Goal: Task Accomplishment & Management: Manage account settings

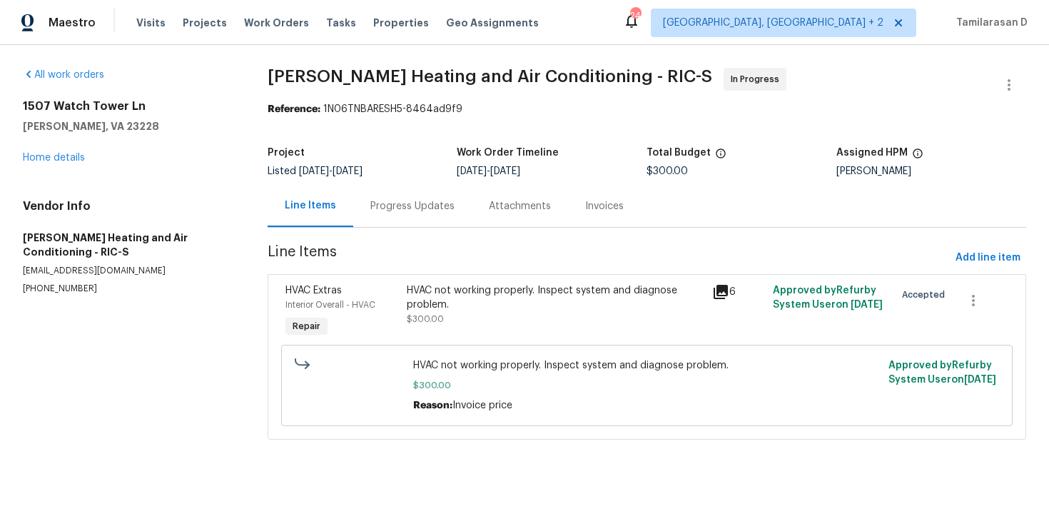
click at [443, 208] on div "Progress Updates" at bounding box center [412, 206] width 84 height 14
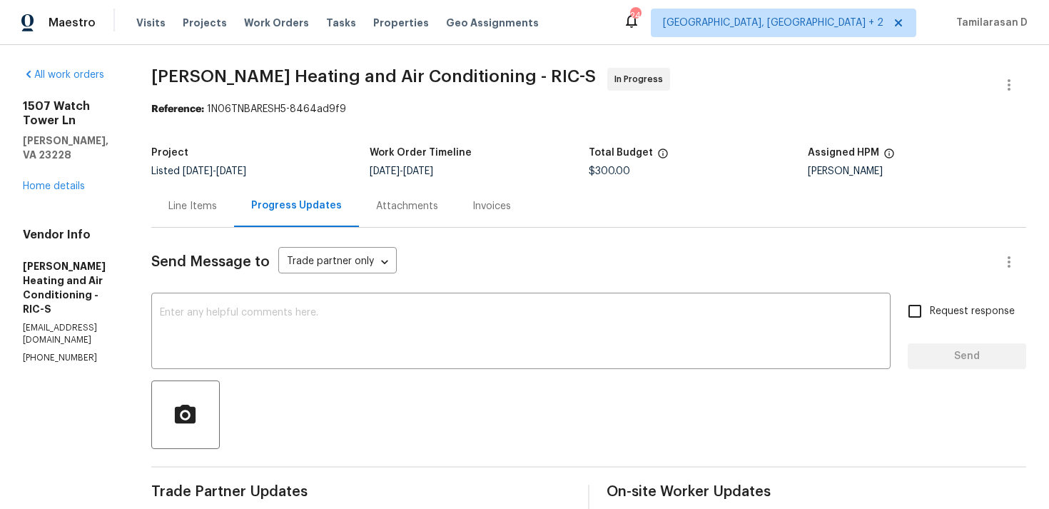
click at [217, 208] on div "Line Items" at bounding box center [192, 206] width 49 height 14
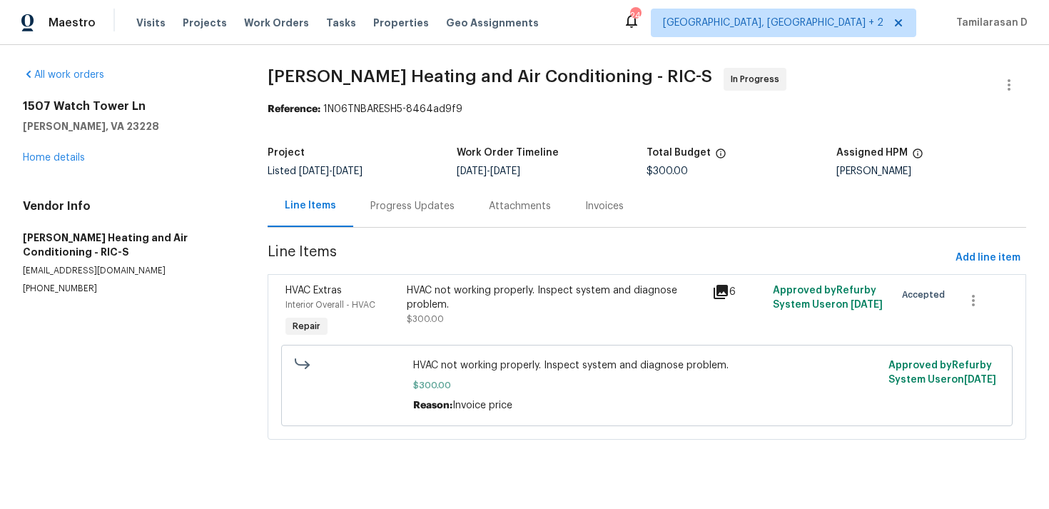
click at [445, 302] on div "HVAC not working properly. Inspect system and diagnose problem." at bounding box center [555, 297] width 296 height 29
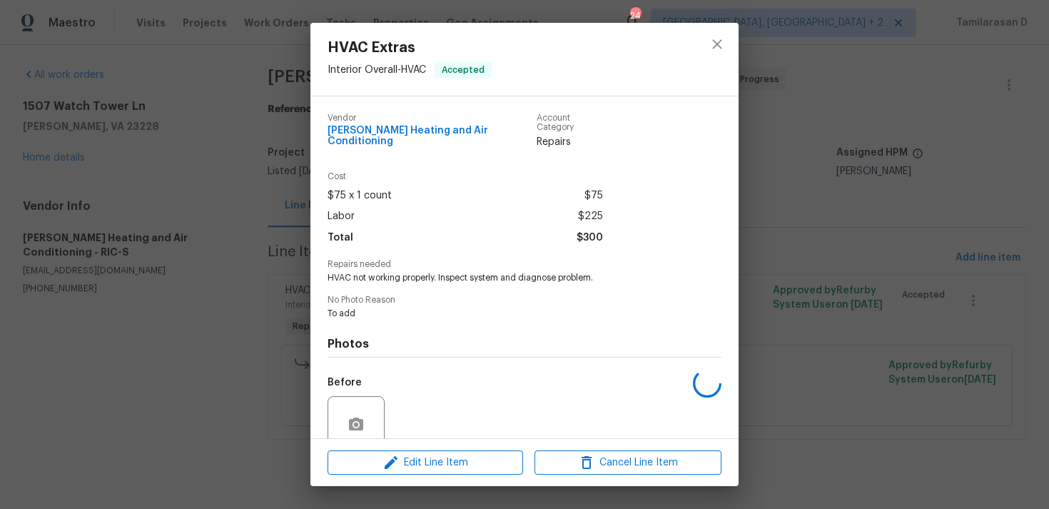
scroll to position [112, 0]
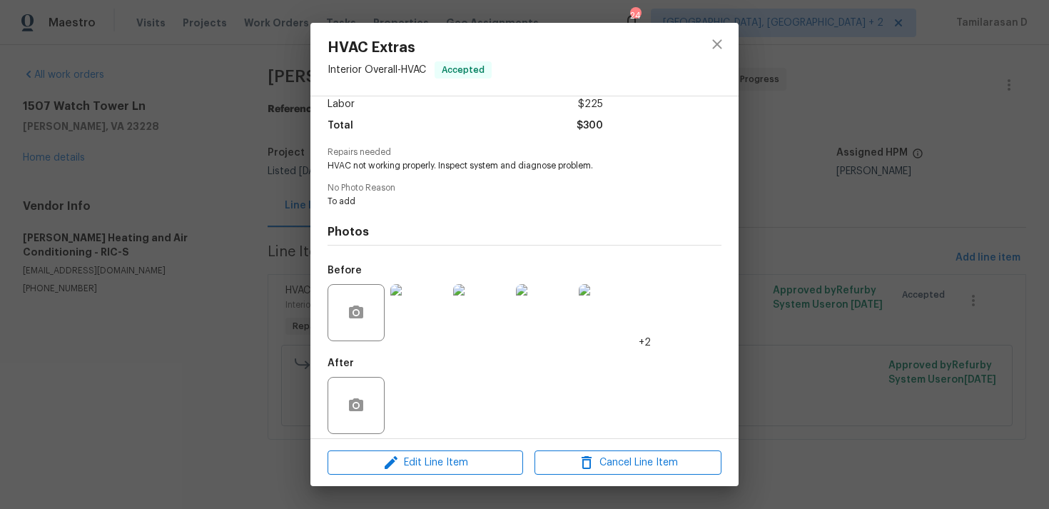
click at [269, 221] on div "HVAC Extras Interior Overall - HVAC Accepted Vendor Mayer Heating and Air Condi…" at bounding box center [524, 254] width 1049 height 509
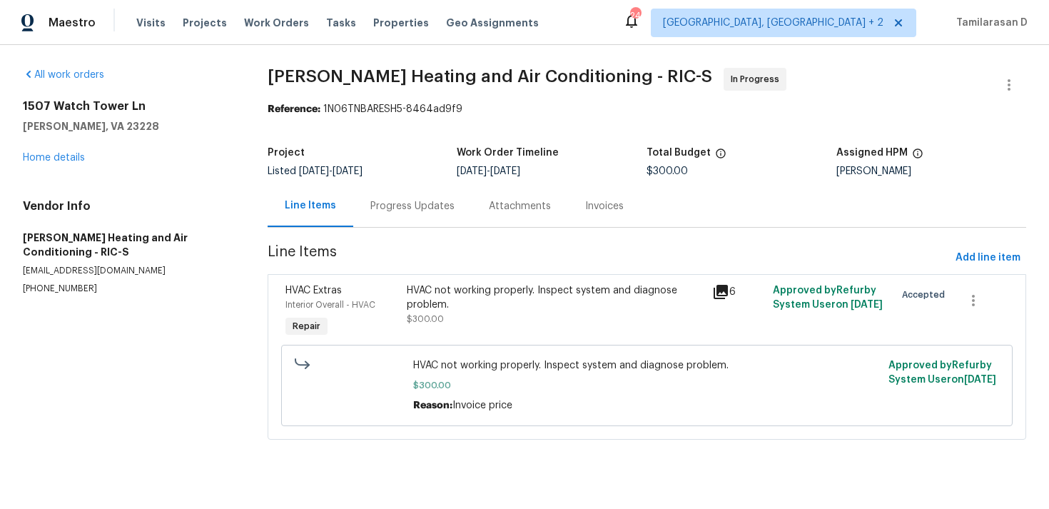
click at [387, 198] on div "Progress Updates" at bounding box center [412, 206] width 118 height 42
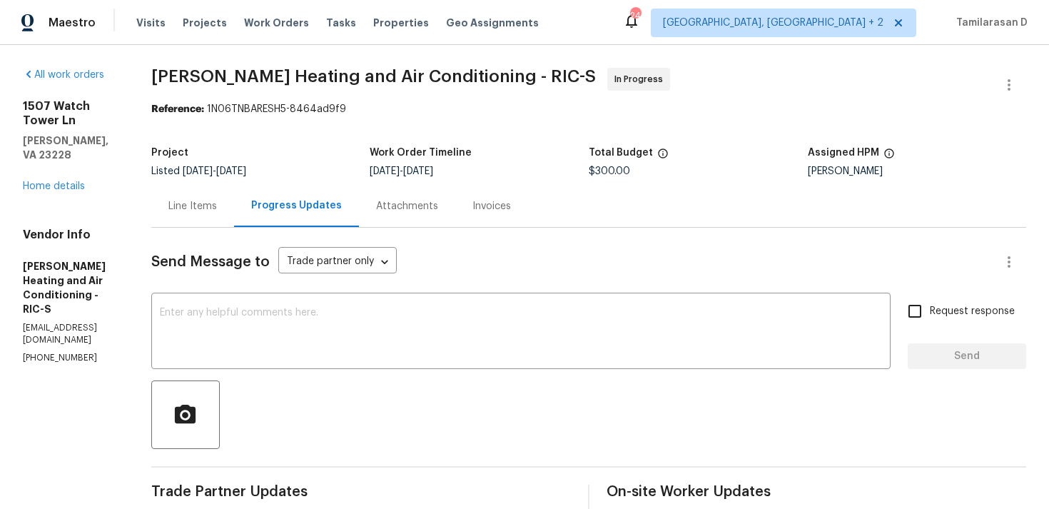
click at [203, 219] on div "Line Items" at bounding box center [192, 206] width 83 height 42
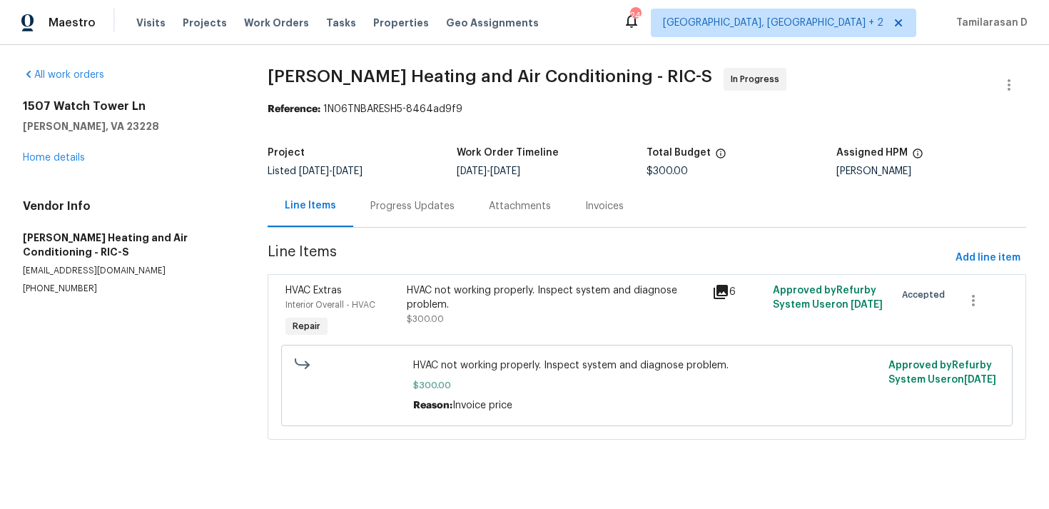
click at [418, 208] on div "Progress Updates" at bounding box center [412, 206] width 84 height 14
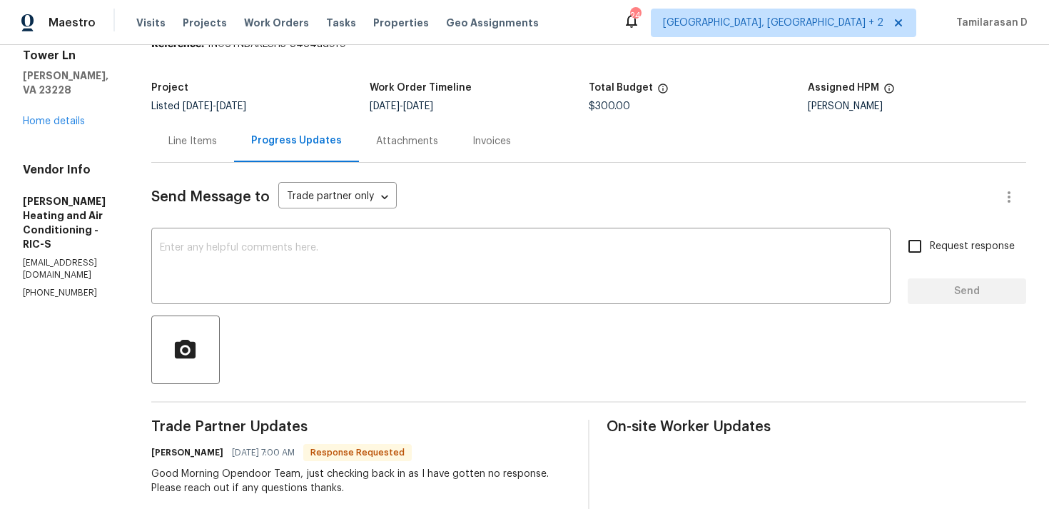
scroll to position [3, 0]
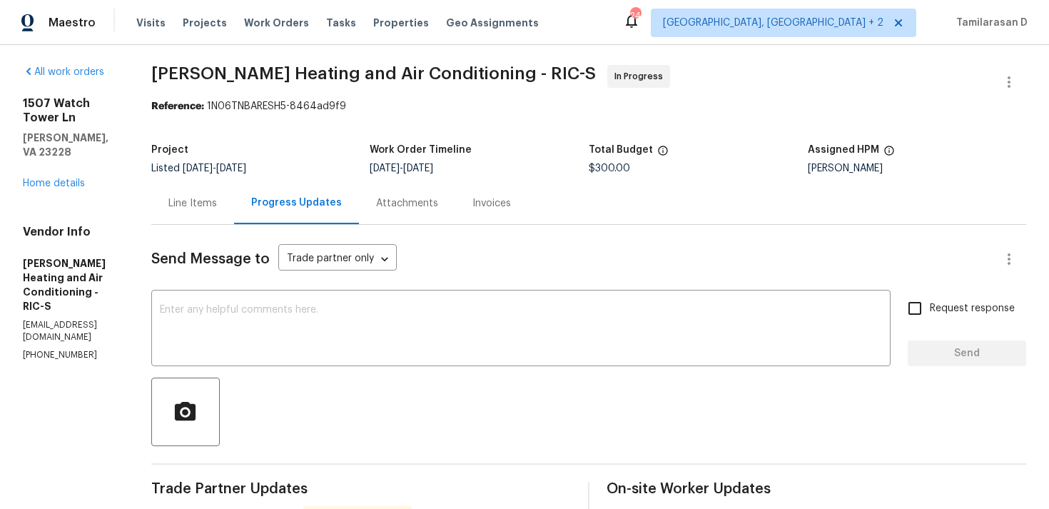
click at [182, 195] on div "Line Items" at bounding box center [192, 203] width 83 height 42
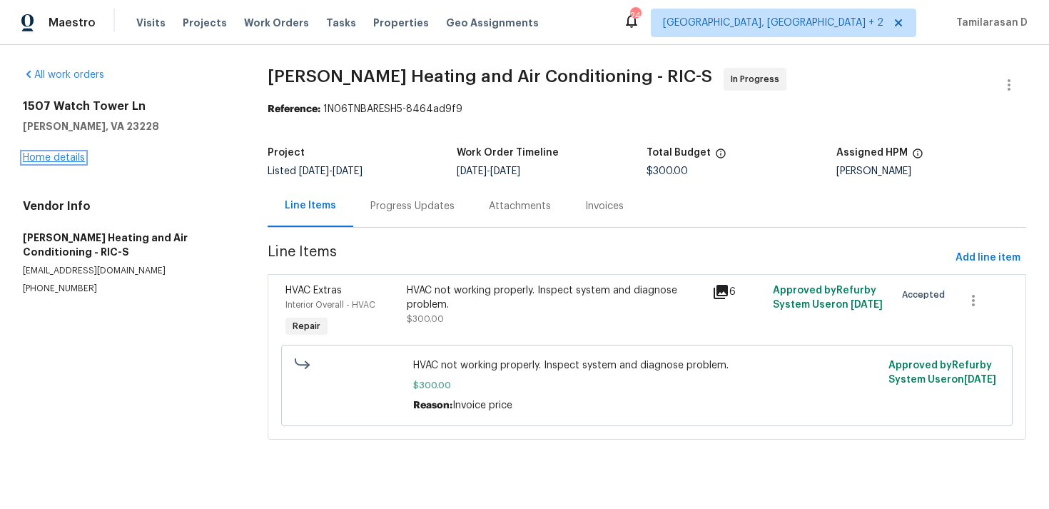
click at [51, 157] on link "Home details" at bounding box center [54, 158] width 62 height 10
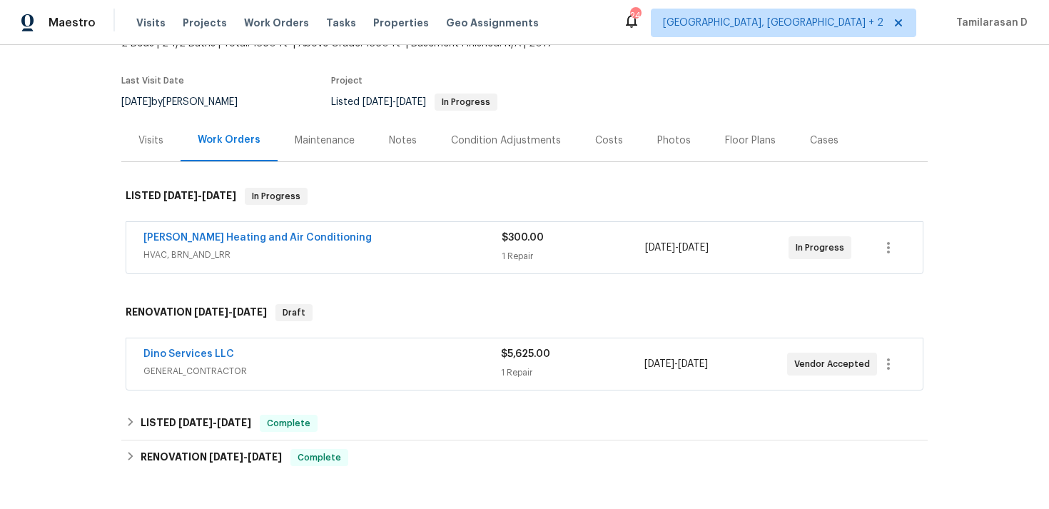
scroll to position [31, 0]
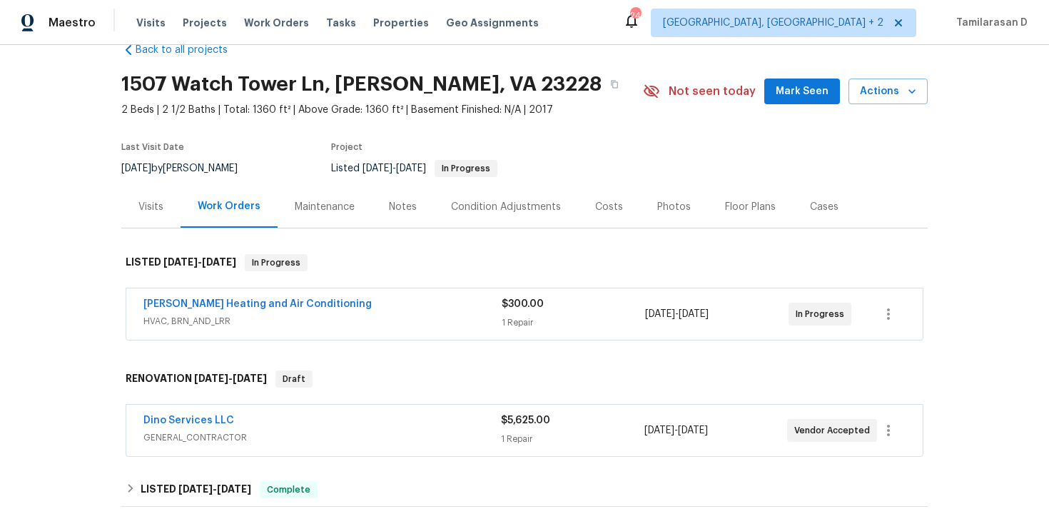
click at [346, 354] on div "Back to all projects 1507 Watch Tower Ln, Henrico, VA 23228 2 Beds | 2 1/2 Bath…" at bounding box center [524, 407] width 807 height 752
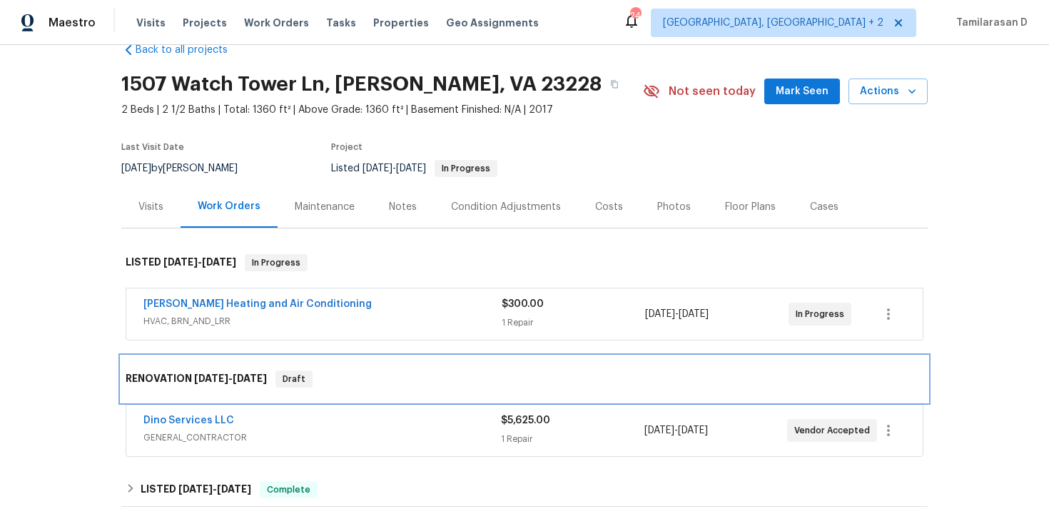
click at [358, 365] on div "RENOVATION 8/18/25 - 8/18/25 Draft" at bounding box center [524, 379] width 807 height 46
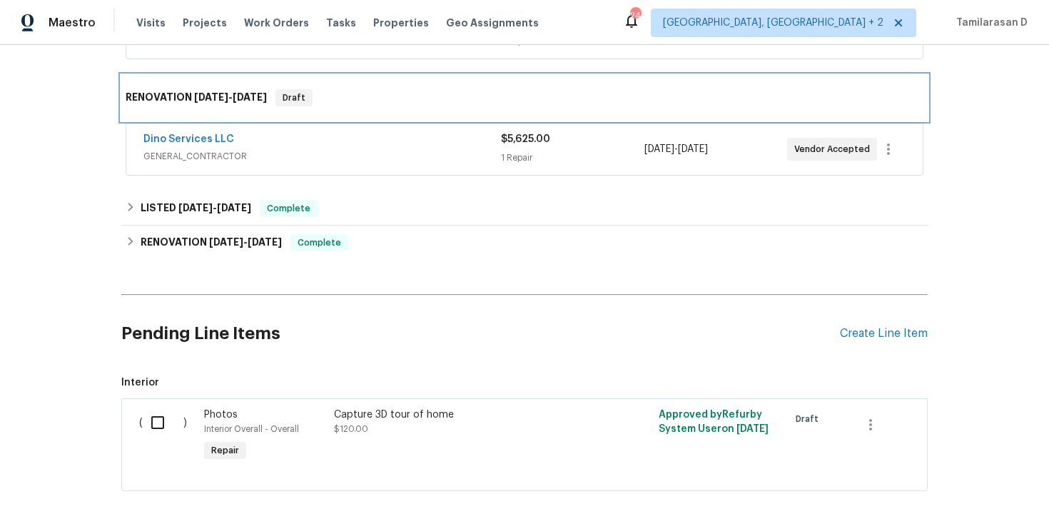
scroll to position [227, 0]
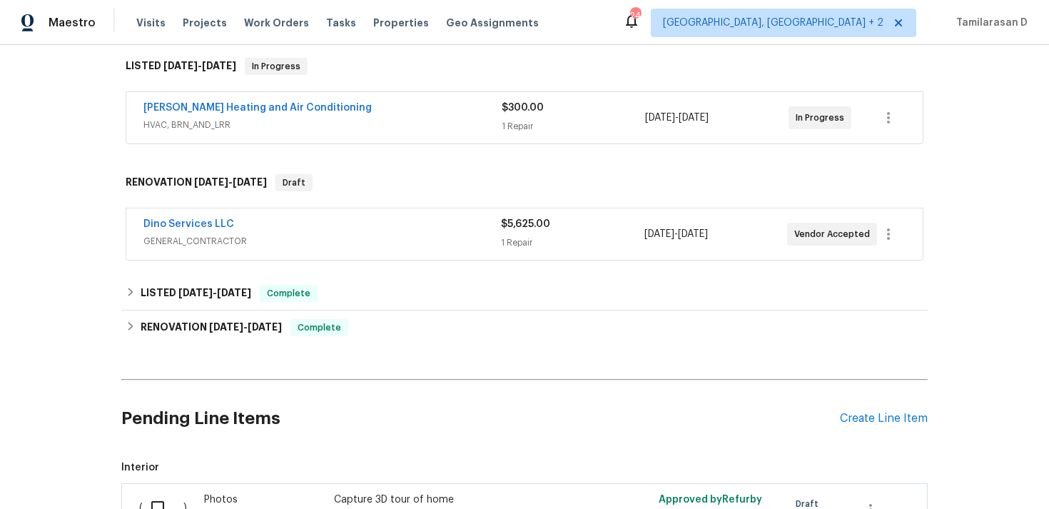
click at [270, 218] on div "Dino Services LLC" at bounding box center [322, 225] width 358 height 17
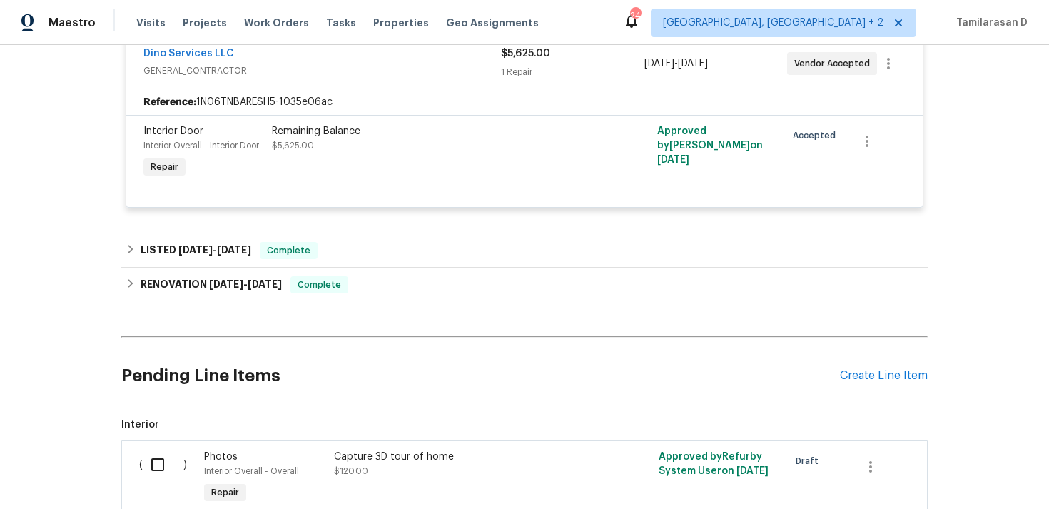
scroll to position [440, 0]
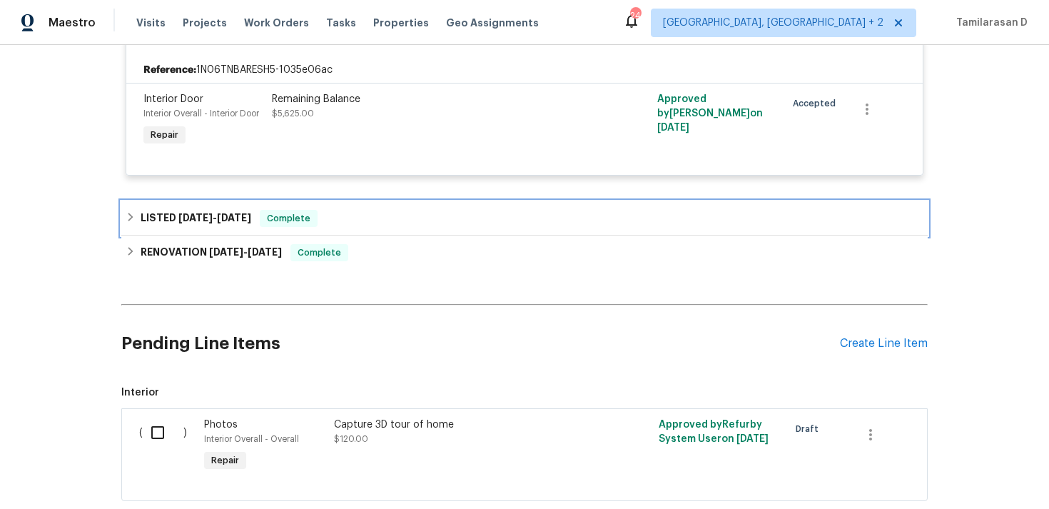
click at [122, 209] on div "LISTED 7/30/25 - 8/6/25 Complete" at bounding box center [524, 218] width 807 height 34
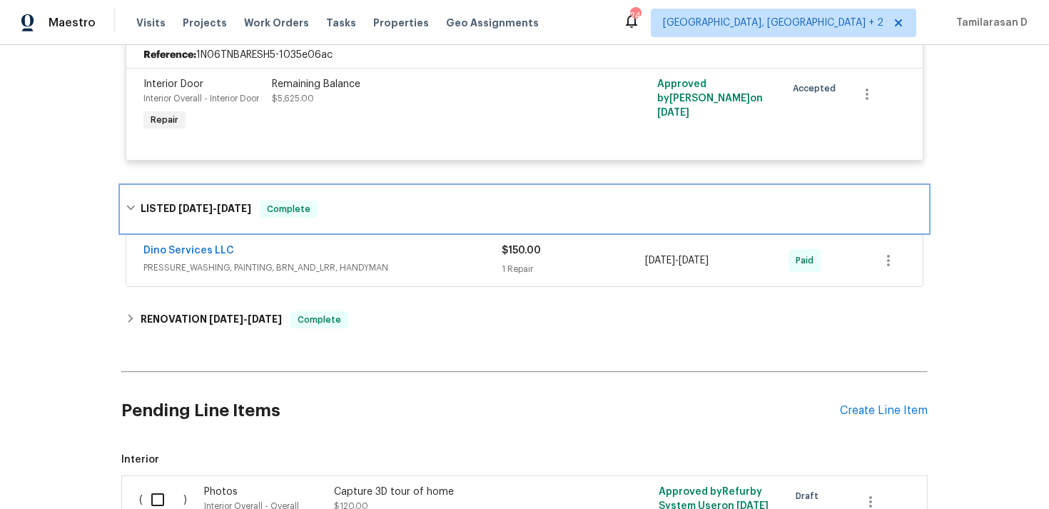
scroll to position [467, 0]
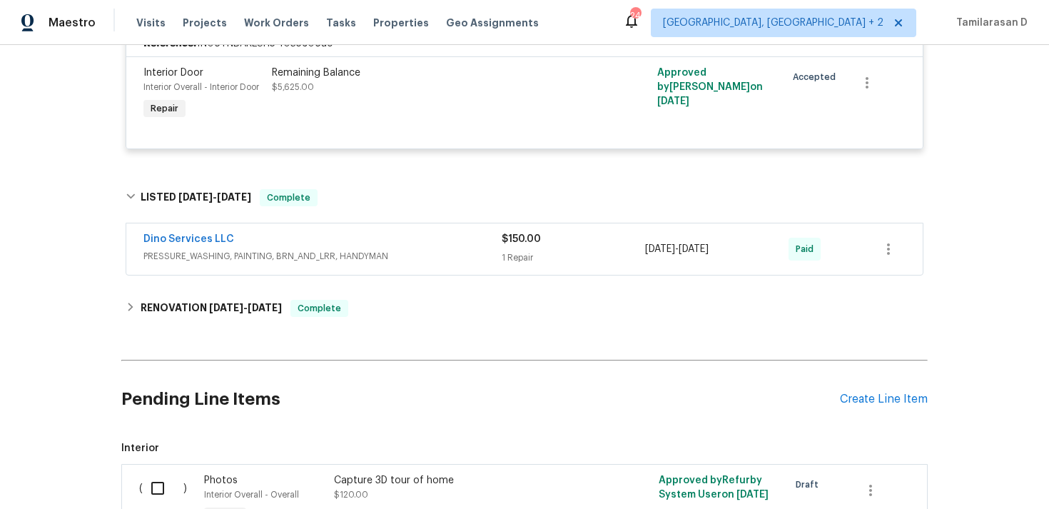
click at [408, 250] on span "PRESSURE_WASHING, PAINTING, BRN_AND_LRR, HANDYMAN" at bounding box center [322, 256] width 358 height 14
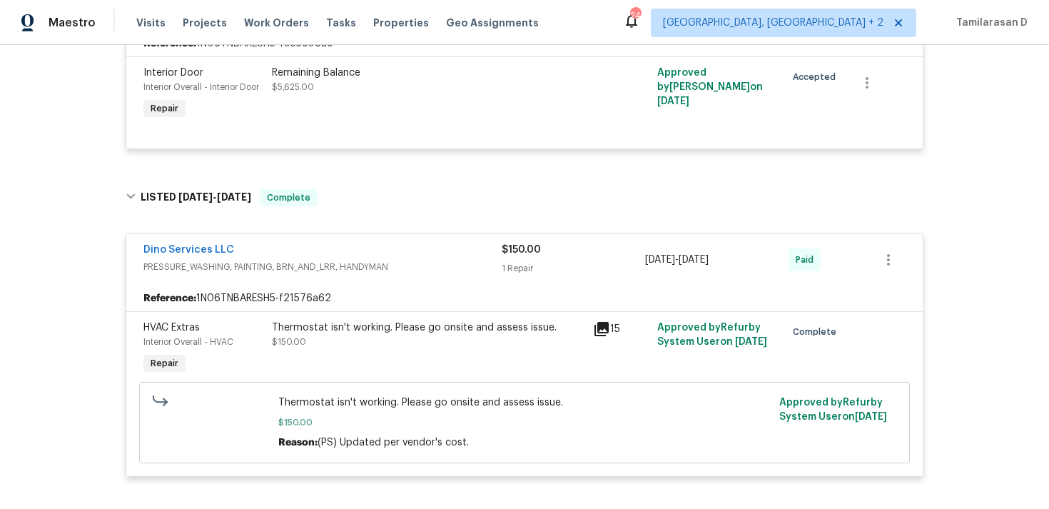
click at [401, 263] on span "PRESSURE_WASHING, PAINTING, BRN_AND_LRR, HANDYMAN" at bounding box center [322, 267] width 358 height 14
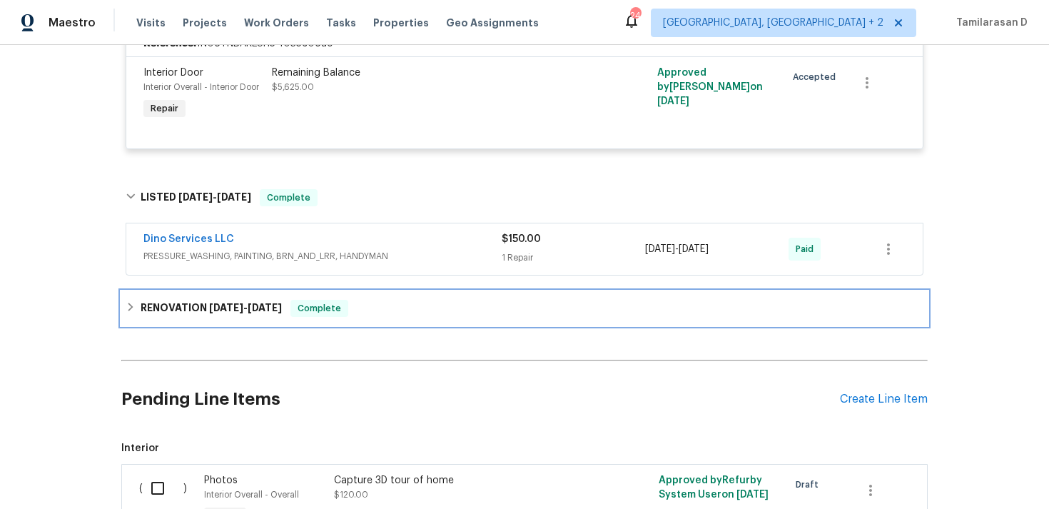
click at [124, 301] on div "RENOVATION 3/18/25 - 3/25/25 Complete" at bounding box center [524, 308] width 807 height 34
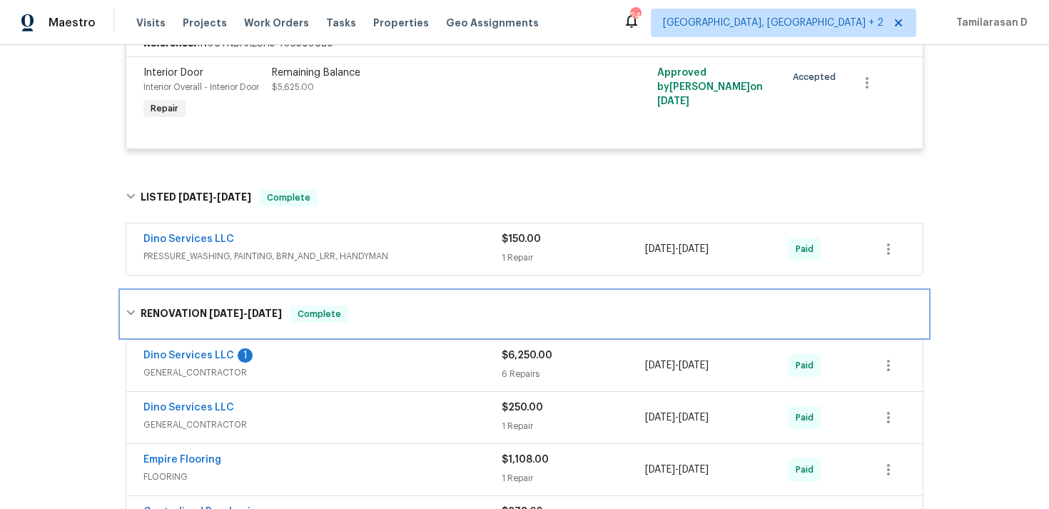
scroll to position [562, 0]
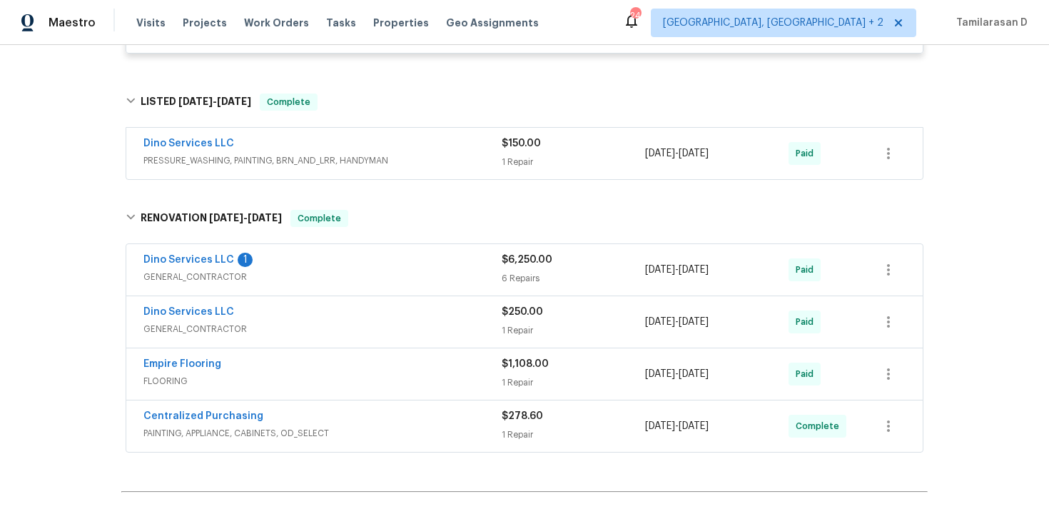
click at [317, 276] on span "GENERAL_CONTRACTOR" at bounding box center [322, 277] width 358 height 14
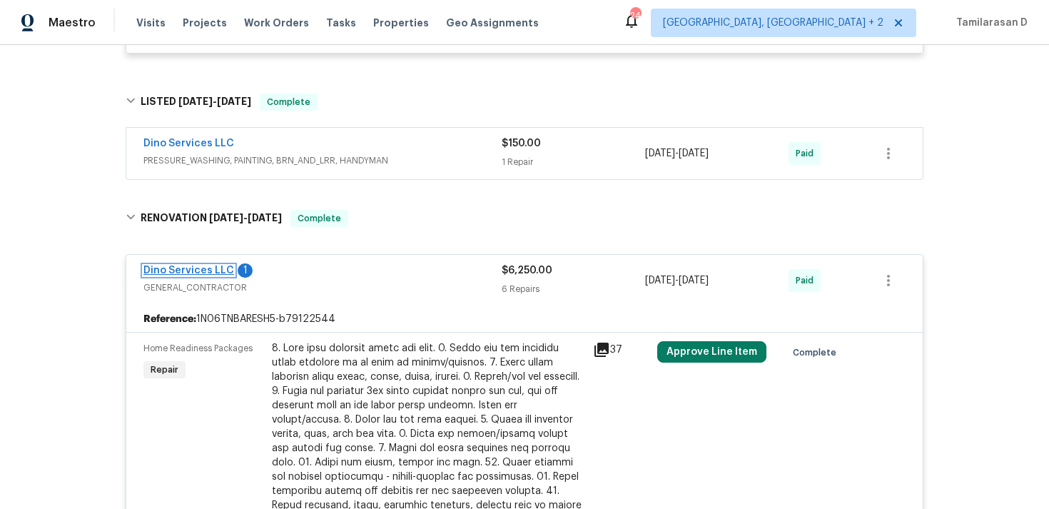
click at [177, 270] on link "Dino Services LLC" at bounding box center [188, 271] width 91 height 10
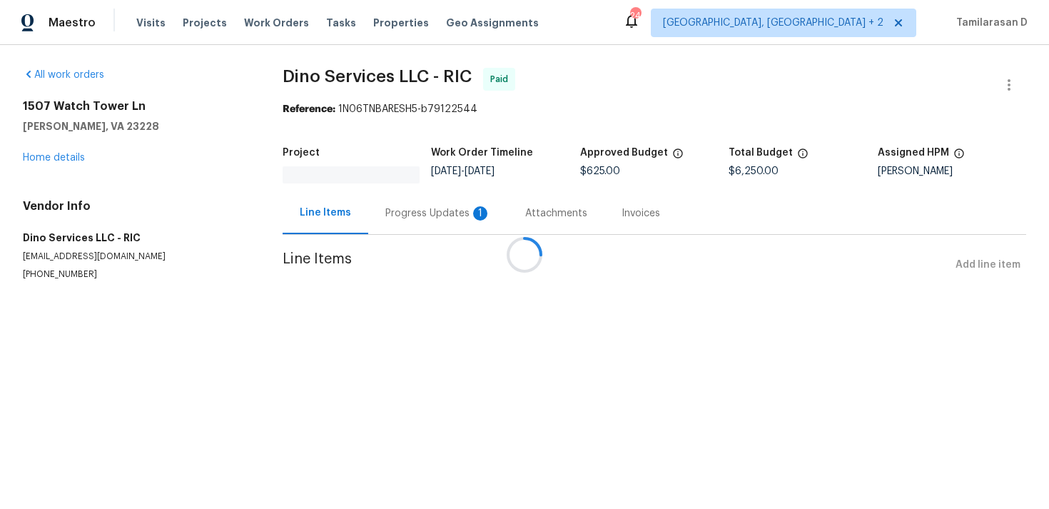
click at [386, 216] on div at bounding box center [524, 254] width 1049 height 509
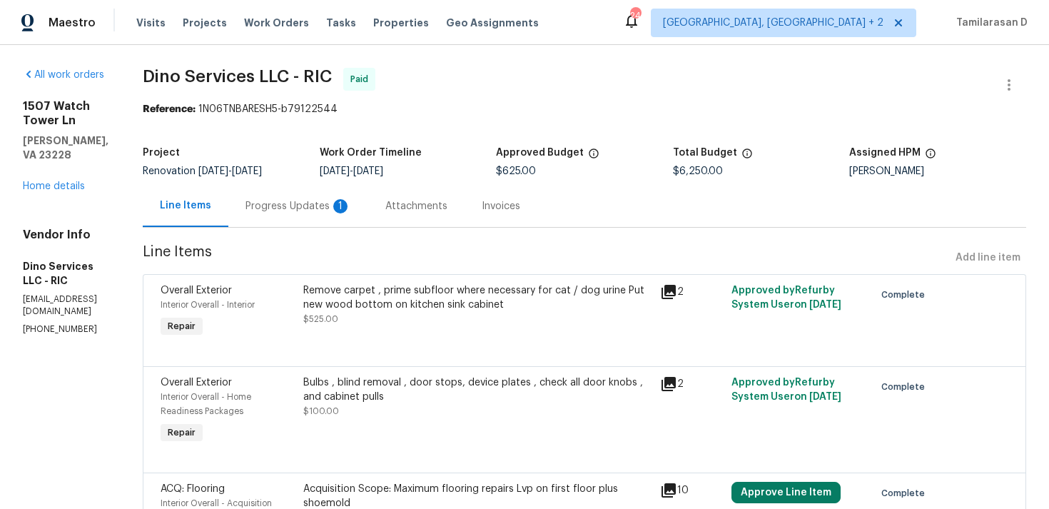
click at [390, 223] on div "Attachments" at bounding box center [416, 206] width 96 height 42
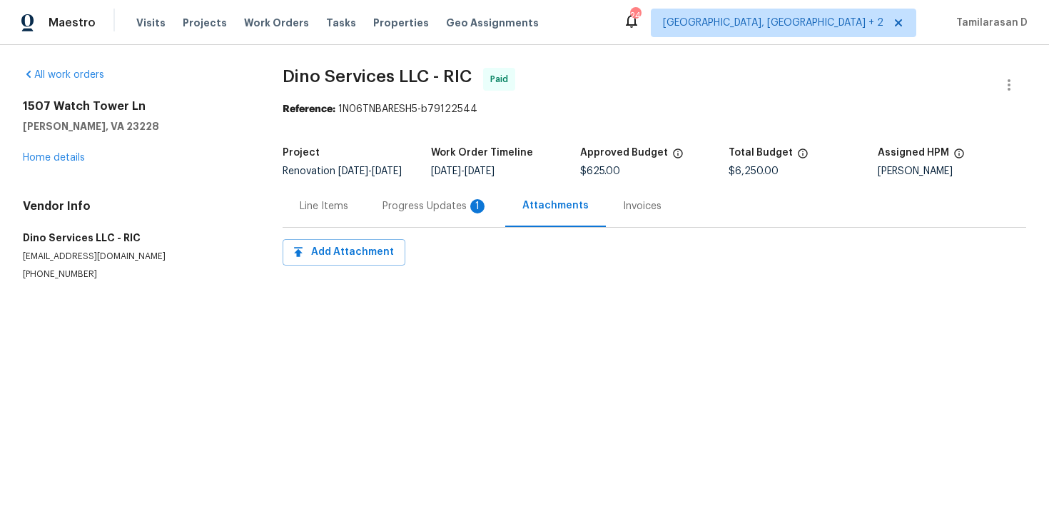
click at [405, 213] on div "Progress Updates 1" at bounding box center [436, 206] width 106 height 14
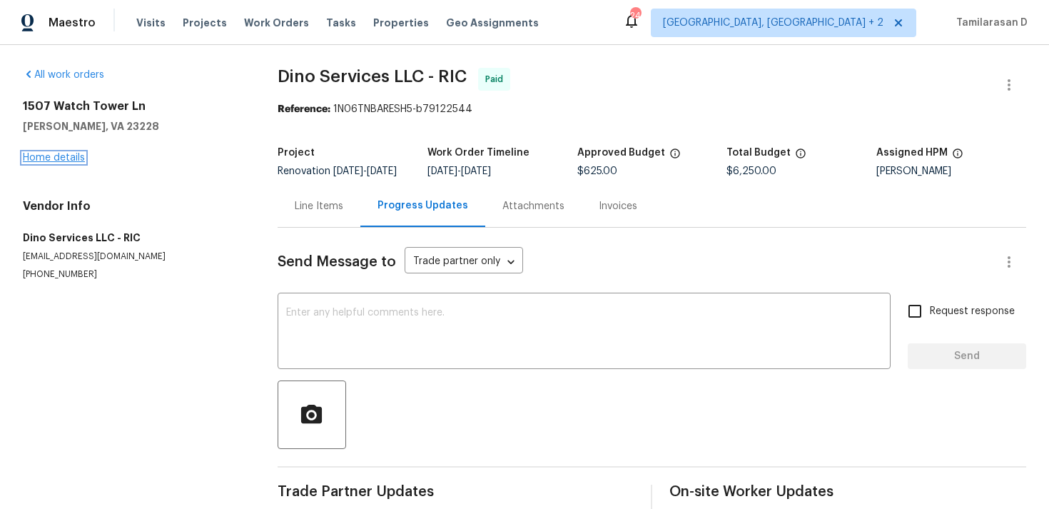
click at [48, 160] on link "Home details" at bounding box center [54, 158] width 62 height 10
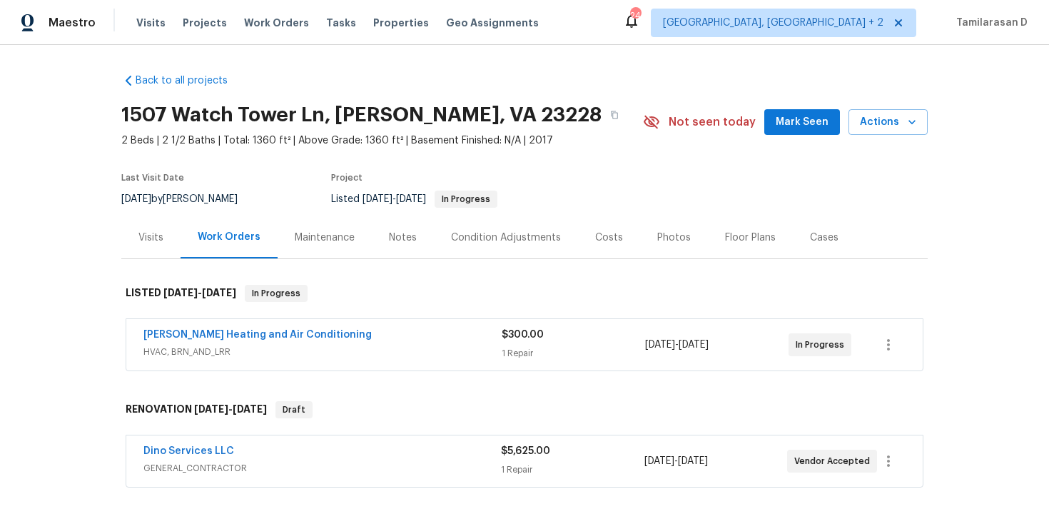
click at [411, 342] on div "Mayer Heating and Air Conditioning" at bounding box center [322, 336] width 358 height 17
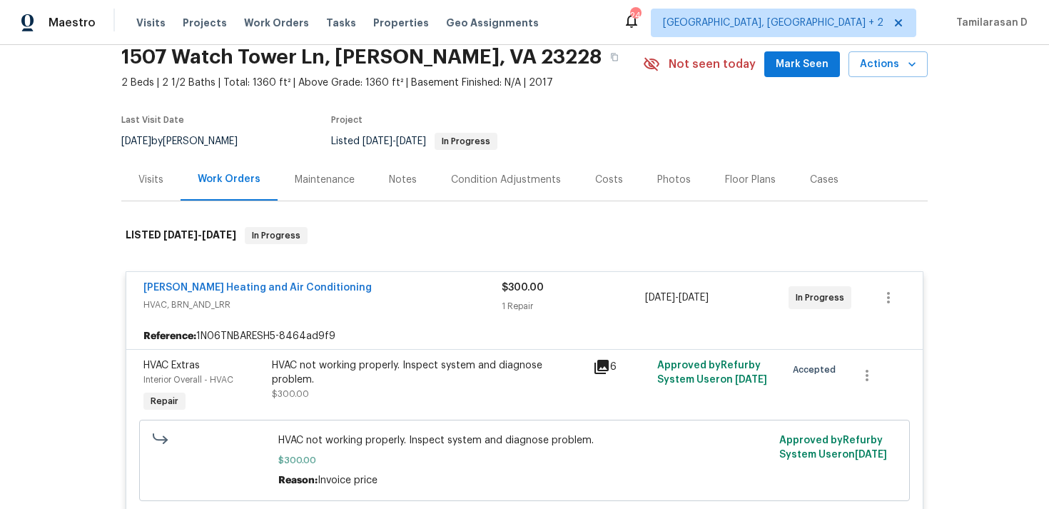
scroll to position [153, 0]
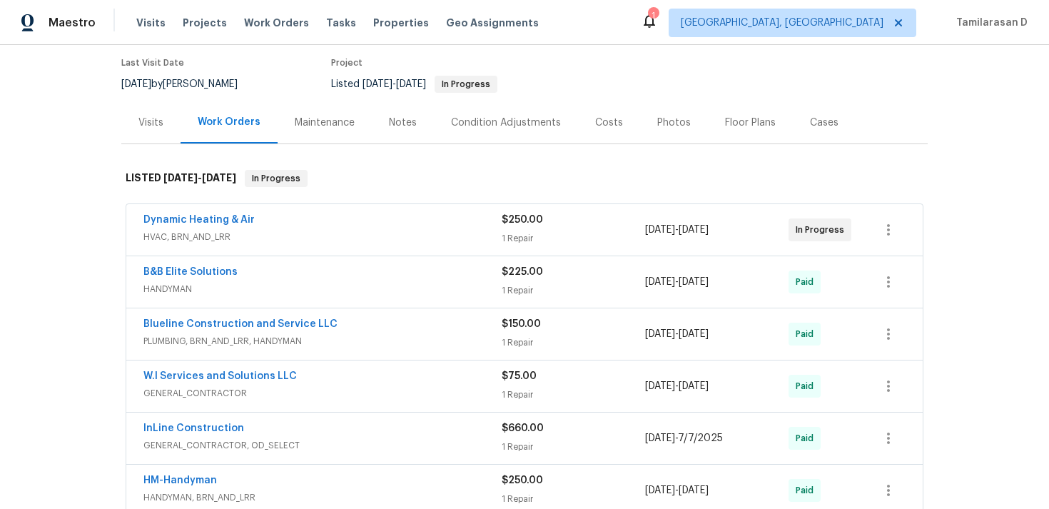
scroll to position [101, 0]
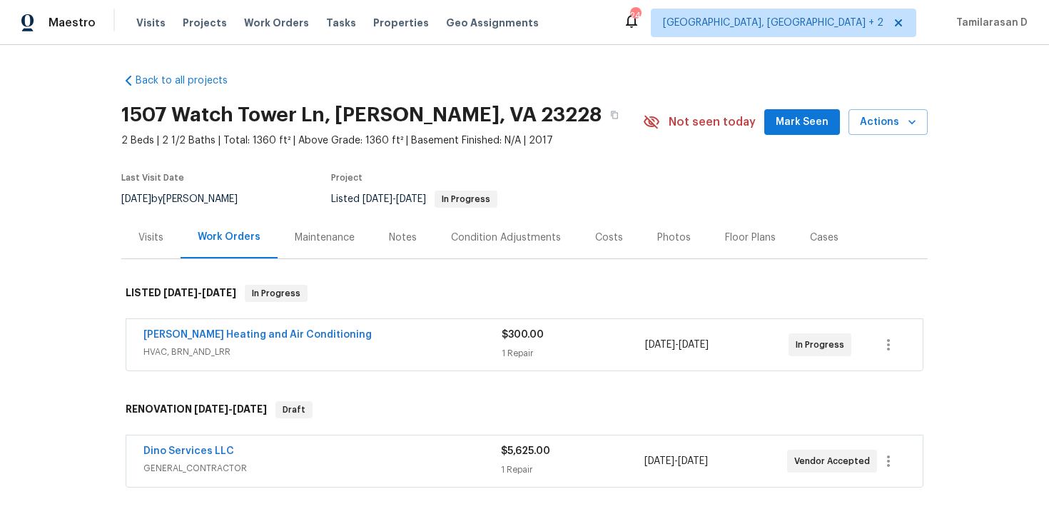
scroll to position [186, 0]
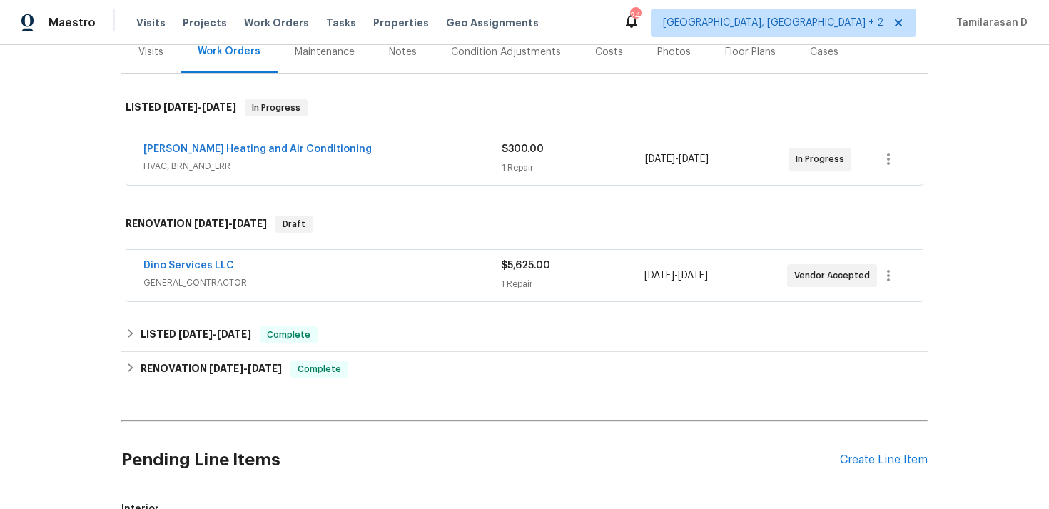
click at [378, 262] on div "Dino Services LLC" at bounding box center [322, 266] width 358 height 17
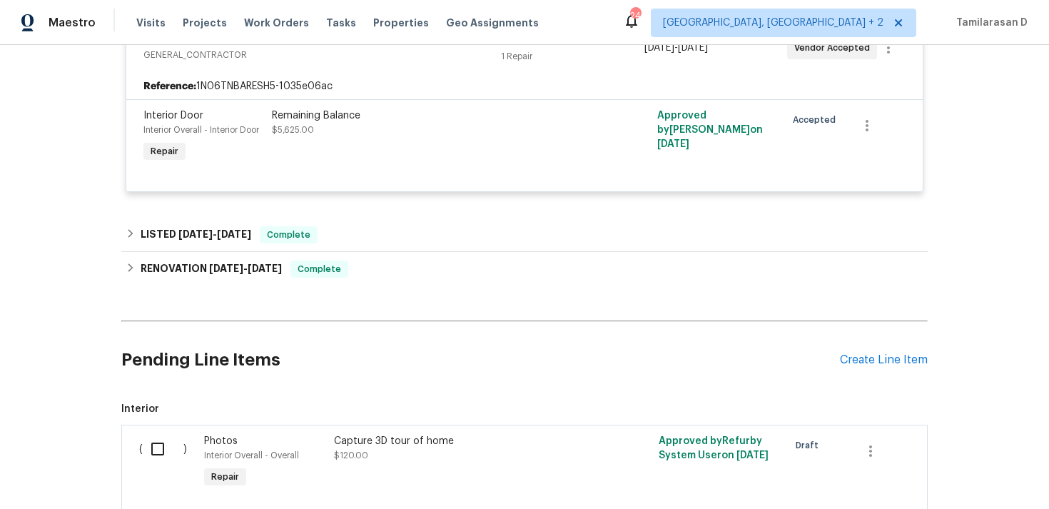
scroll to position [504, 0]
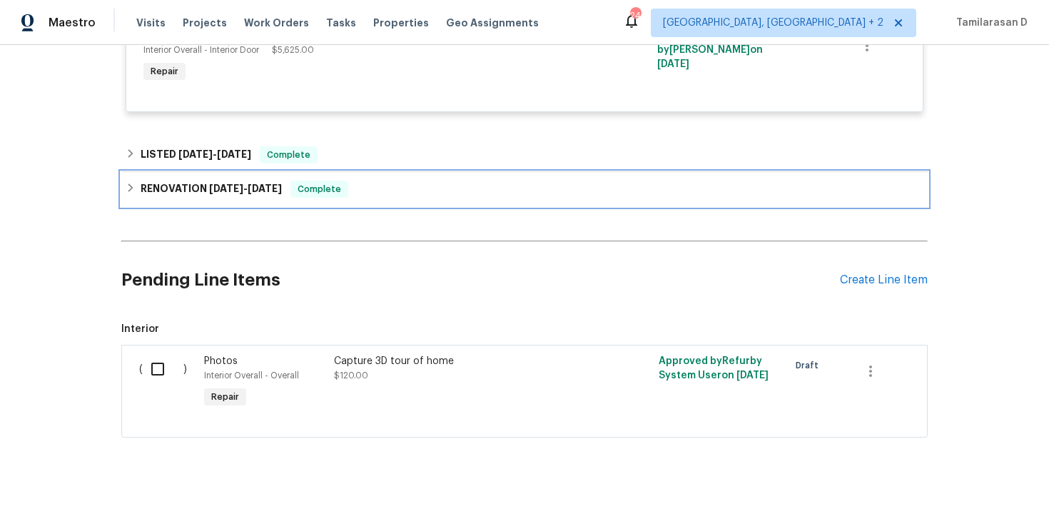
click at [389, 194] on div "RENOVATION 3/18/25 - 3/25/25 Complete" at bounding box center [525, 189] width 798 height 17
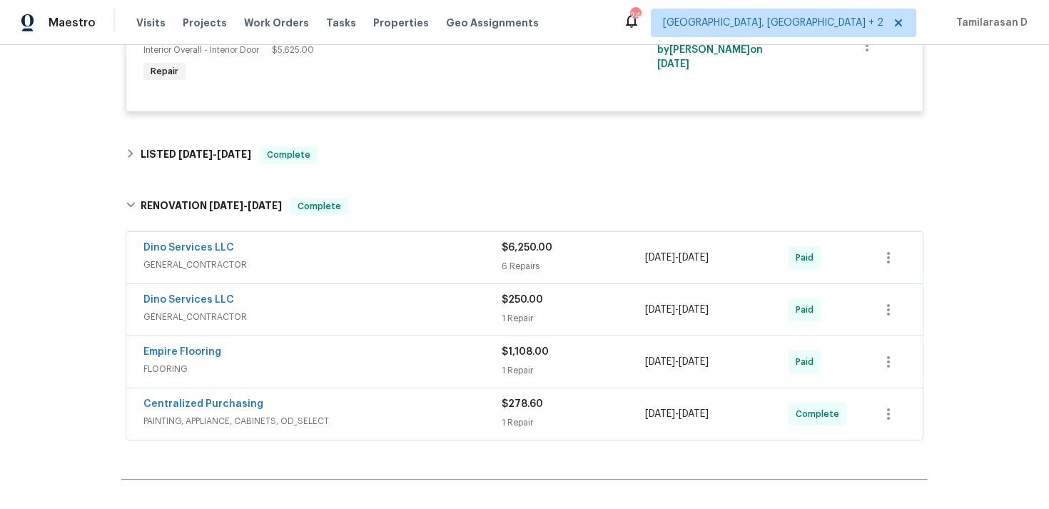
click at [374, 263] on span "GENERAL_CONTRACTOR" at bounding box center [322, 265] width 358 height 14
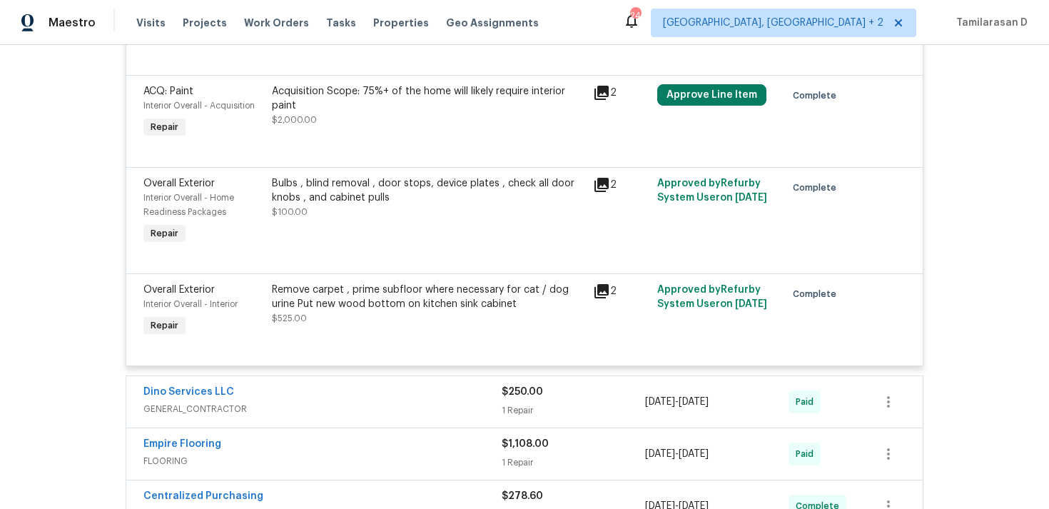
scroll to position [1368, 0]
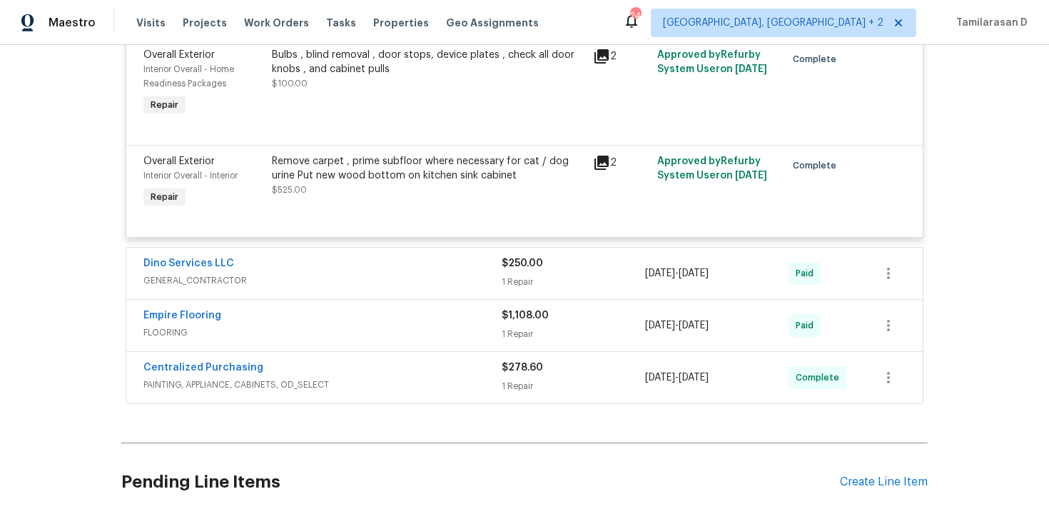
click at [374, 273] on span "GENERAL_CONTRACTOR" at bounding box center [322, 280] width 358 height 14
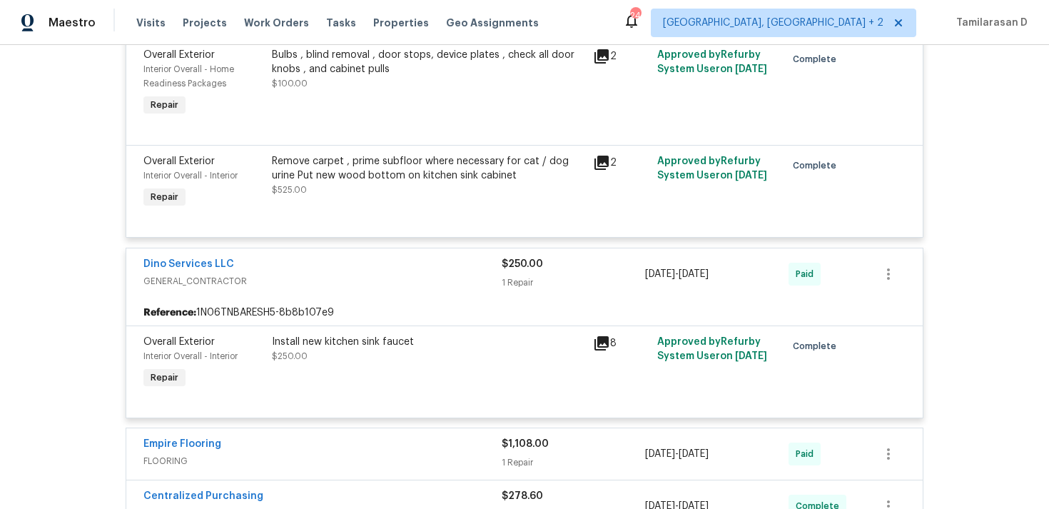
click at [406, 454] on span "FLOORING" at bounding box center [322, 461] width 358 height 14
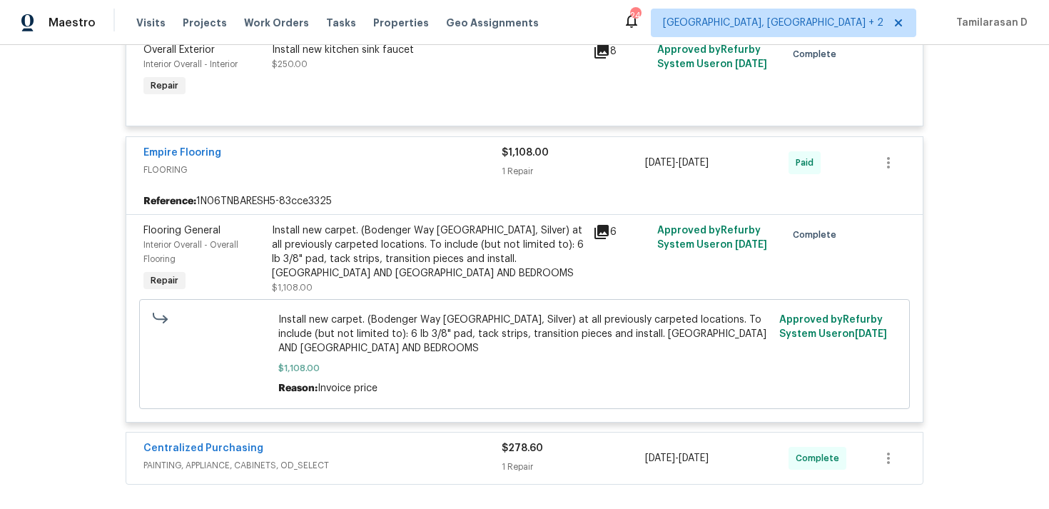
scroll to position [1827, 0]
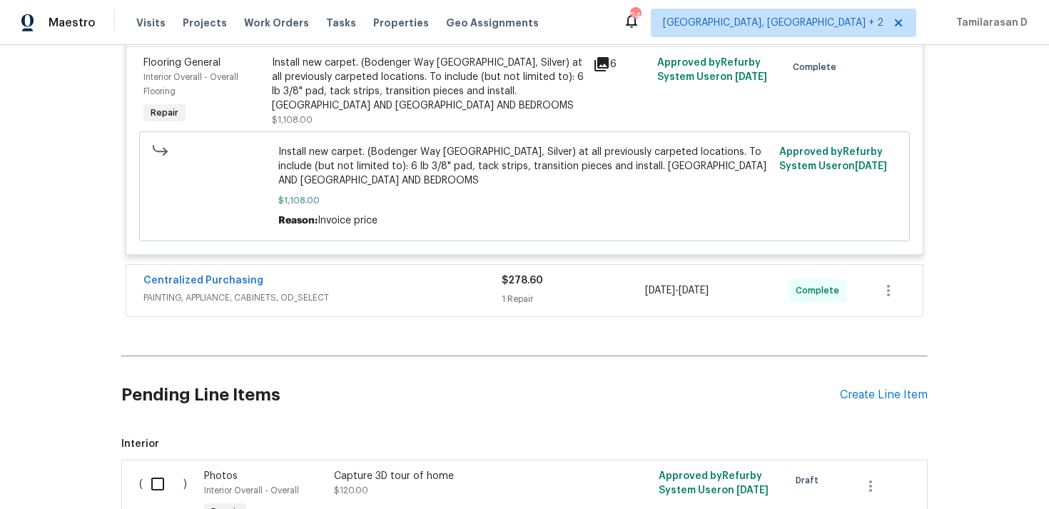
click at [385, 265] on div "Centralized Purchasing PAINTING, APPLIANCE, CABINETS, OD_SELECT $278.60 1 Repai…" at bounding box center [524, 290] width 797 height 51
click at [385, 273] on div "Centralized Purchasing" at bounding box center [322, 281] width 358 height 17
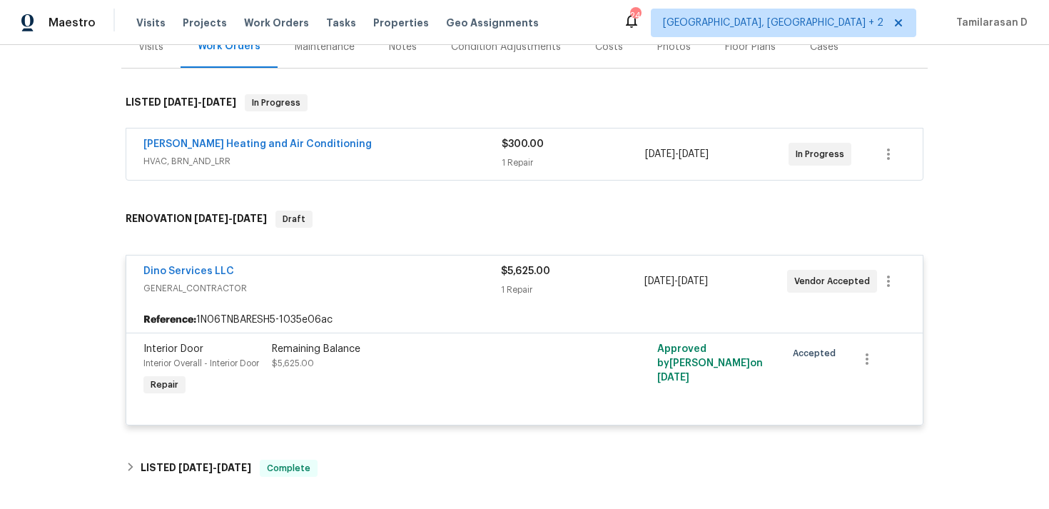
scroll to position [189, 0]
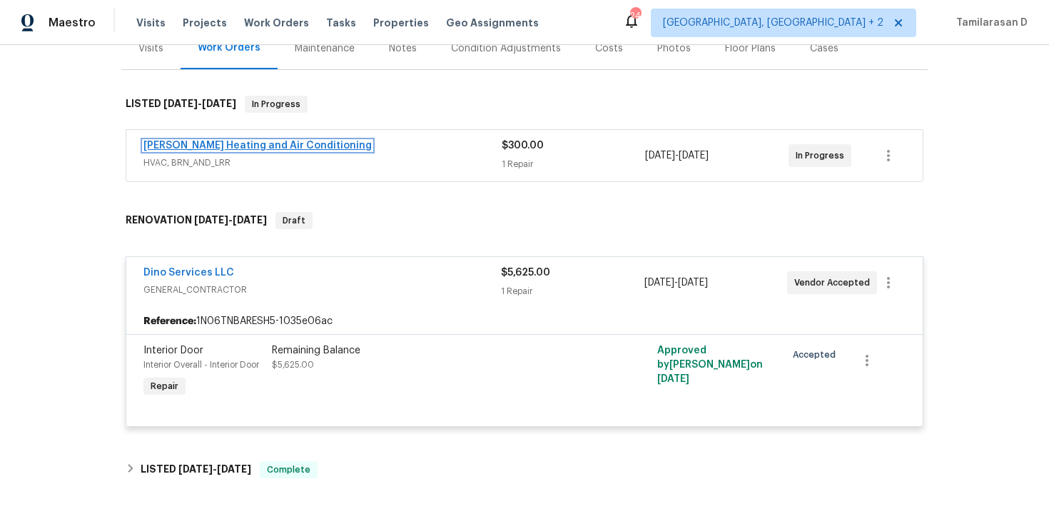
click at [288, 146] on link "Mayer Heating and Air Conditioning" at bounding box center [257, 146] width 228 height 10
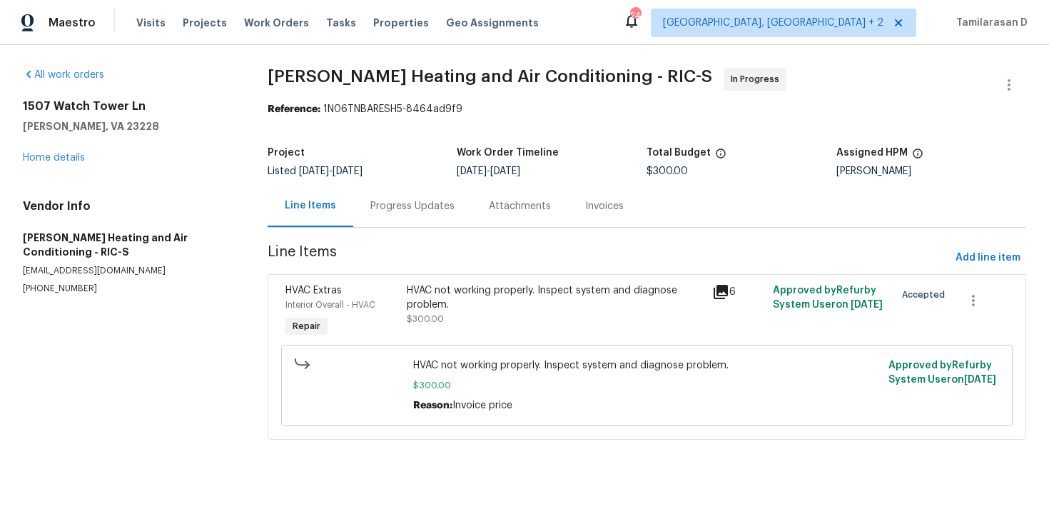
click at [429, 198] on div "Progress Updates" at bounding box center [412, 206] width 118 height 42
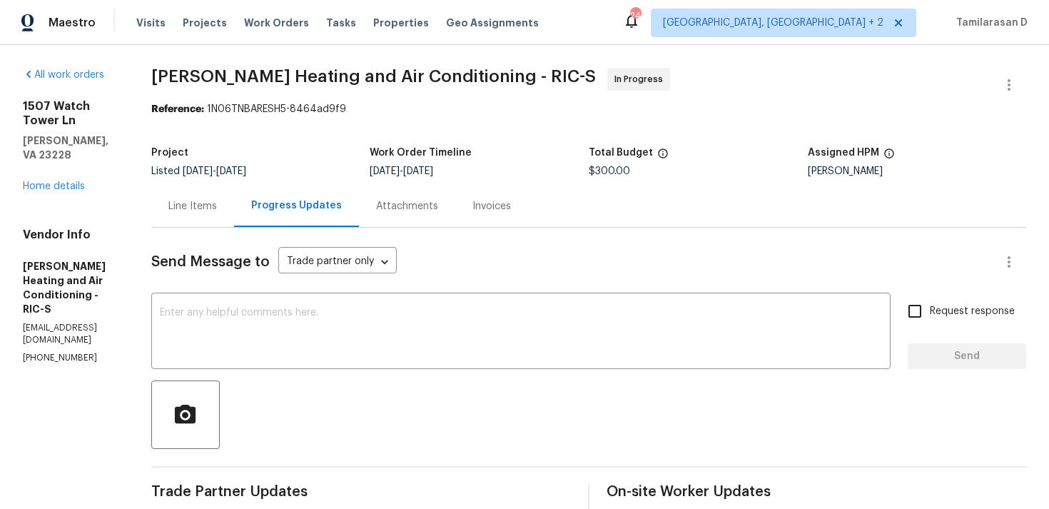
click at [196, 202] on div "Line Items" at bounding box center [192, 206] width 49 height 14
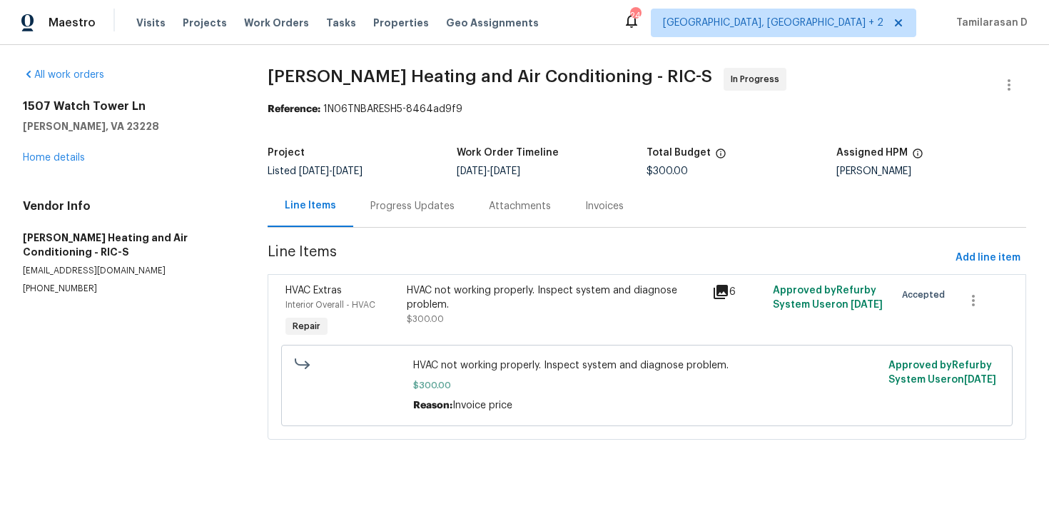
click at [572, 335] on div "HVAC not working properly. Inspect system and diagnose problem. $300.00" at bounding box center [555, 312] width 305 height 66
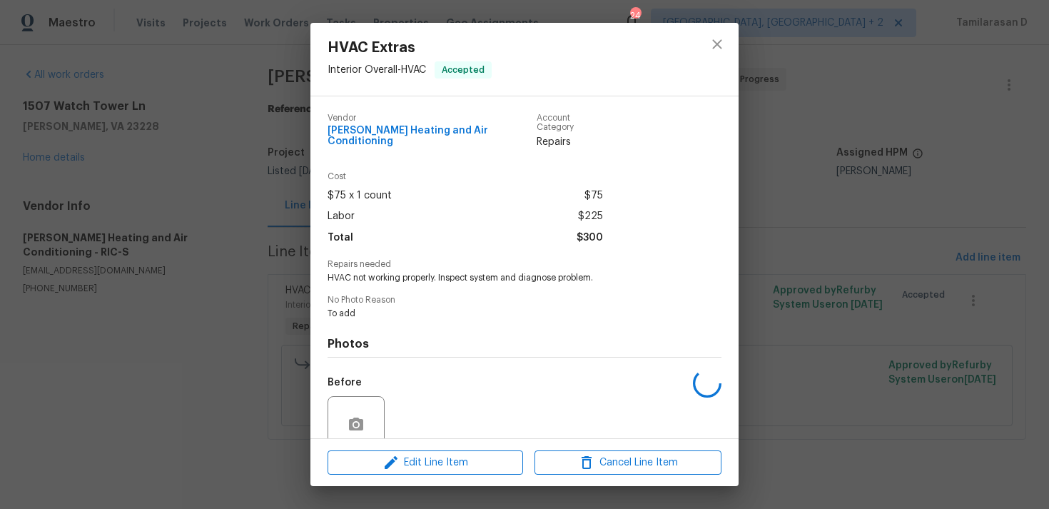
scroll to position [112, 0]
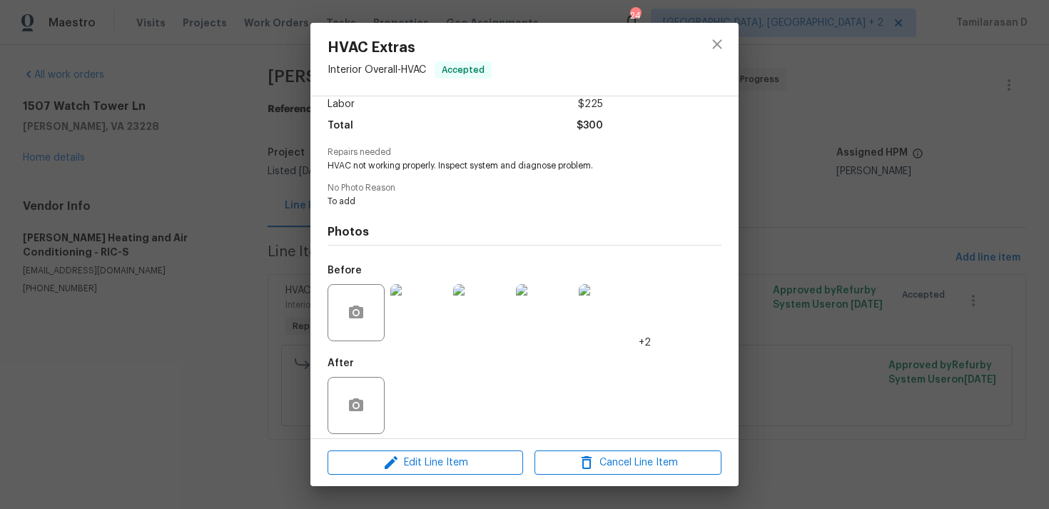
click at [425, 291] on img at bounding box center [418, 312] width 57 height 57
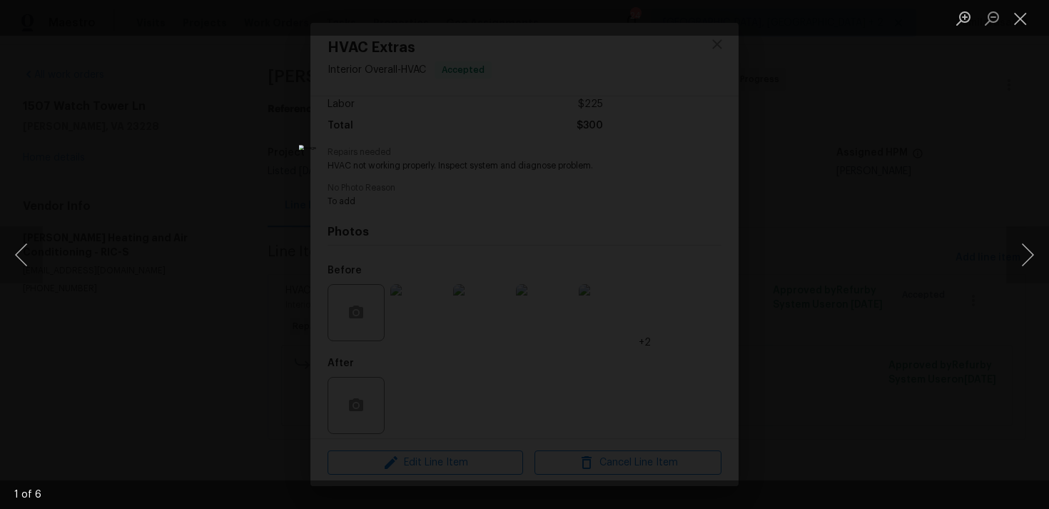
click at [836, 277] on div "Lightbox" at bounding box center [524, 254] width 1049 height 509
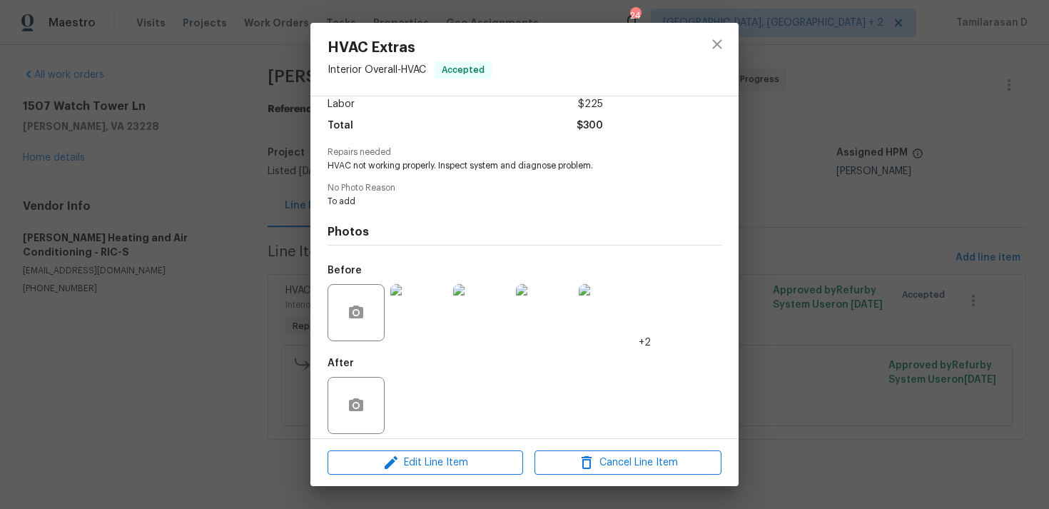
click at [496, 297] on img at bounding box center [481, 312] width 57 height 57
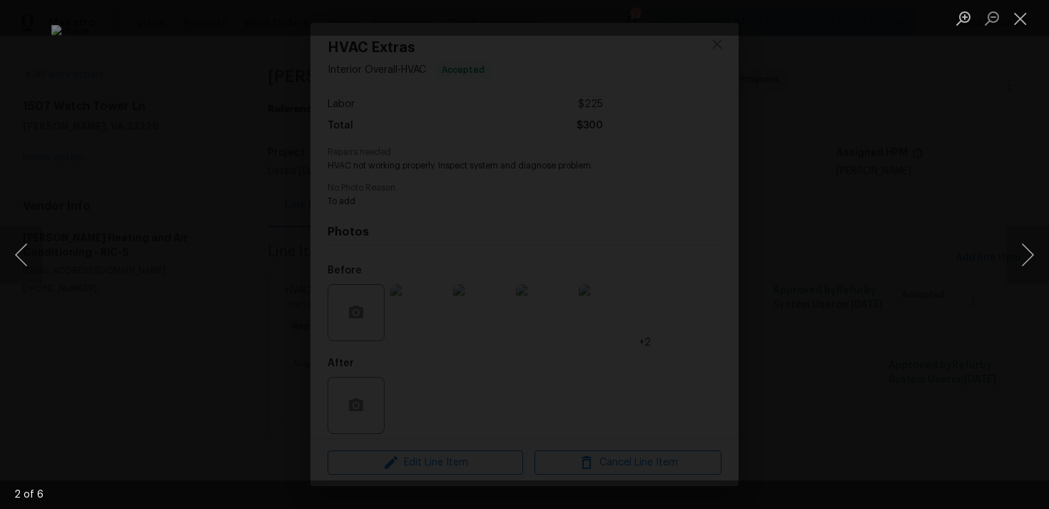
click at [903, 207] on div "Lightbox" at bounding box center [524, 254] width 1049 height 509
click at [884, 206] on div "Lightbox" at bounding box center [524, 254] width 1049 height 509
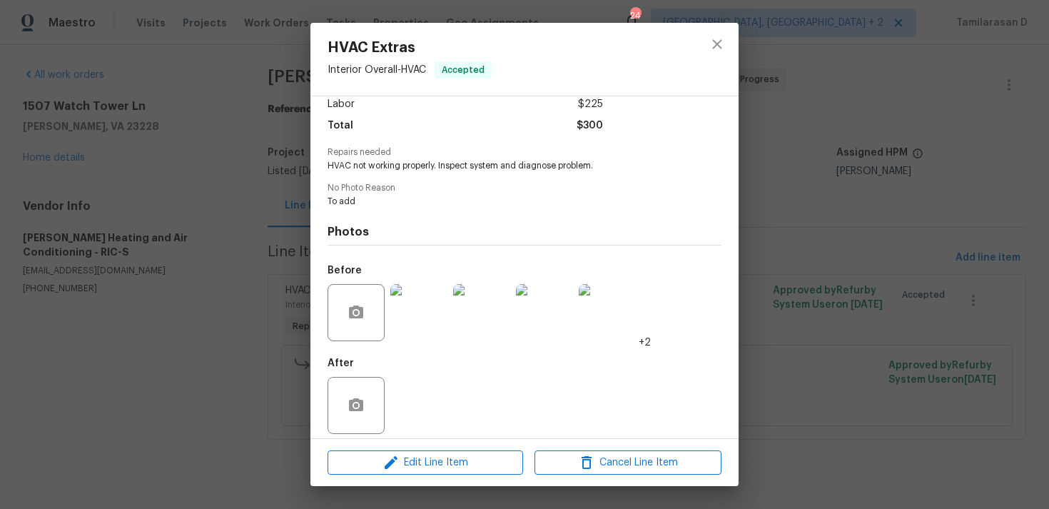
click at [813, 238] on div "HVAC Extras Interior Overall - HVAC Accepted Vendor Mayer Heating and Air Condi…" at bounding box center [524, 254] width 1049 height 509
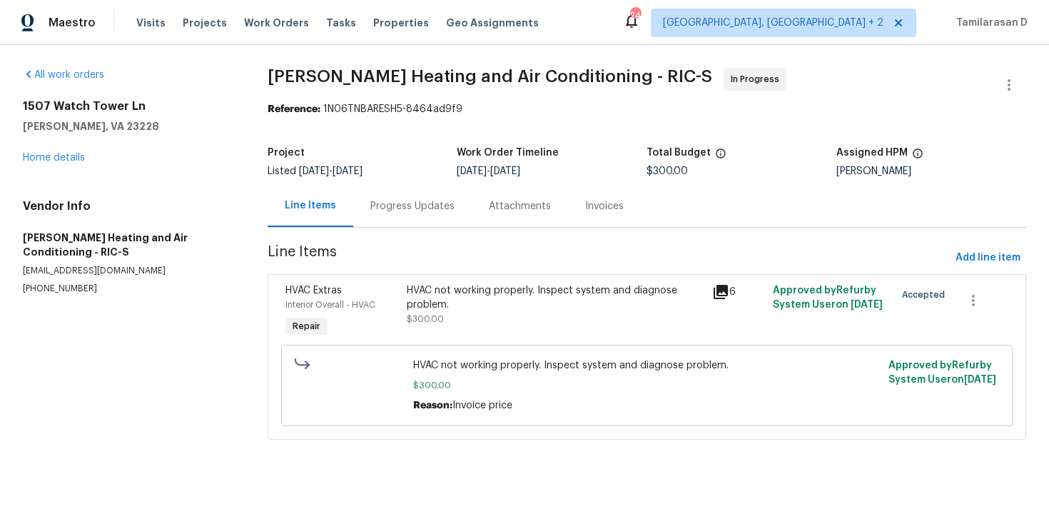
click at [407, 203] on div "Progress Updates" at bounding box center [412, 206] width 84 height 14
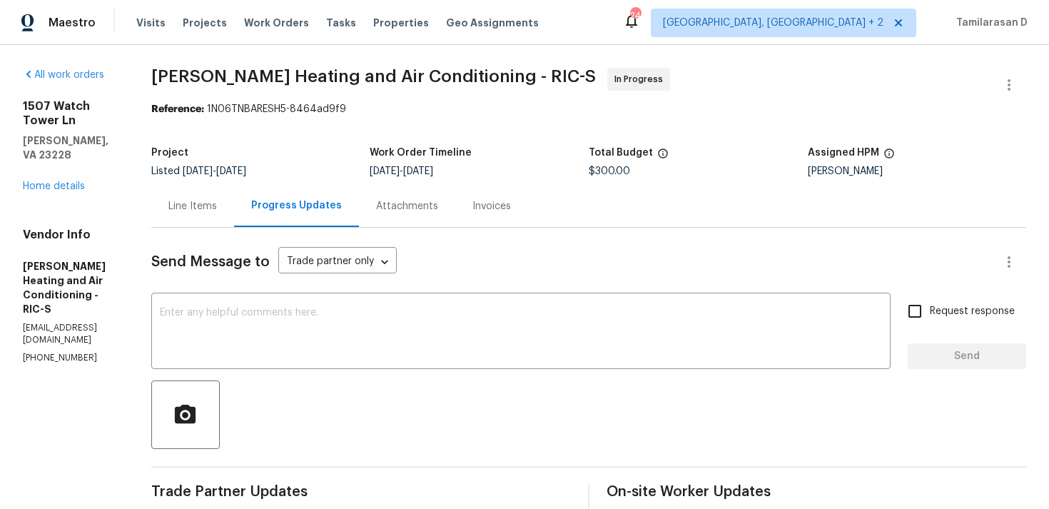
scroll to position [315, 0]
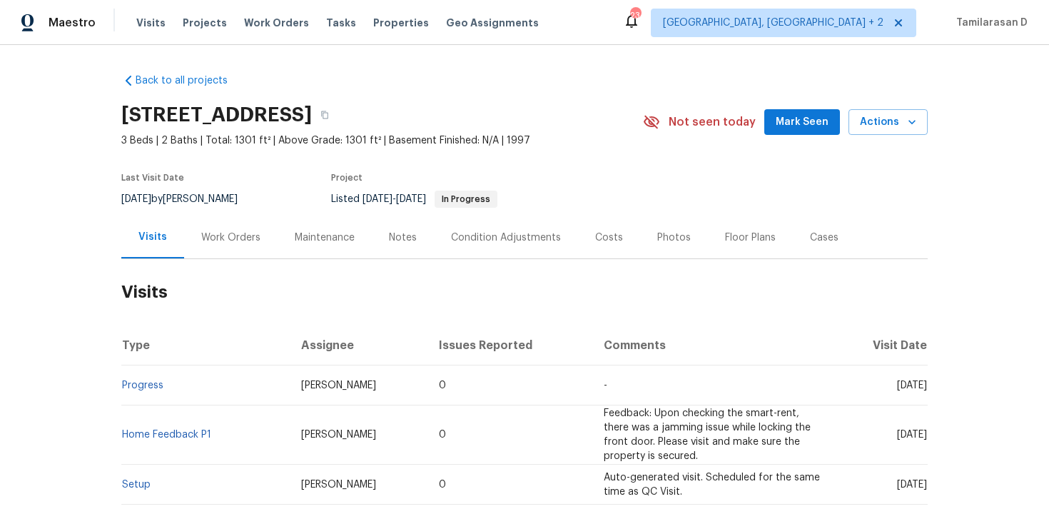
click at [219, 239] on div "Work Orders" at bounding box center [230, 238] width 59 height 14
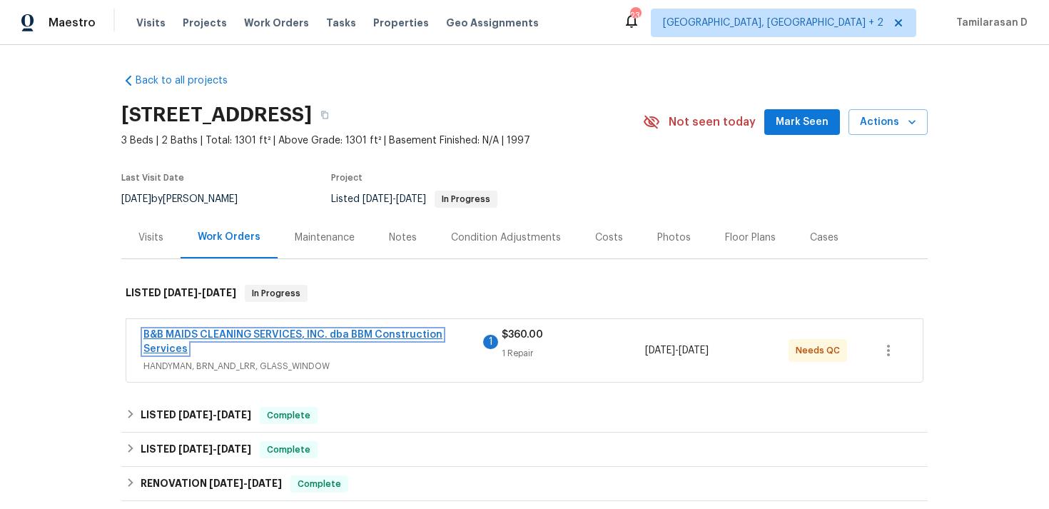
click at [247, 337] on link "B&B MAIDS CLEANING SERVICES, INC. dba BBM Construction Services" at bounding box center [292, 342] width 299 height 24
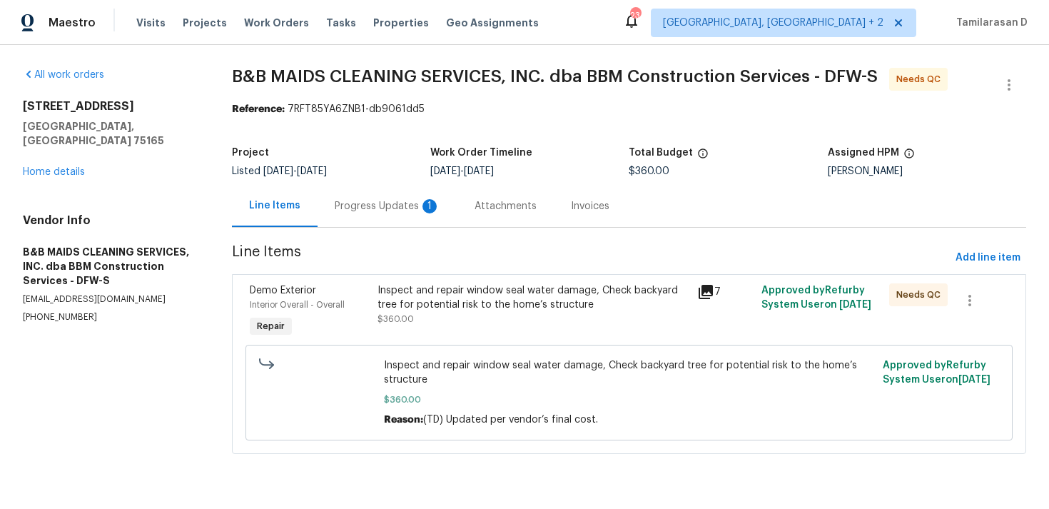
click at [393, 215] on div "Progress Updates 1" at bounding box center [388, 206] width 140 height 42
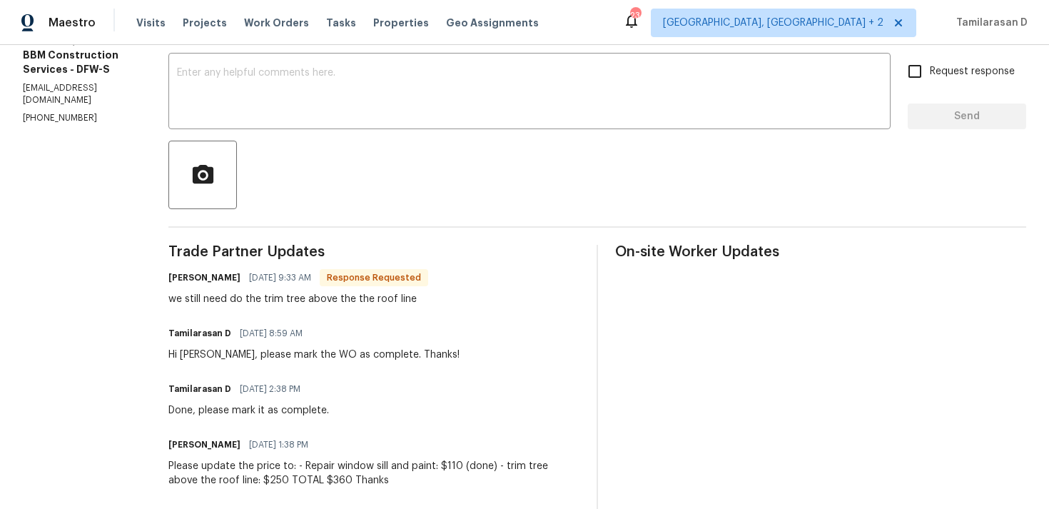
scroll to position [241, 0]
click at [350, 298] on div "we still need do the trim tree above the the roof line" at bounding box center [298, 297] width 260 height 14
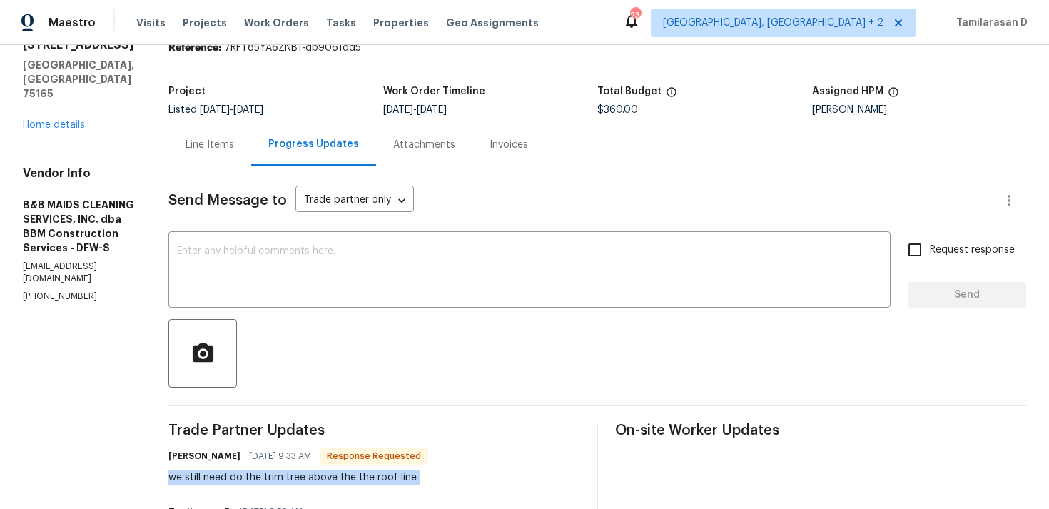
scroll to position [0, 0]
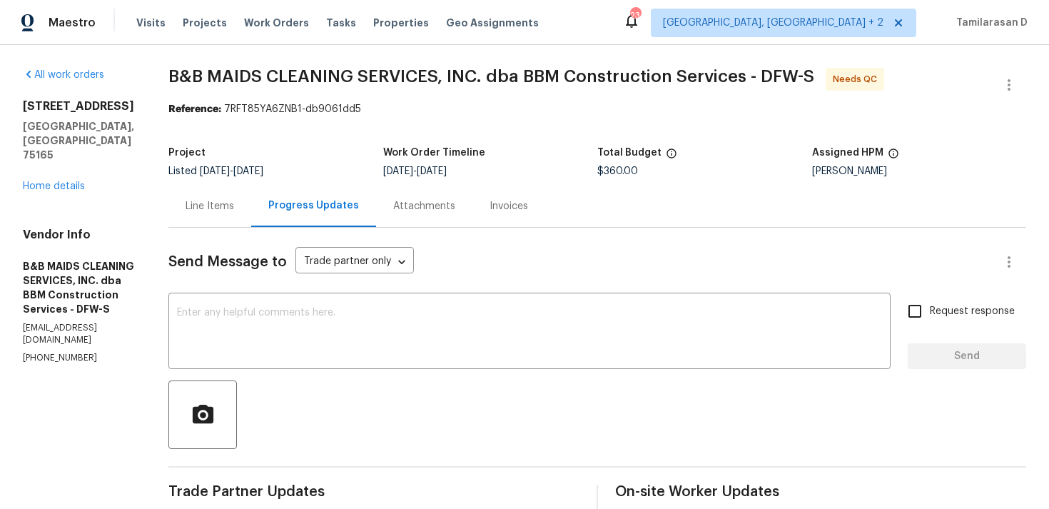
click at [251, 221] on div "Line Items" at bounding box center [209, 206] width 83 height 42
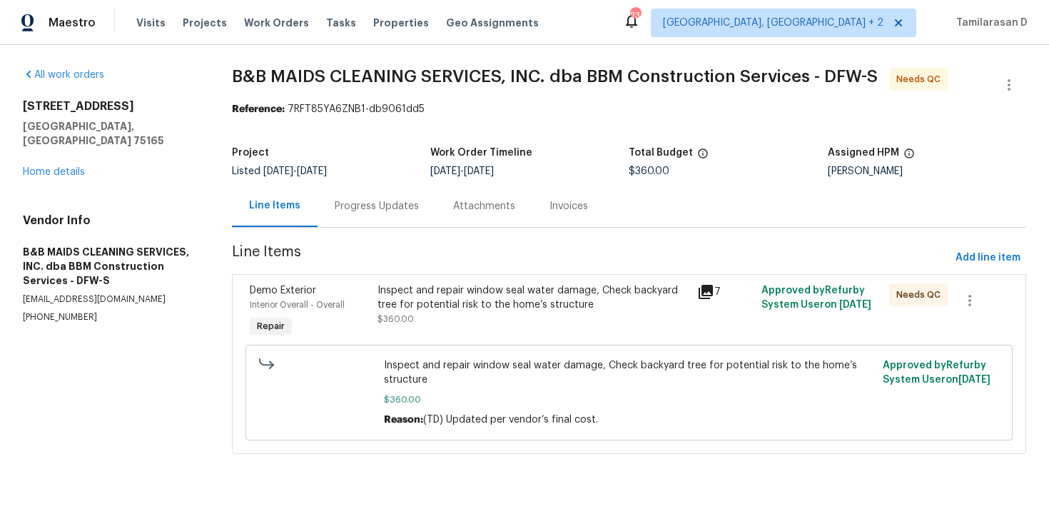
click at [364, 211] on div "Progress Updates" at bounding box center [377, 206] width 84 height 14
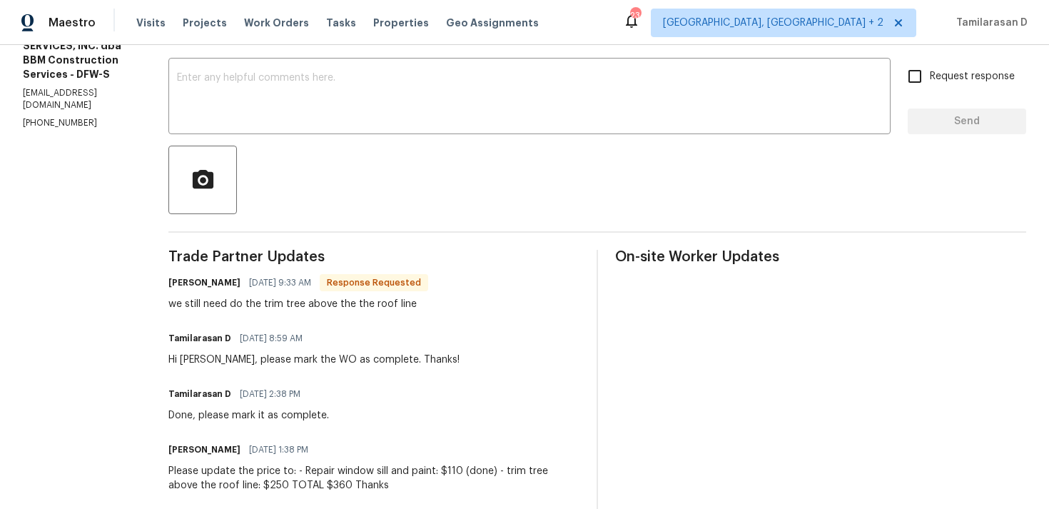
scroll to position [252, 0]
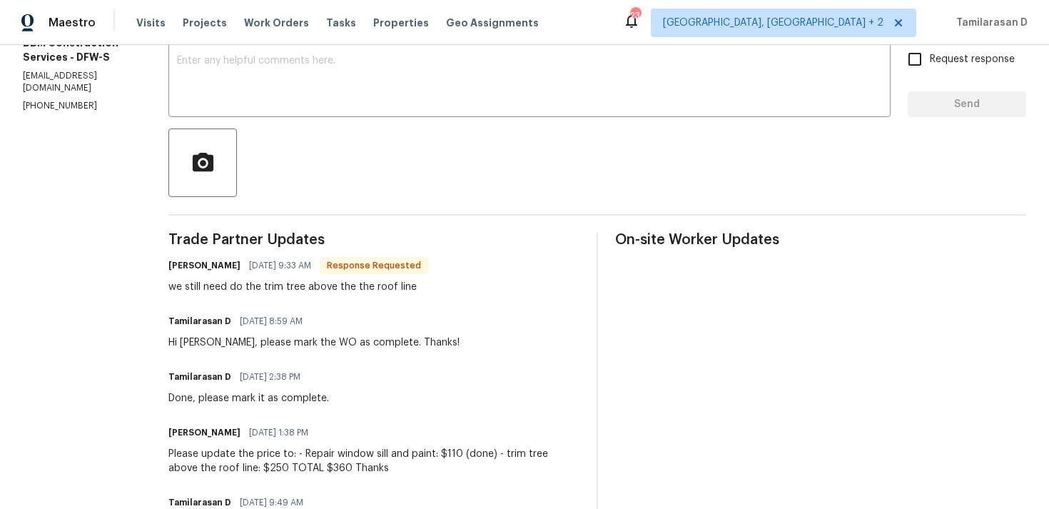
click at [290, 275] on div "Allan Nascimento 09/03/2025 9:33 AM Response Requested" at bounding box center [298, 266] width 260 height 20
click at [295, 285] on div "we still need do the trim tree above the the roof line" at bounding box center [298, 287] width 260 height 14
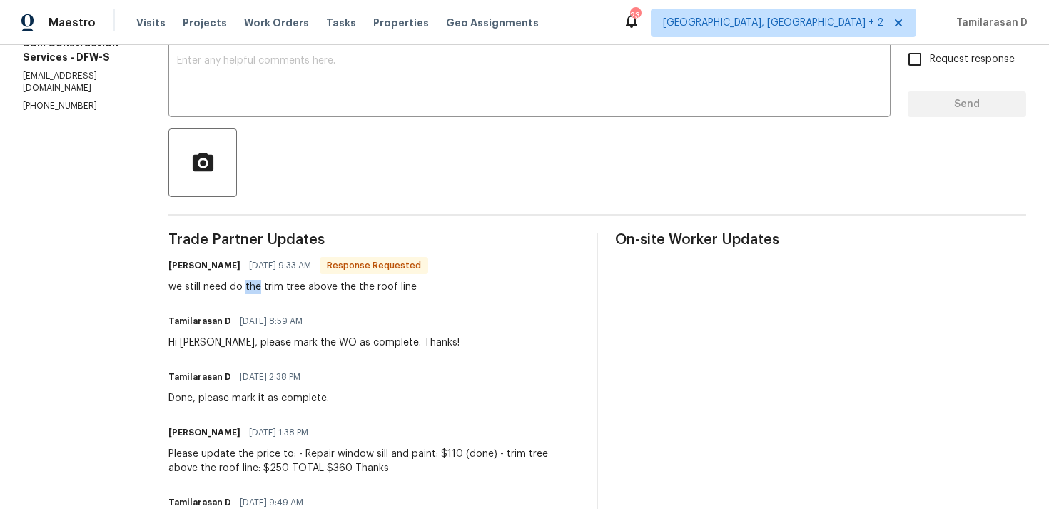
click at [295, 285] on div "we still need do the trim tree above the the roof line" at bounding box center [298, 287] width 260 height 14
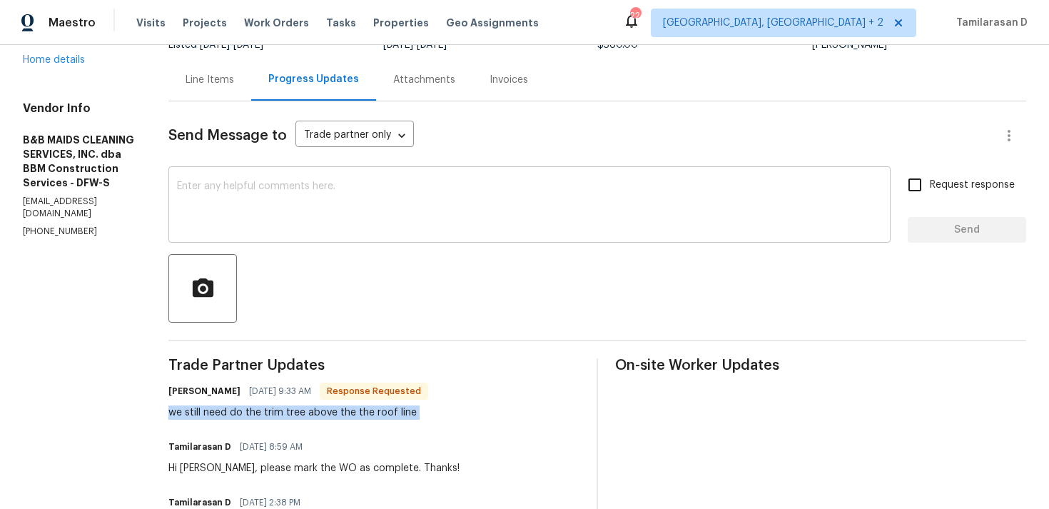
click at [300, 216] on textarea at bounding box center [529, 206] width 705 height 50
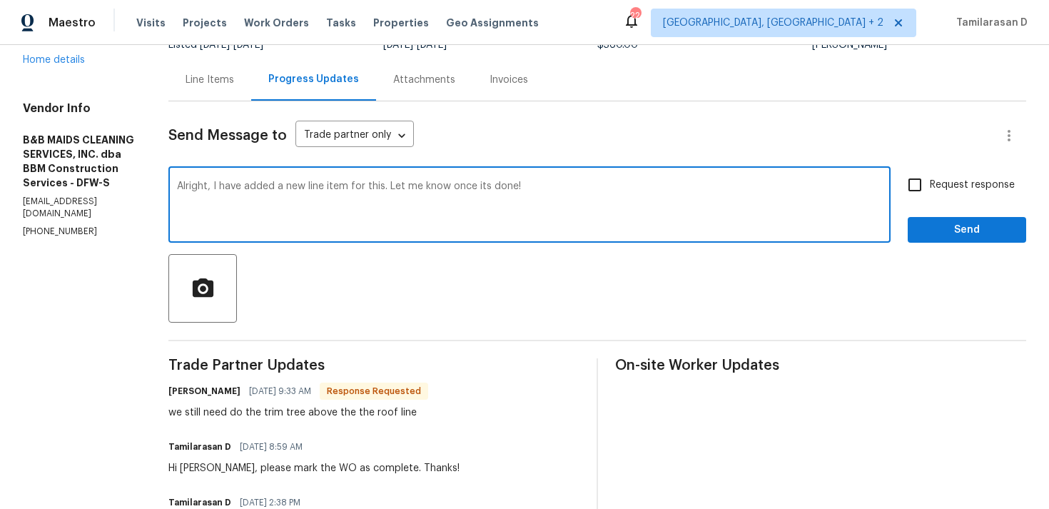
type textarea "Alright, I have added a new line item for this. Let me know once its done!"
click at [971, 202] on div "Request response Send" at bounding box center [967, 206] width 118 height 73
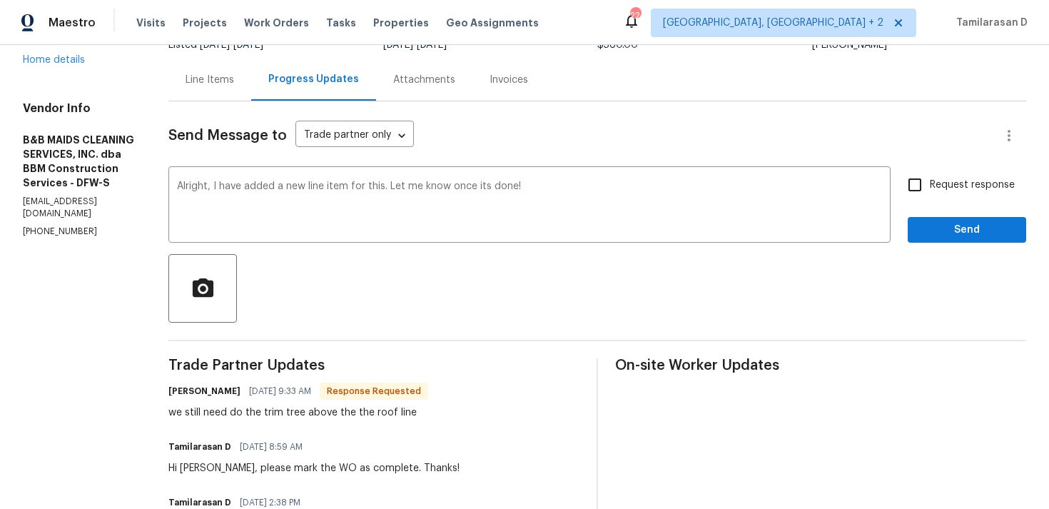
click at [939, 195] on label "Request response" at bounding box center [957, 185] width 115 height 30
click at [930, 195] on input "Request response" at bounding box center [915, 185] width 30 height 30
checkbox input "true"
click at [983, 232] on span "Send" at bounding box center [967, 230] width 96 height 18
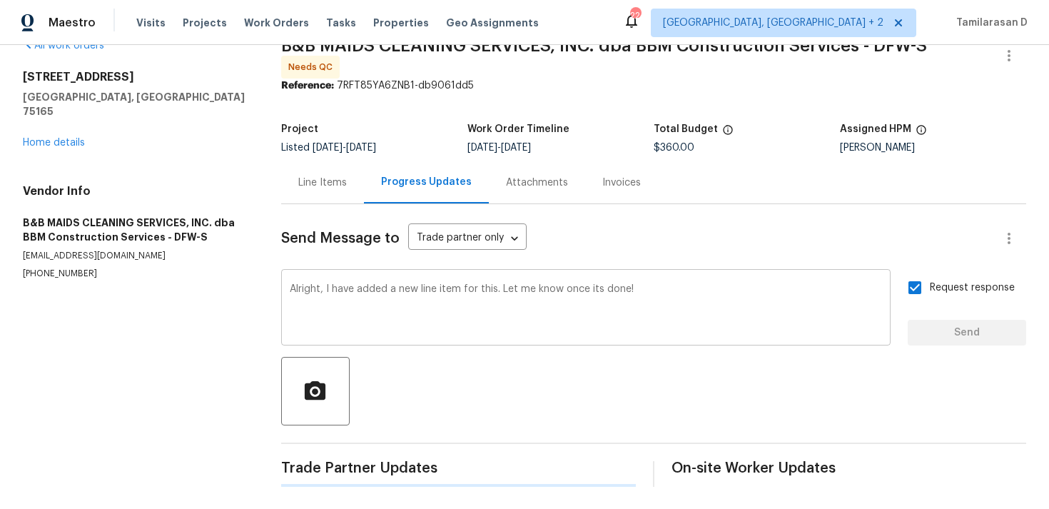
scroll to position [0, 0]
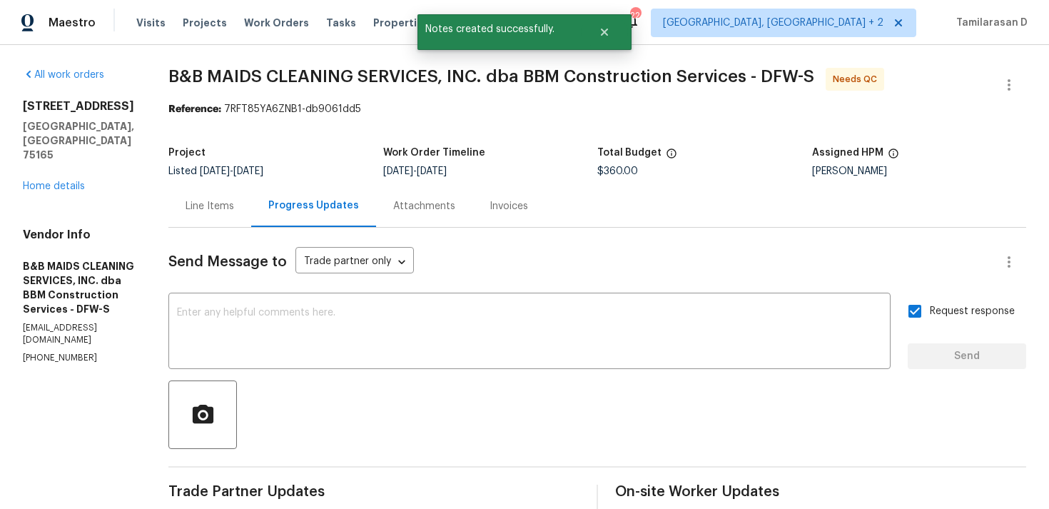
click at [234, 211] on div "Line Items" at bounding box center [210, 206] width 49 height 14
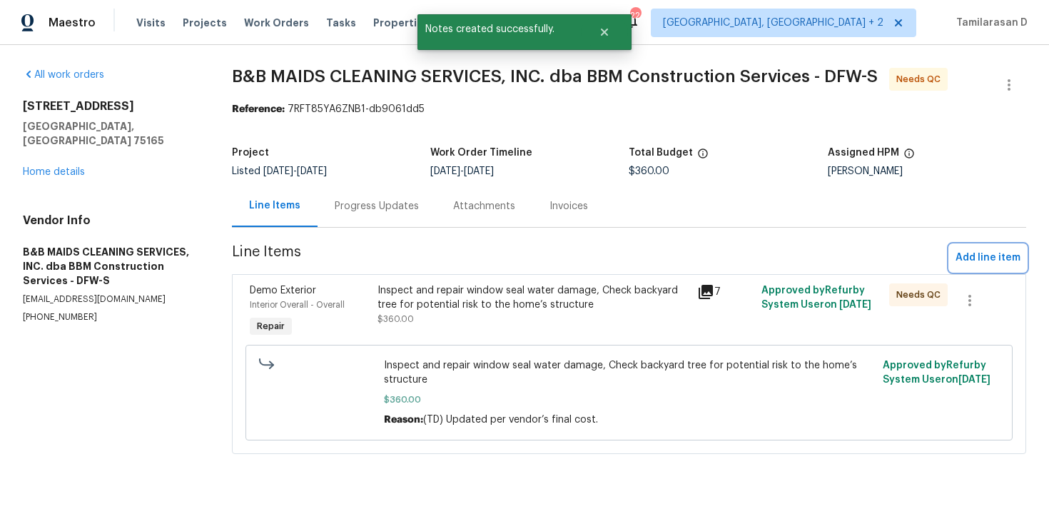
click at [971, 252] on span "Add line item" at bounding box center [988, 258] width 65 height 18
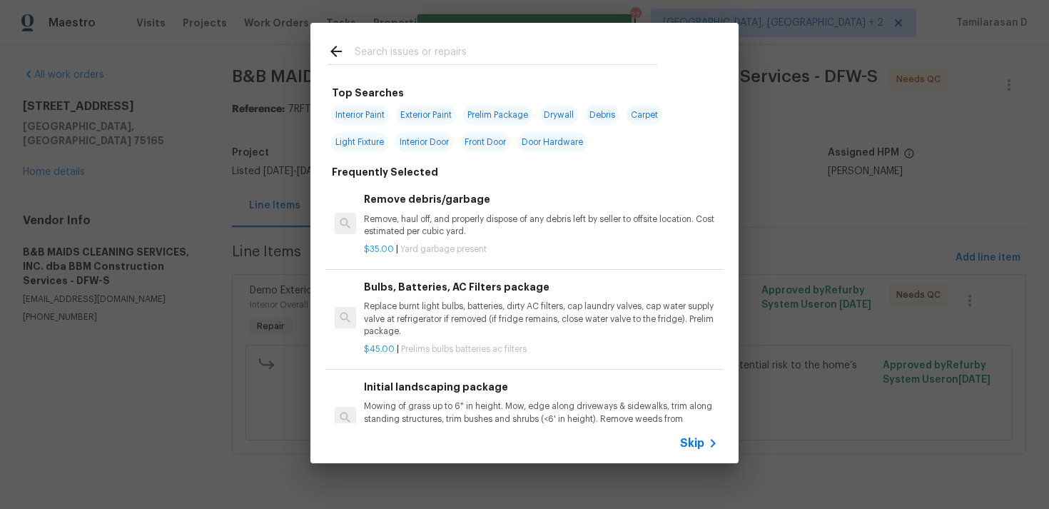
click at [702, 442] on span "Skip" at bounding box center [692, 443] width 24 height 14
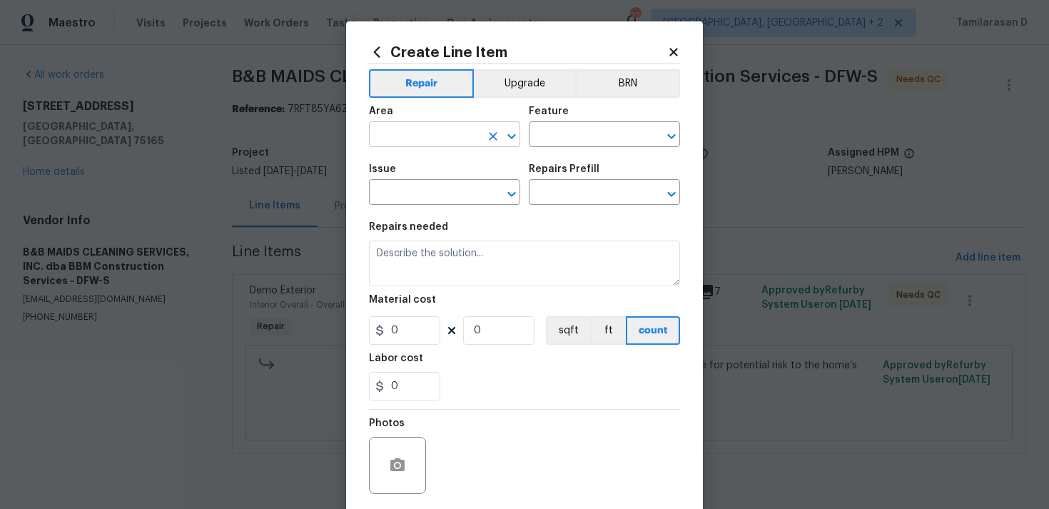
click at [423, 140] on input "text" at bounding box center [424, 136] width 111 height 22
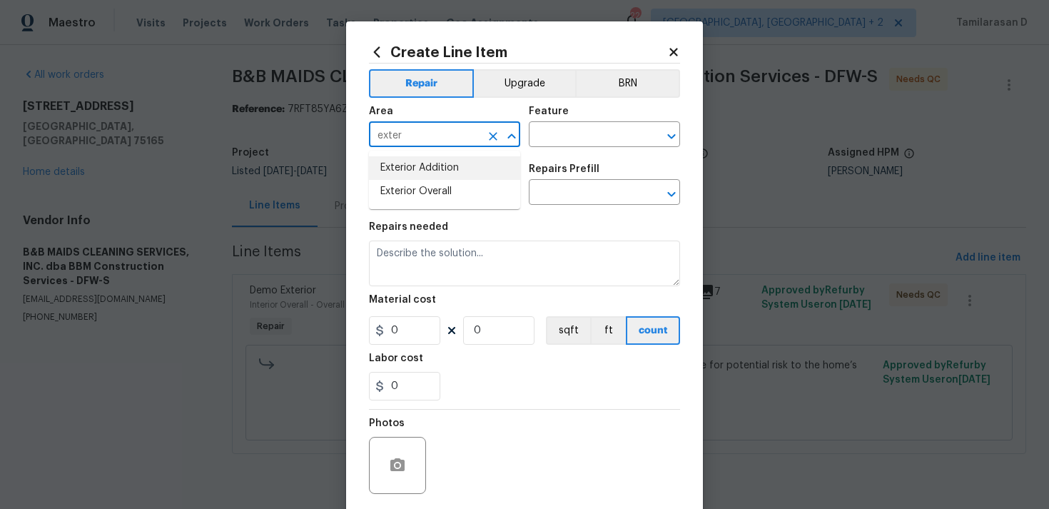
click at [470, 177] on li "Exterior Addition" at bounding box center [444, 168] width 151 height 24
type input "Exterior Addition"
click at [554, 132] on input "text" at bounding box center [584, 136] width 111 height 22
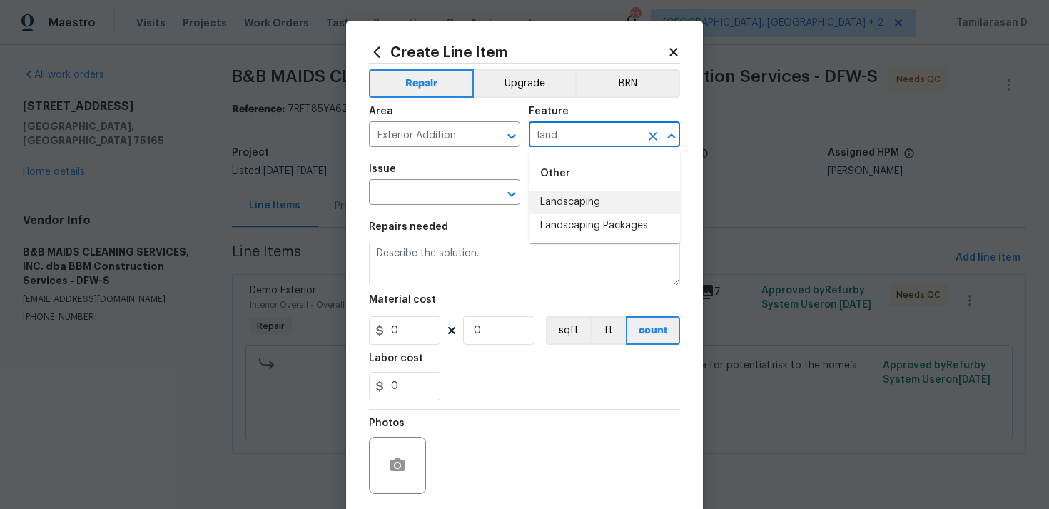
click at [567, 200] on li "Landscaping" at bounding box center [604, 203] width 151 height 24
type input "Landscaping"
click at [410, 188] on input "text" at bounding box center [424, 194] width 111 height 22
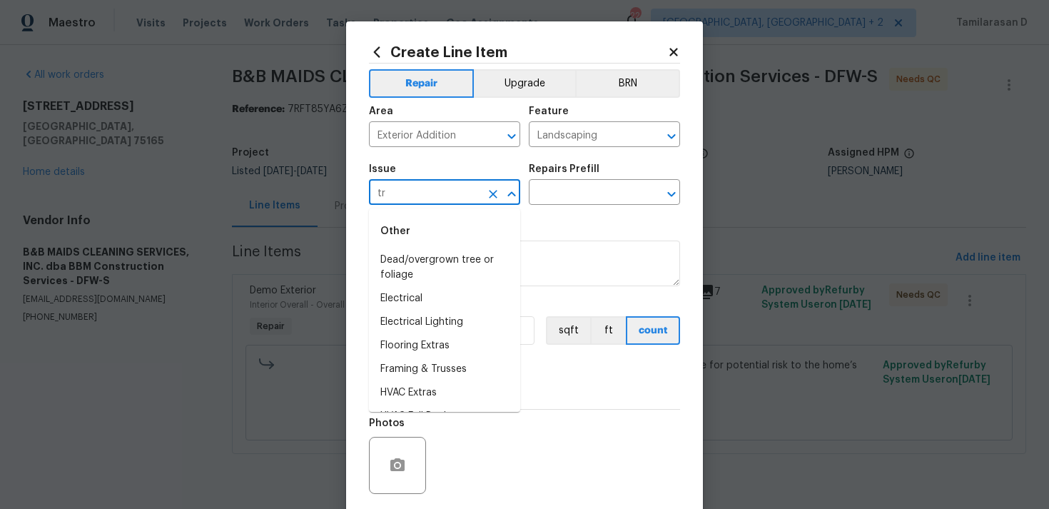
type input "t"
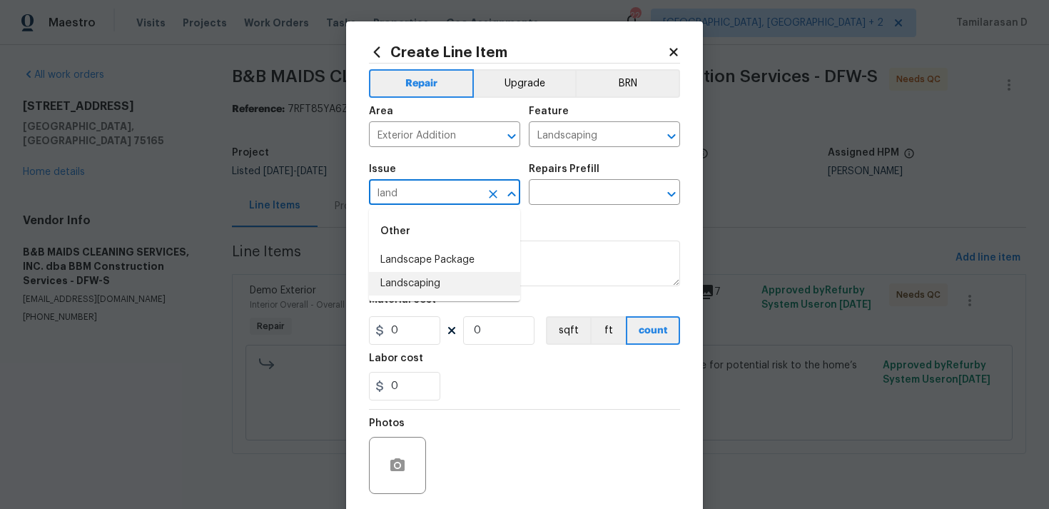
click at [443, 280] on li "Landscaping" at bounding box center [444, 284] width 151 height 24
type input "Landscaping"
click at [567, 185] on input "text" at bounding box center [584, 194] width 111 height 22
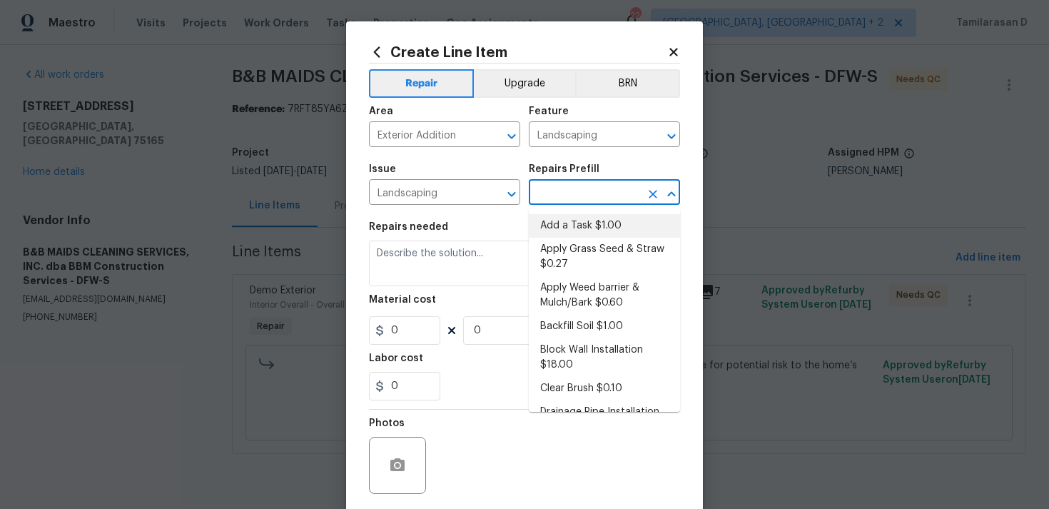
click at [557, 218] on li "Add a Task $1.00" at bounding box center [604, 226] width 151 height 24
type input "Add a Task $1.00"
type textarea "HPM to detail"
type input "1"
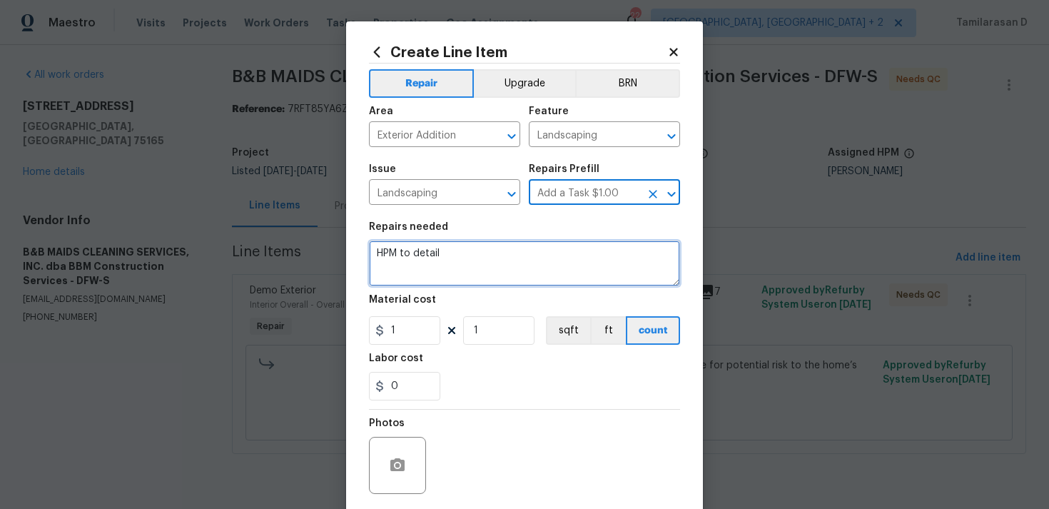
click at [420, 261] on textarea "HPM to detail" at bounding box center [524, 264] width 311 height 46
click at [405, 261] on textarea "HPM to detail" at bounding box center [524, 264] width 311 height 46
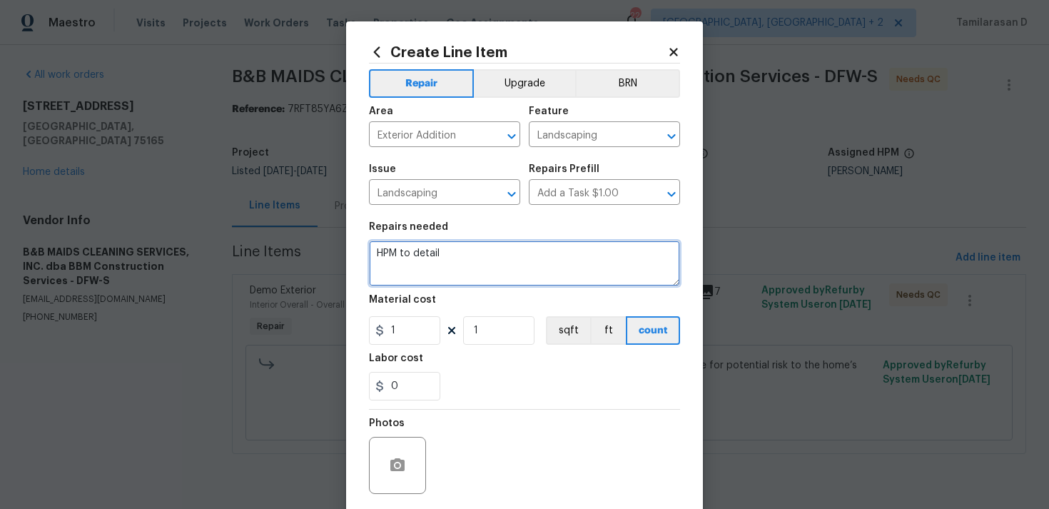
click at [405, 261] on textarea "HPM to detail" at bounding box center [524, 264] width 311 height 46
type textarea "Tree trim"
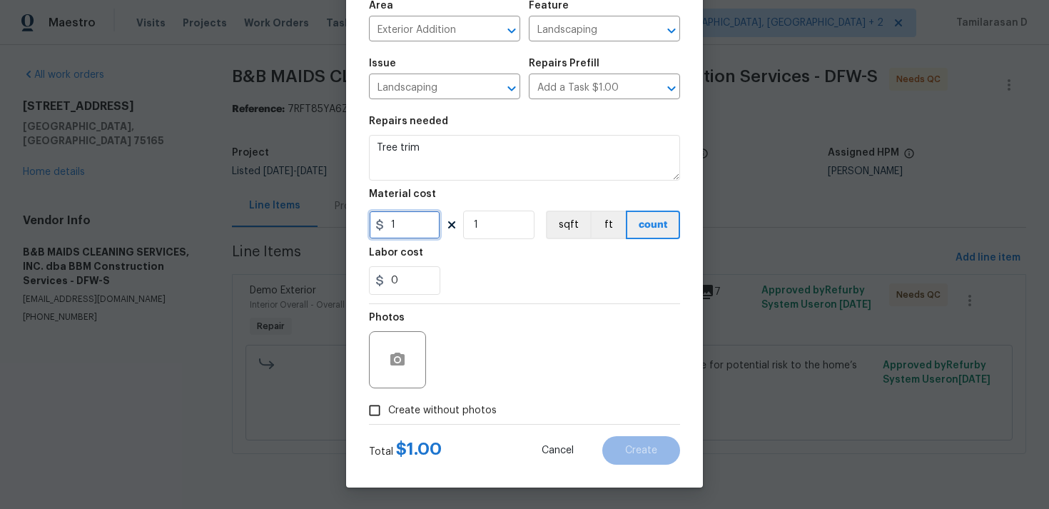
click at [410, 220] on input "1" at bounding box center [404, 225] width 71 height 29
type input "50"
click at [415, 418] on span "Create without photos" at bounding box center [442, 410] width 108 height 15
click at [388, 418] on input "Create without photos" at bounding box center [374, 410] width 27 height 27
checkbox input "true"
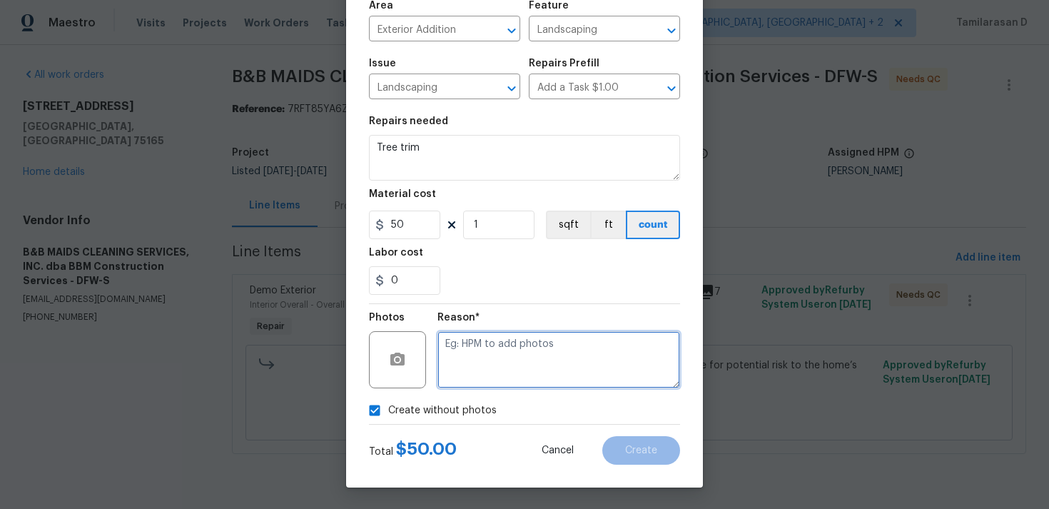
click at [477, 374] on textarea at bounding box center [559, 359] width 243 height 57
type textarea "N/A"
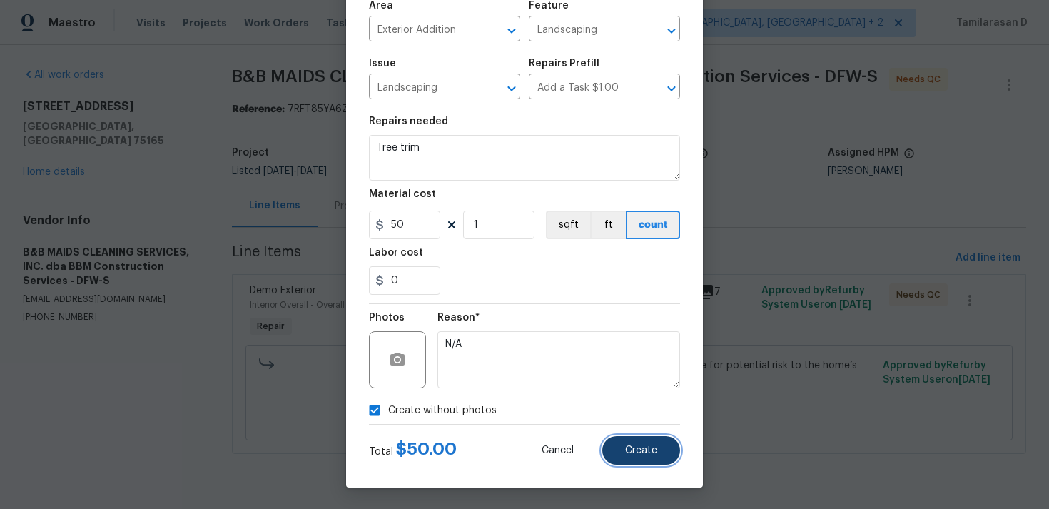
click at [630, 452] on span "Create" at bounding box center [641, 450] width 32 height 11
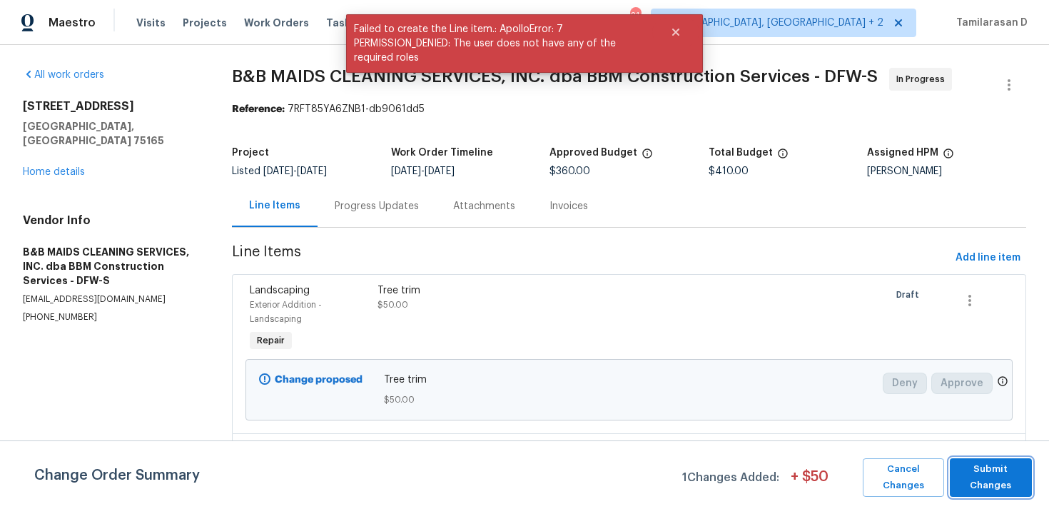
click at [986, 476] on span "Submit Changes" at bounding box center [991, 477] width 68 height 33
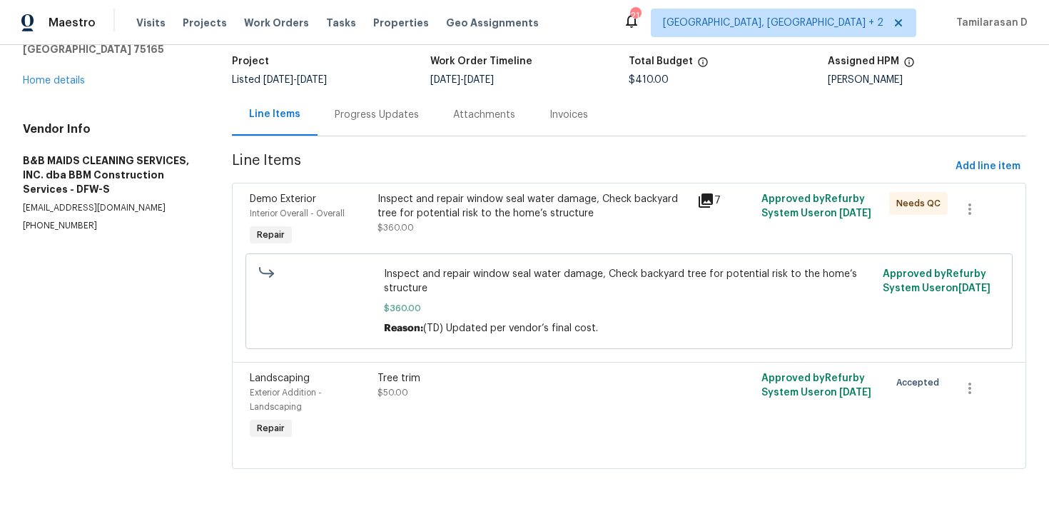
scroll to position [0, 0]
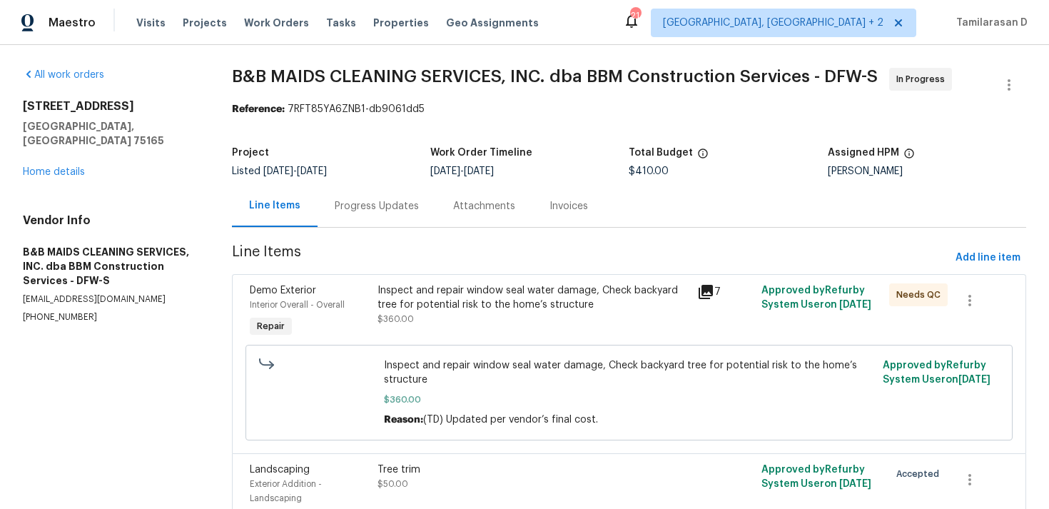
click at [342, 195] on div "Progress Updates" at bounding box center [377, 206] width 118 height 42
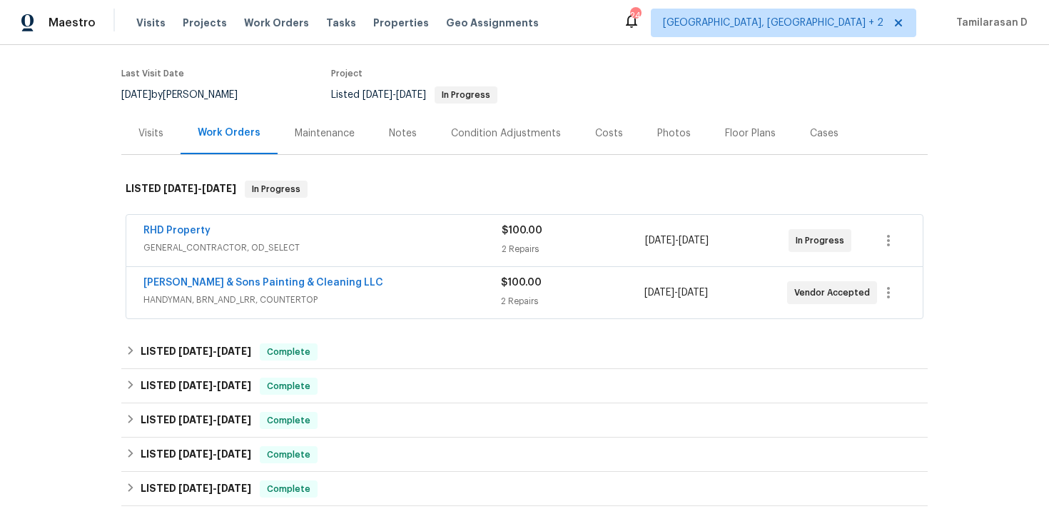
scroll to position [119, 0]
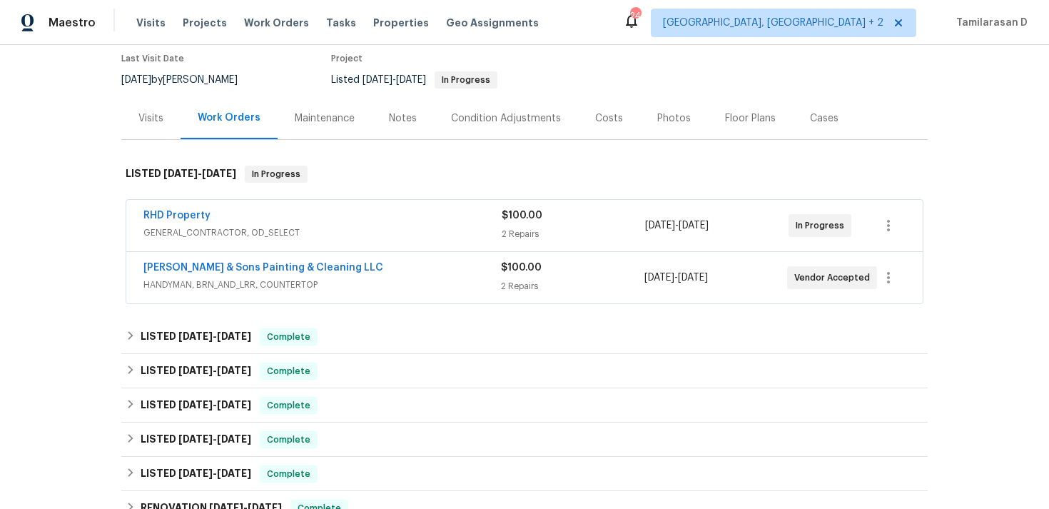
click at [301, 225] on div "RHD Property" at bounding box center [322, 216] width 358 height 17
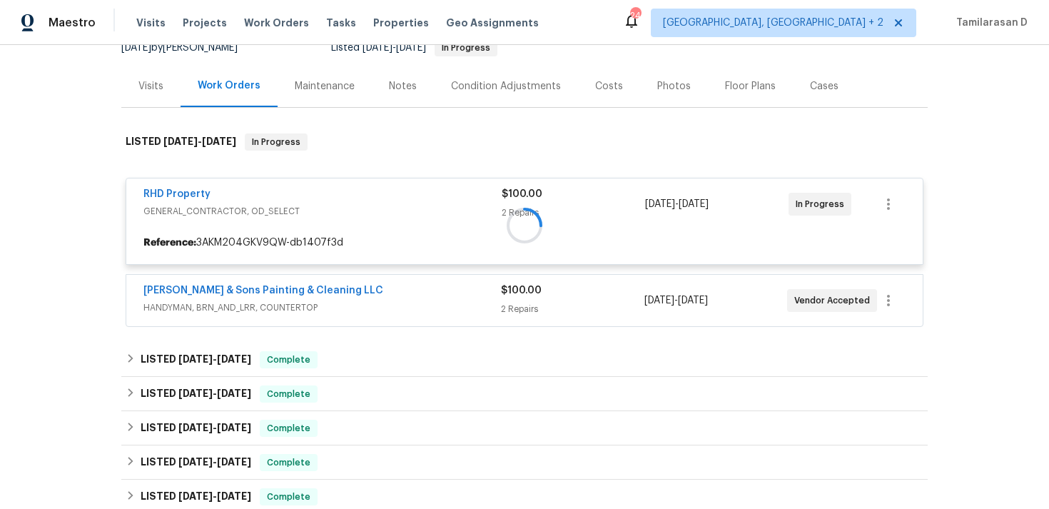
scroll to position [154, 0]
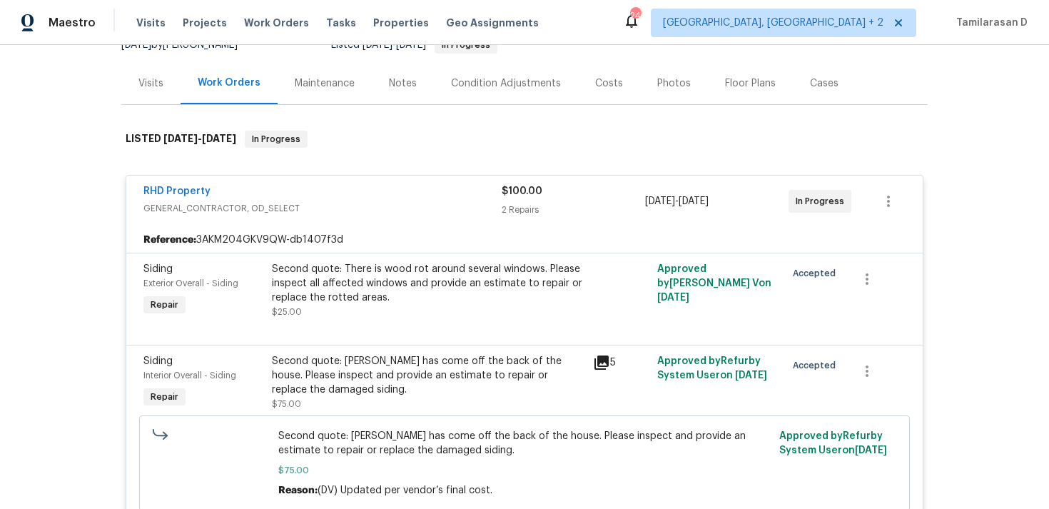
click at [330, 203] on span "GENERAL_CONTRACTOR, OD_SELECT" at bounding box center [322, 208] width 358 height 14
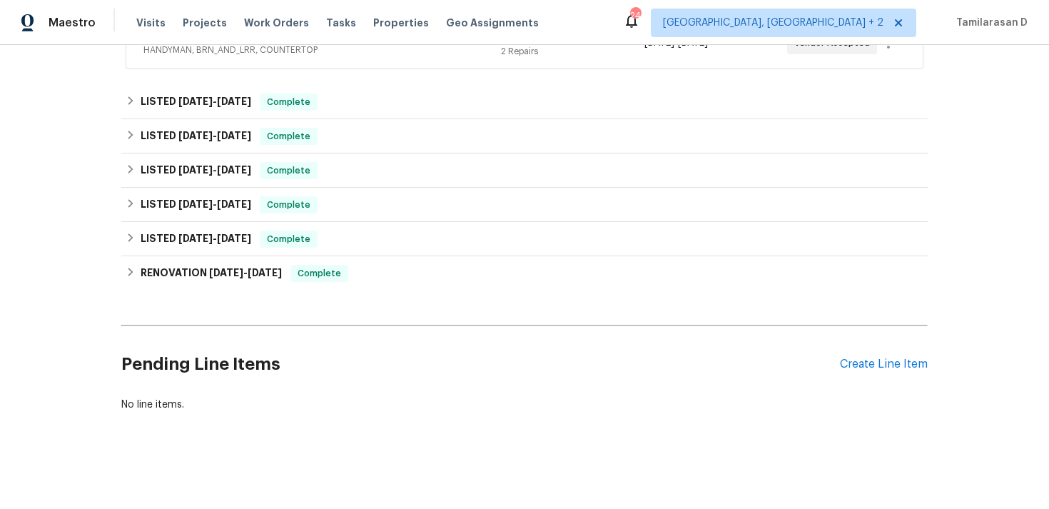
scroll to position [284, 0]
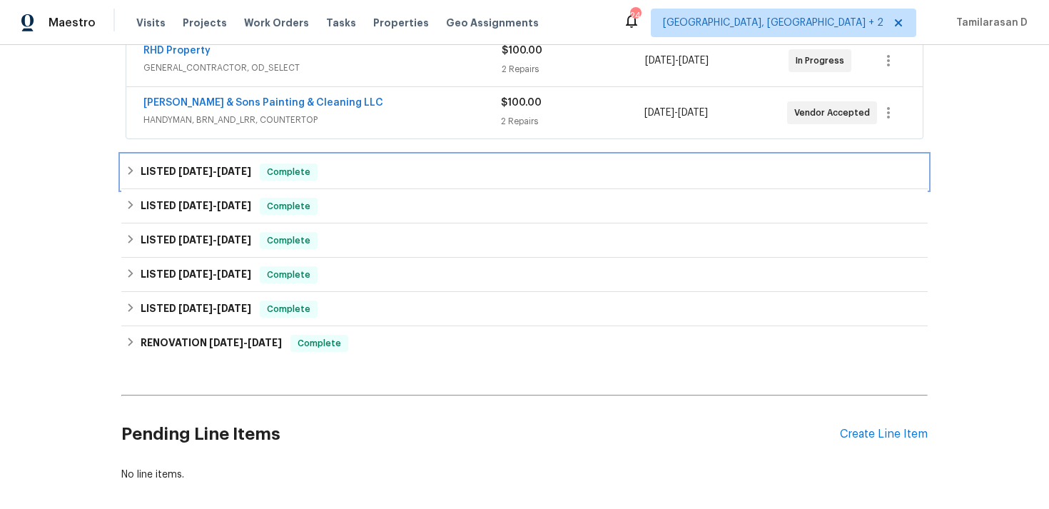
click at [141, 167] on h6 "LISTED [DATE] - [DATE]" at bounding box center [196, 171] width 111 height 17
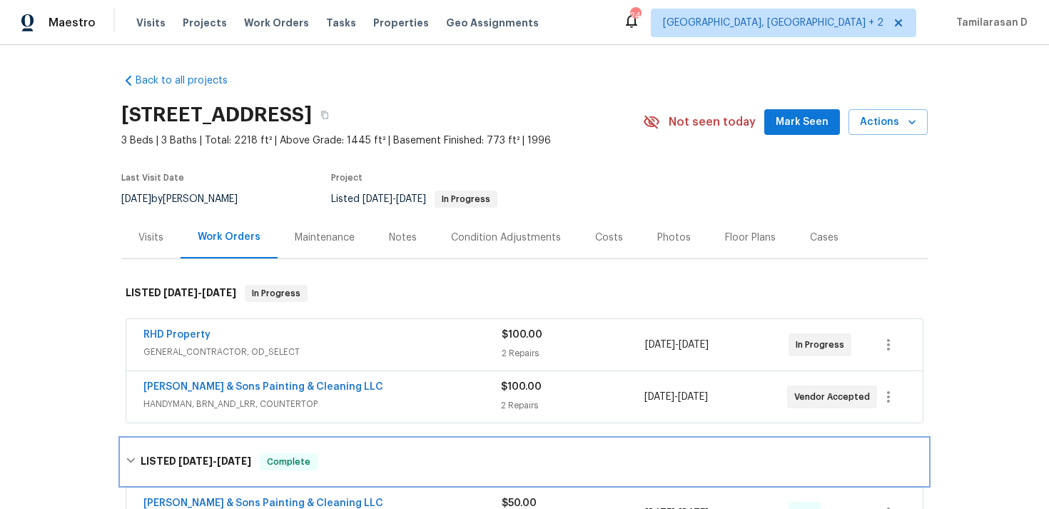
scroll to position [43, 0]
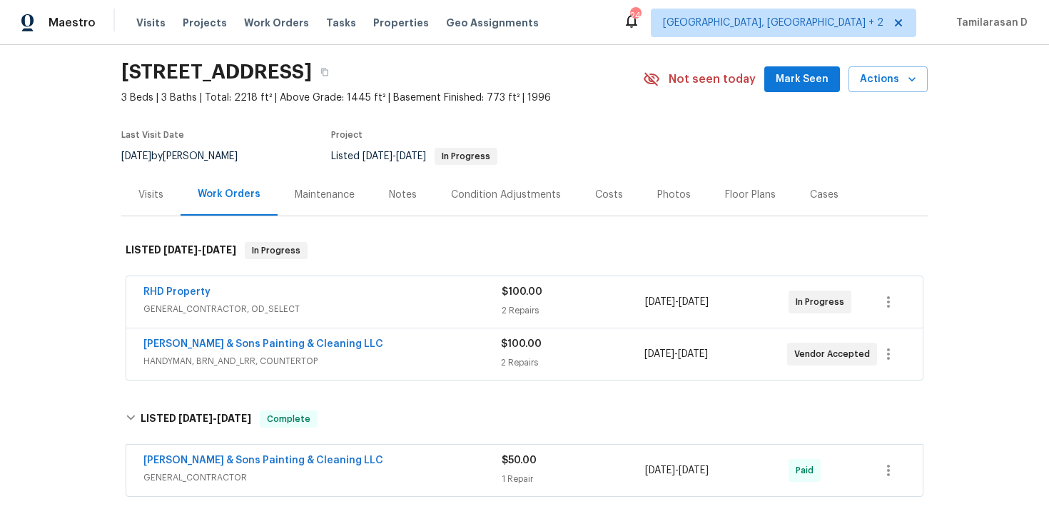
click at [286, 288] on div "RHD Property" at bounding box center [322, 293] width 358 height 17
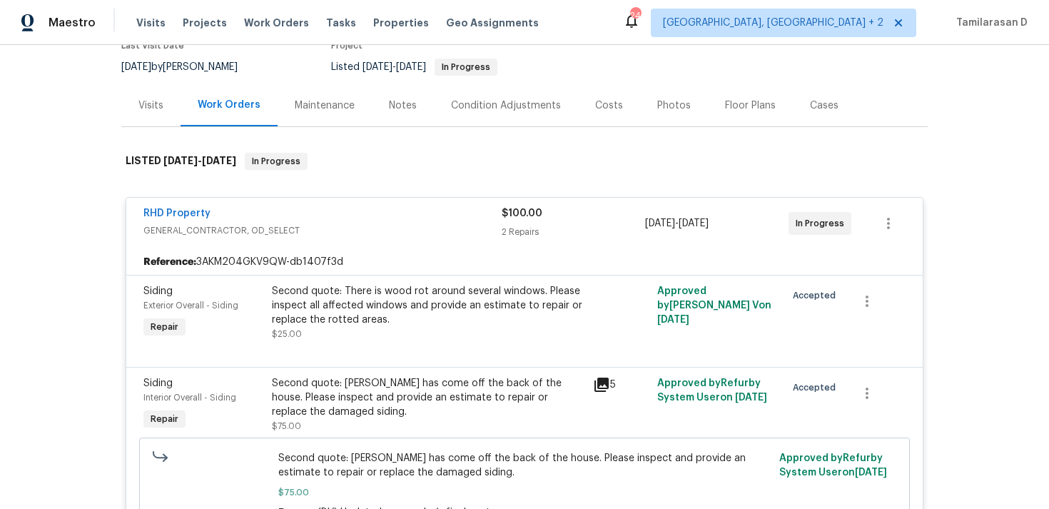
scroll to position [161, 0]
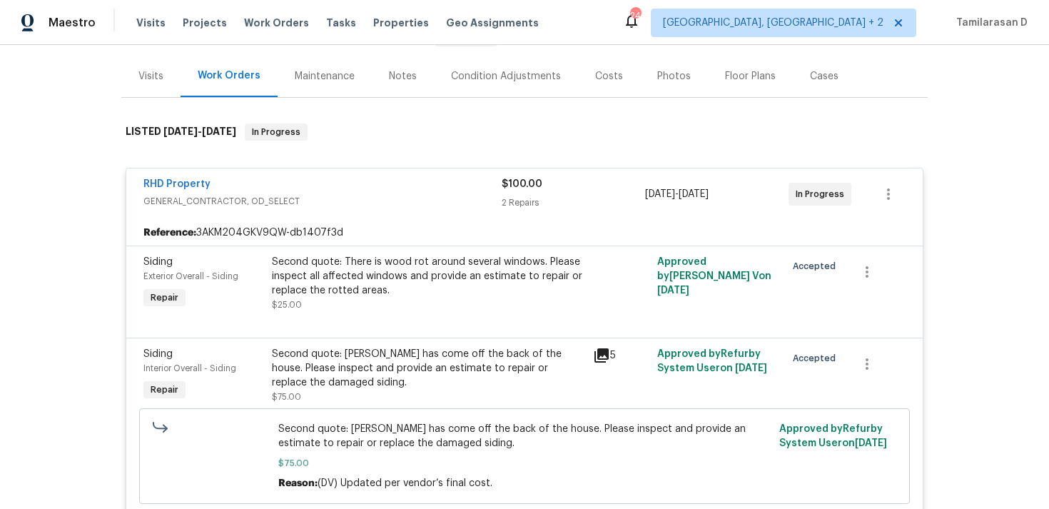
click at [351, 181] on div "RHD Property" at bounding box center [322, 185] width 358 height 17
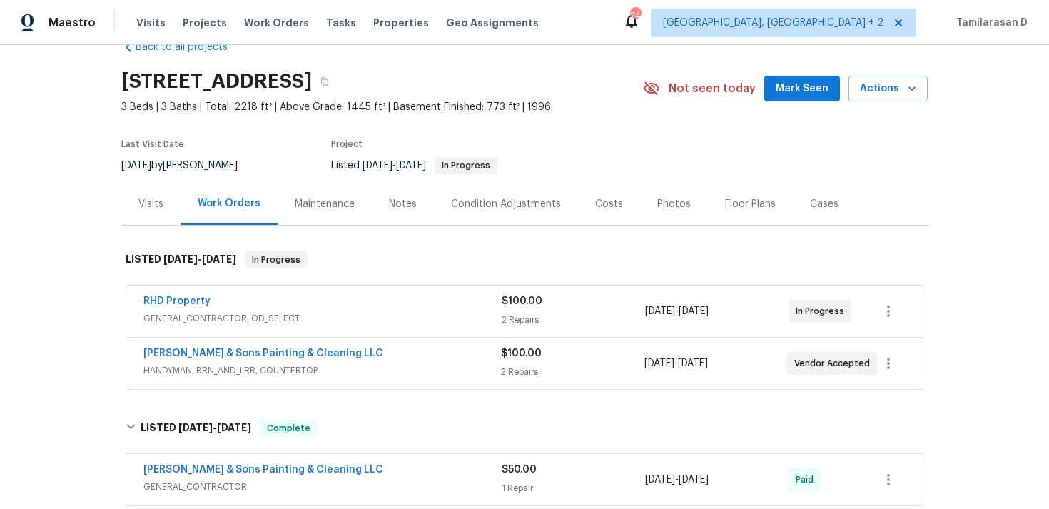
scroll to position [0, 0]
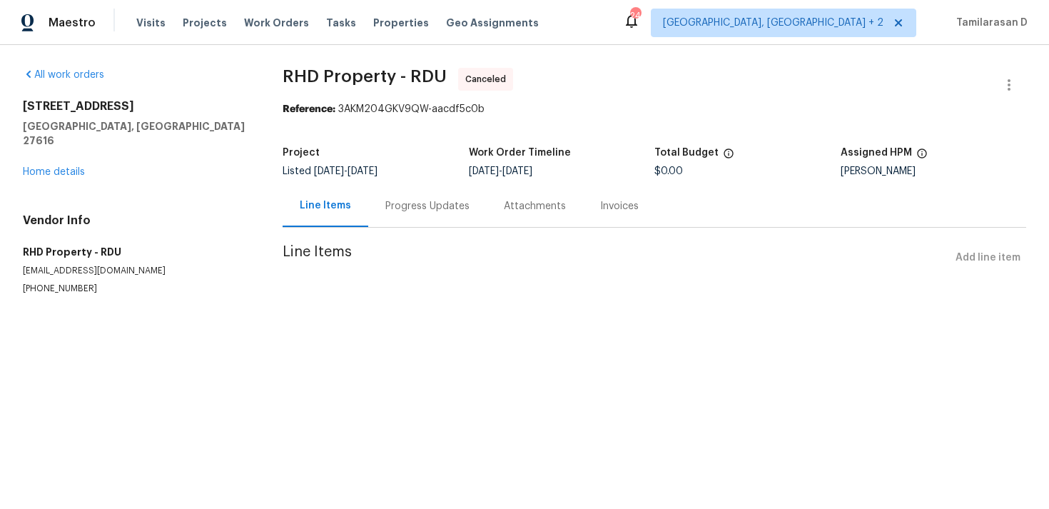
click at [391, 198] on div "Progress Updates" at bounding box center [427, 206] width 118 height 42
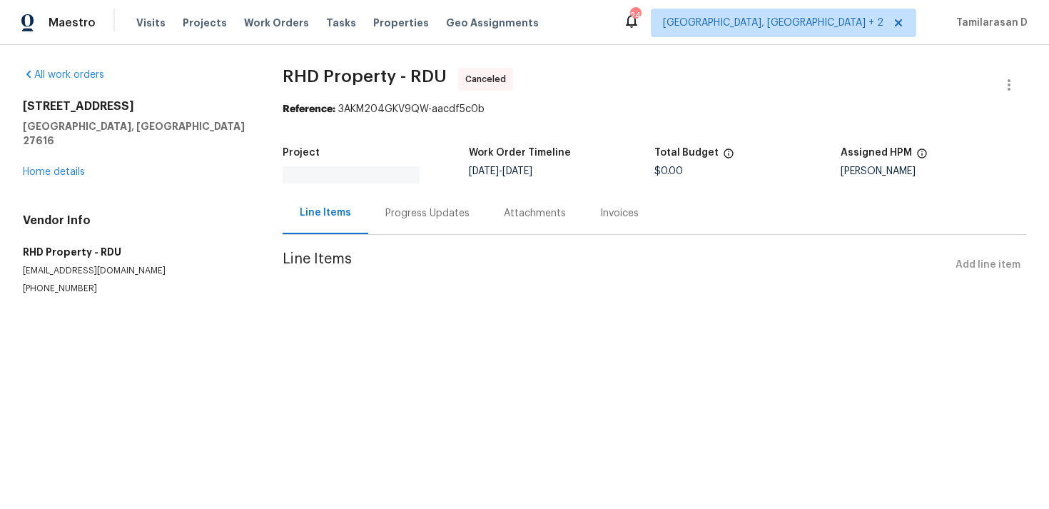
click at [400, 216] on div "Progress Updates" at bounding box center [427, 213] width 118 height 42
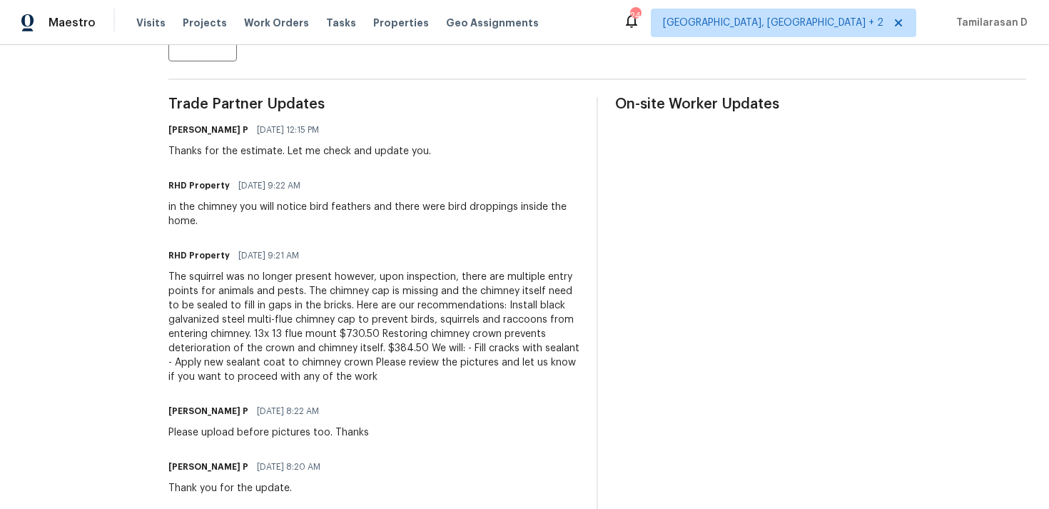
scroll to position [652, 0]
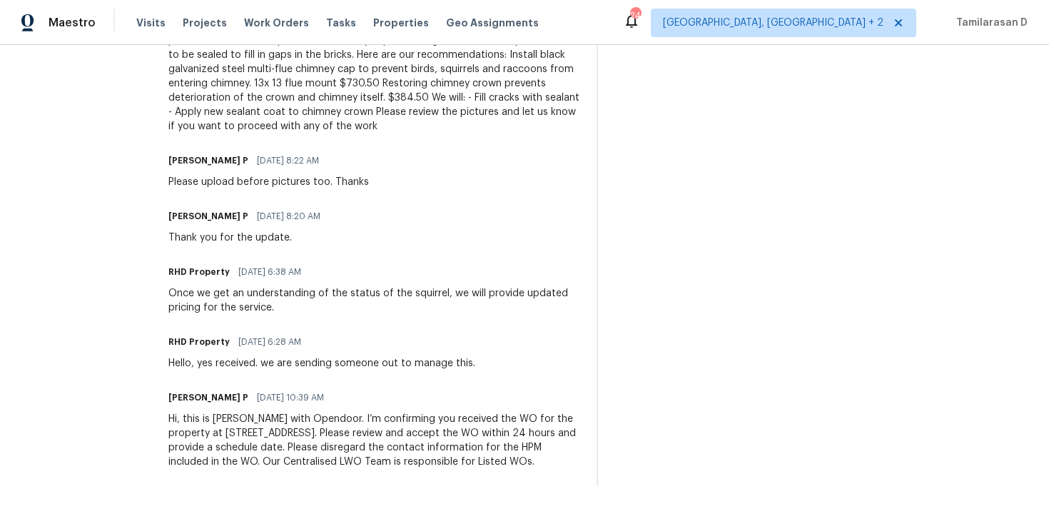
click at [385, 332] on div "RHD Property [DATE] 6:28 AM" at bounding box center [321, 342] width 307 height 20
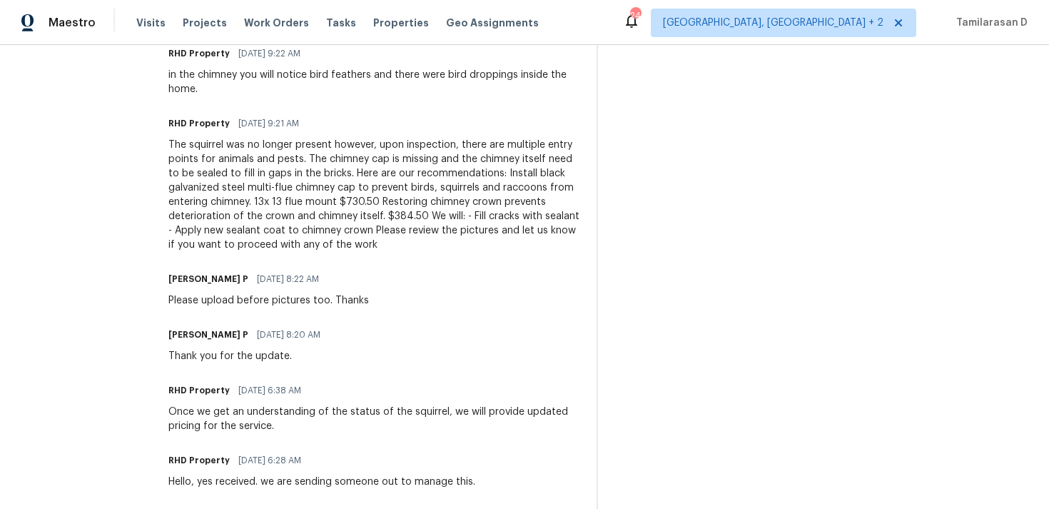
scroll to position [510, 0]
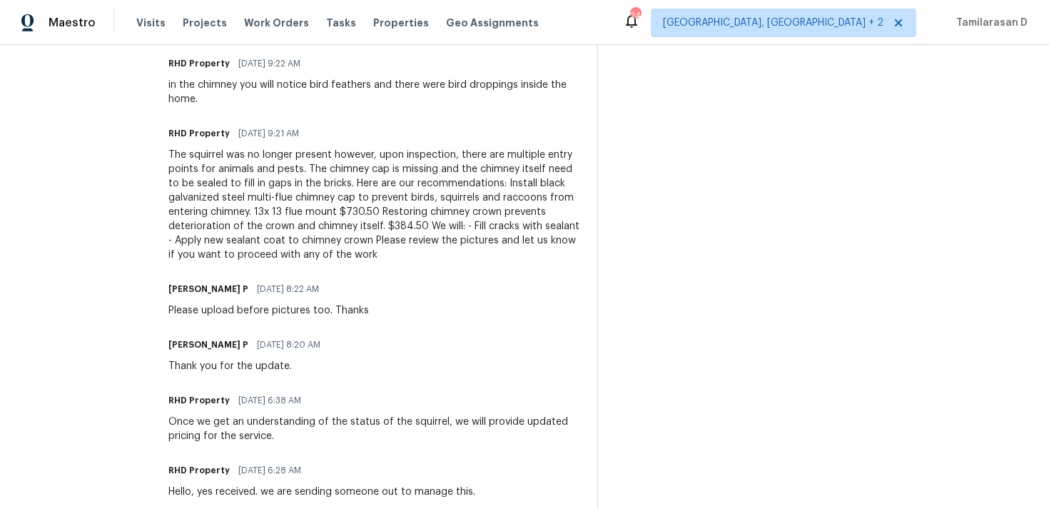
click at [303, 206] on div "The squirrel was no longer present however, upon inspection, there are multiple…" at bounding box center [373, 205] width 411 height 114
click at [317, 196] on div "The squirrel was no longer present however, upon inspection, there are multiple…" at bounding box center [373, 205] width 411 height 114
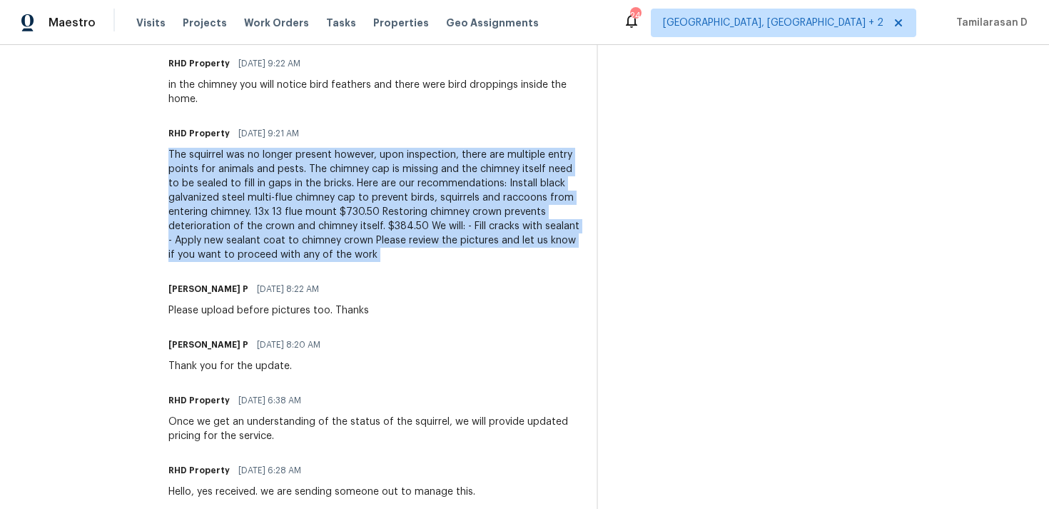
click at [385, 197] on div "The squirrel was no longer present however, upon inspection, there are multiple…" at bounding box center [373, 205] width 411 height 114
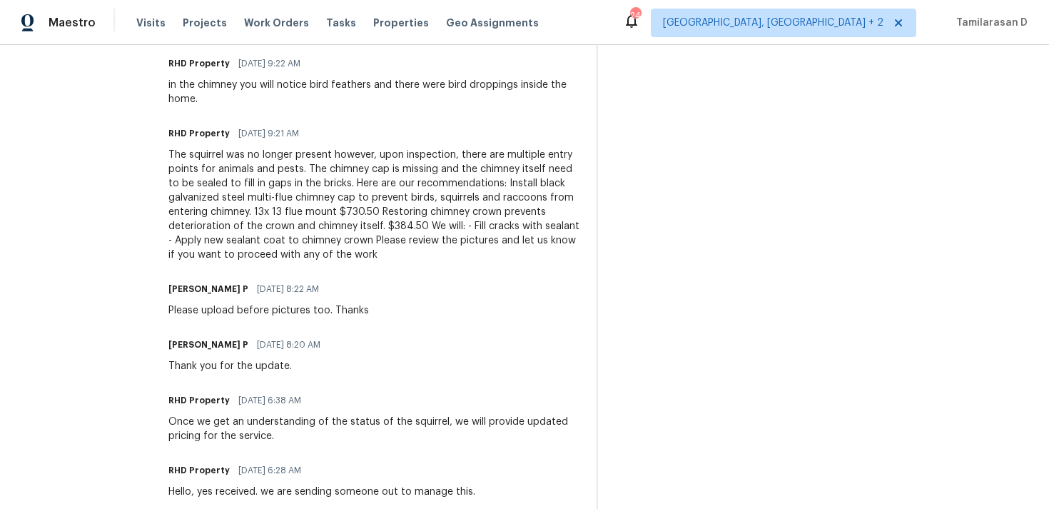
click at [385, 197] on div "The squirrel was no longer present however, upon inspection, there are multiple…" at bounding box center [373, 205] width 411 height 114
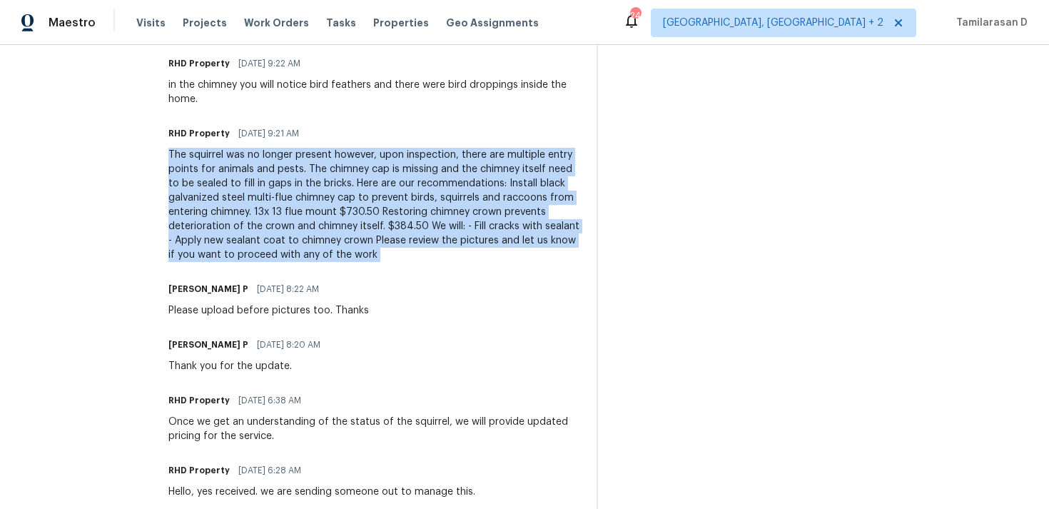
click at [385, 197] on div "The squirrel was no longer present however, upon inspection, there are multiple…" at bounding box center [373, 205] width 411 height 114
click at [431, 221] on div "The squirrel was no longer present however, upon inspection, there are multiple…" at bounding box center [373, 205] width 411 height 114
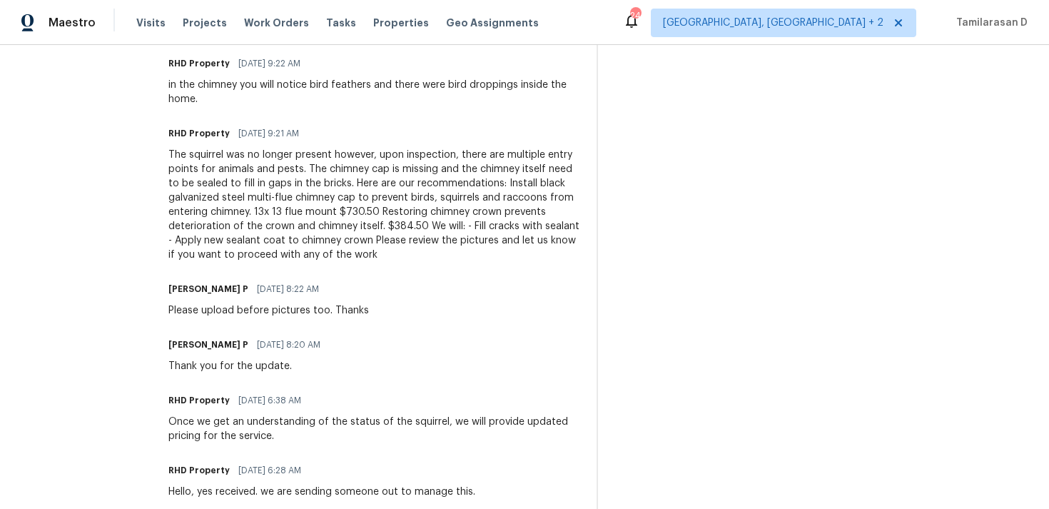
click at [431, 221] on div "The squirrel was no longer present however, upon inspection, there are multiple…" at bounding box center [373, 205] width 411 height 114
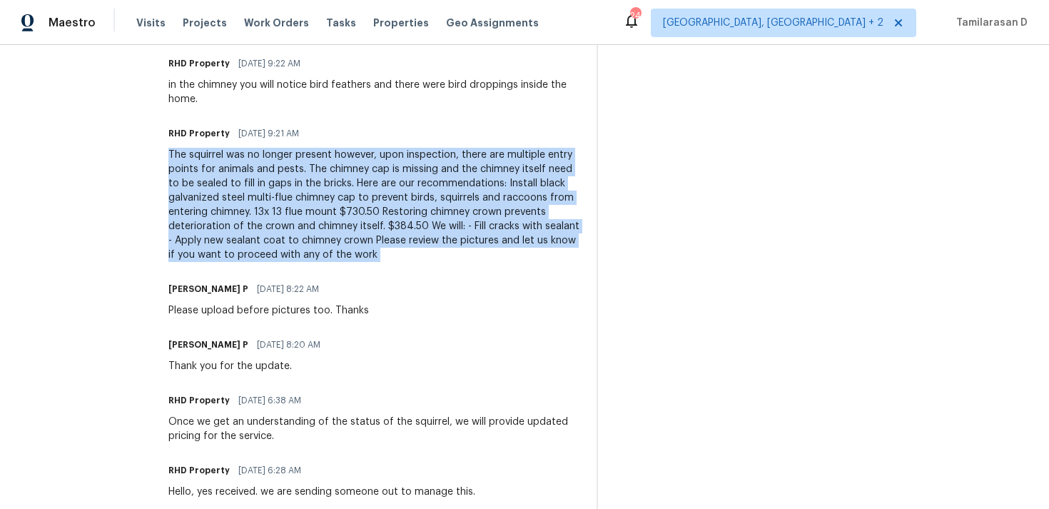
click at [409, 228] on div "The squirrel was no longer present however, upon inspection, there are multiple…" at bounding box center [373, 205] width 411 height 114
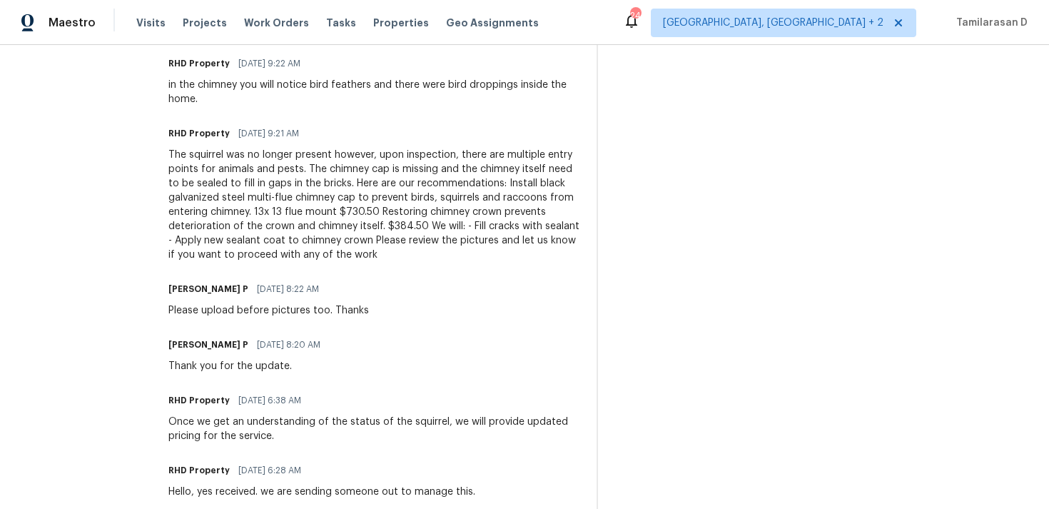
click at [409, 228] on div "The squirrel was no longer present however, upon inspection, there are multiple…" at bounding box center [373, 205] width 411 height 114
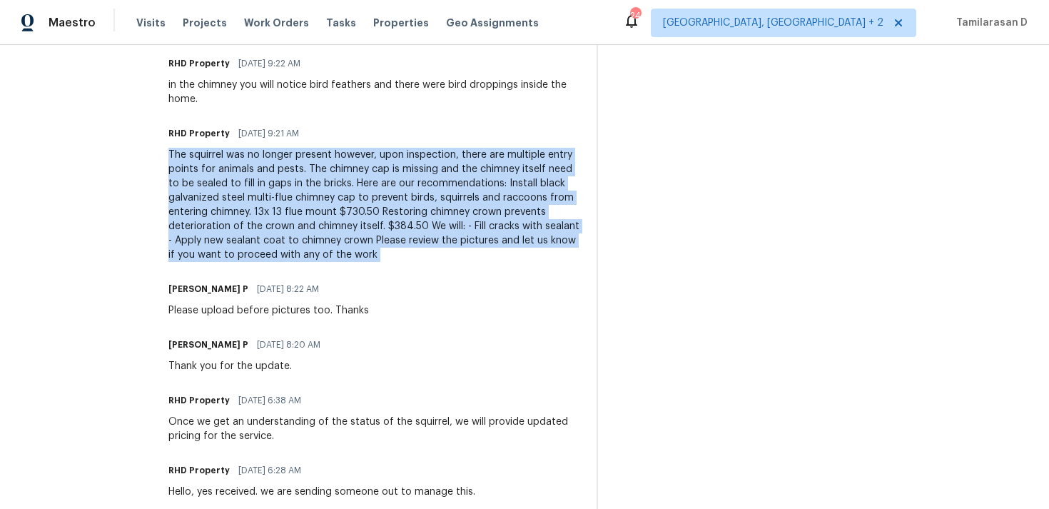
click at [387, 231] on div "The squirrel was no longer present however, upon inspection, there are multiple…" at bounding box center [373, 205] width 411 height 114
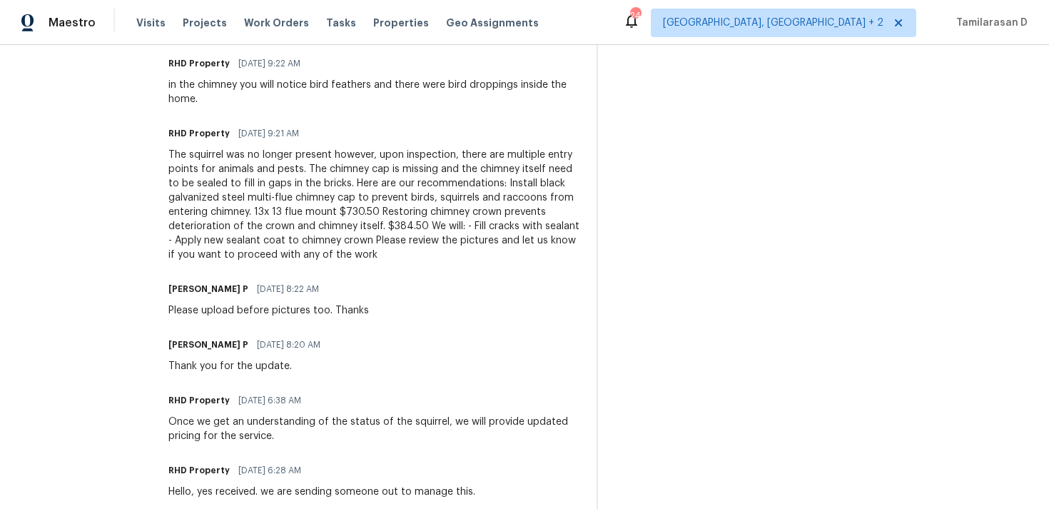
click at [387, 231] on div "The squirrel was no longer present however, upon inspection, there are multiple…" at bounding box center [373, 205] width 411 height 114
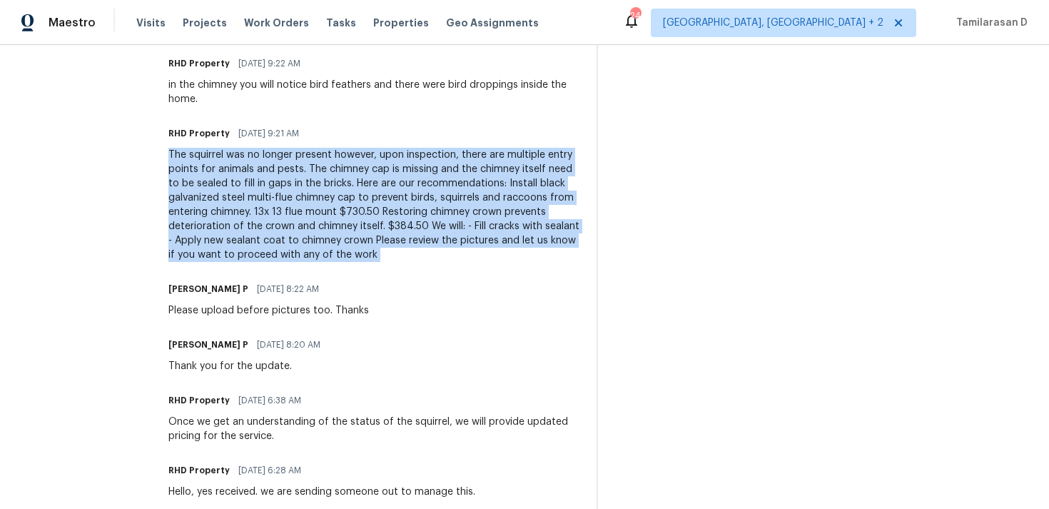
click at [351, 229] on div "The squirrel was no longer present however, upon inspection, there are multiple…" at bounding box center [373, 205] width 411 height 114
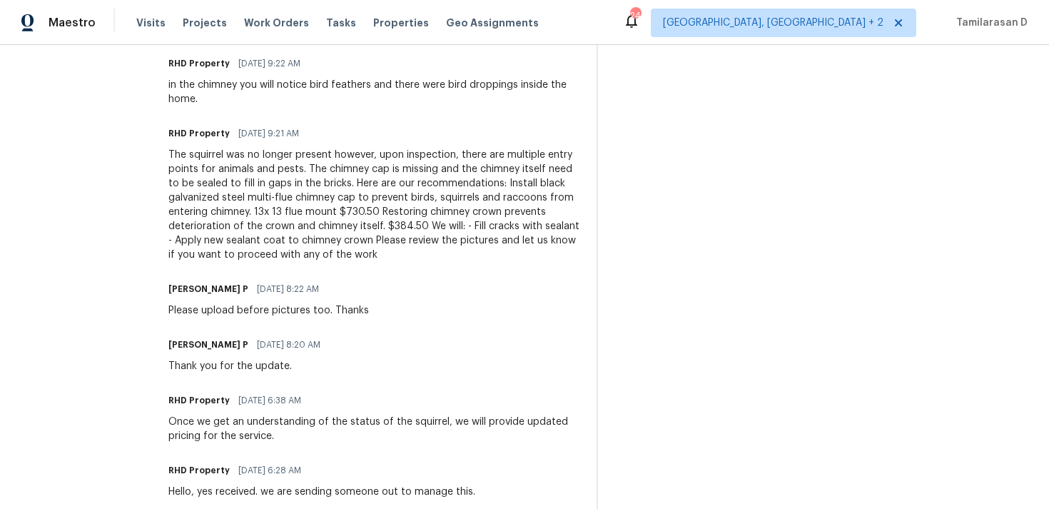
click at [351, 229] on div "The squirrel was no longer present however, upon inspection, there are multiple…" at bounding box center [373, 205] width 411 height 114
click at [294, 227] on div "The squirrel was no longer present however, upon inspection, there are multiple…" at bounding box center [373, 205] width 411 height 114
click at [261, 223] on div "The squirrel was no longer present however, upon inspection, there are multiple…" at bounding box center [373, 205] width 411 height 114
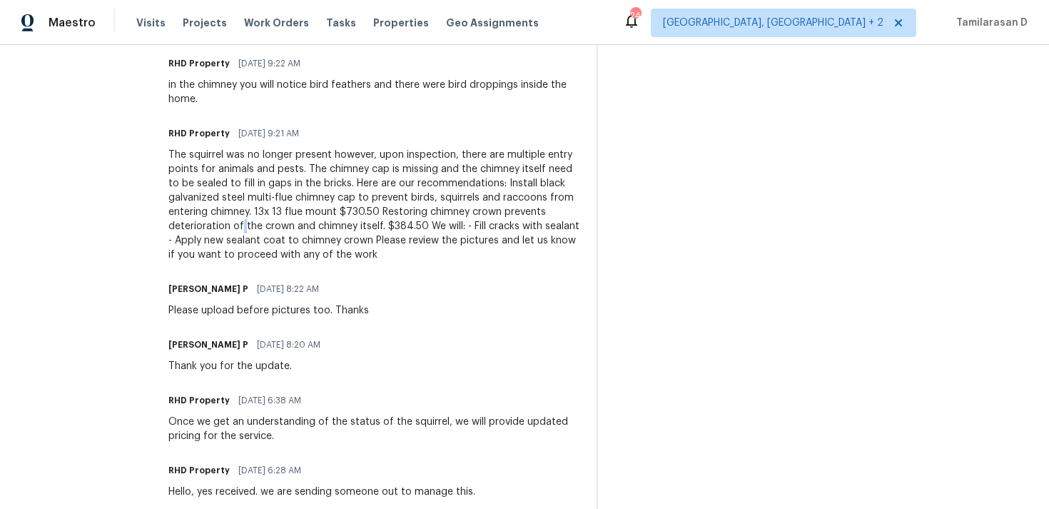
click at [231, 226] on div "The squirrel was no longer present however, upon inspection, there are multiple…" at bounding box center [373, 205] width 411 height 114
click at [522, 220] on div "The squirrel was no longer present however, upon inspection, there are multiple…" at bounding box center [373, 205] width 411 height 114
click at [540, 210] on div "The squirrel was no longer present however, upon inspection, there are multiple…" at bounding box center [373, 205] width 411 height 114
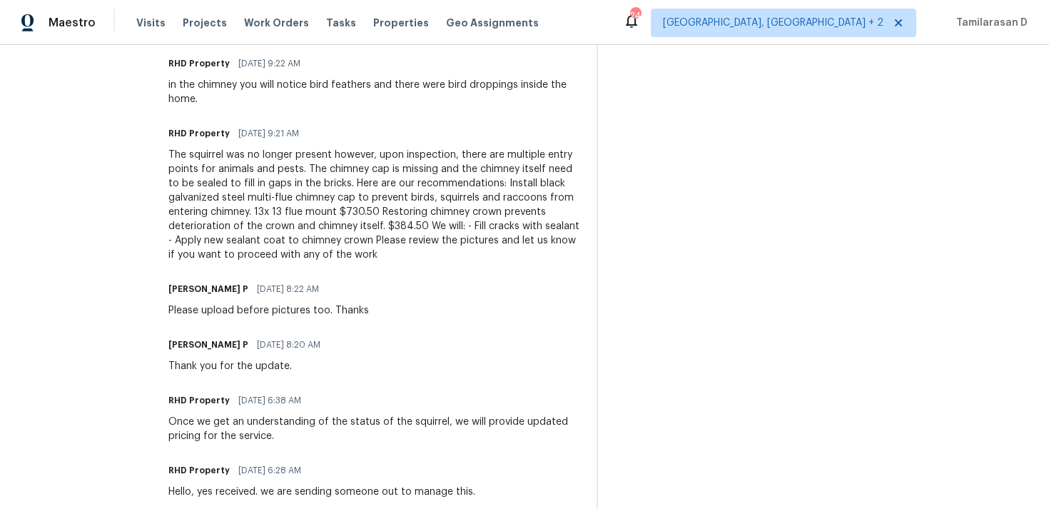
click at [540, 210] on div "The squirrel was no longer present however, upon inspection, there are multiple…" at bounding box center [373, 205] width 411 height 114
click at [463, 213] on div "The squirrel was no longer present however, upon inspection, there are multiple…" at bounding box center [373, 205] width 411 height 114
click at [416, 213] on div "The squirrel was no longer present however, upon inspection, there are multiple…" at bounding box center [373, 205] width 411 height 114
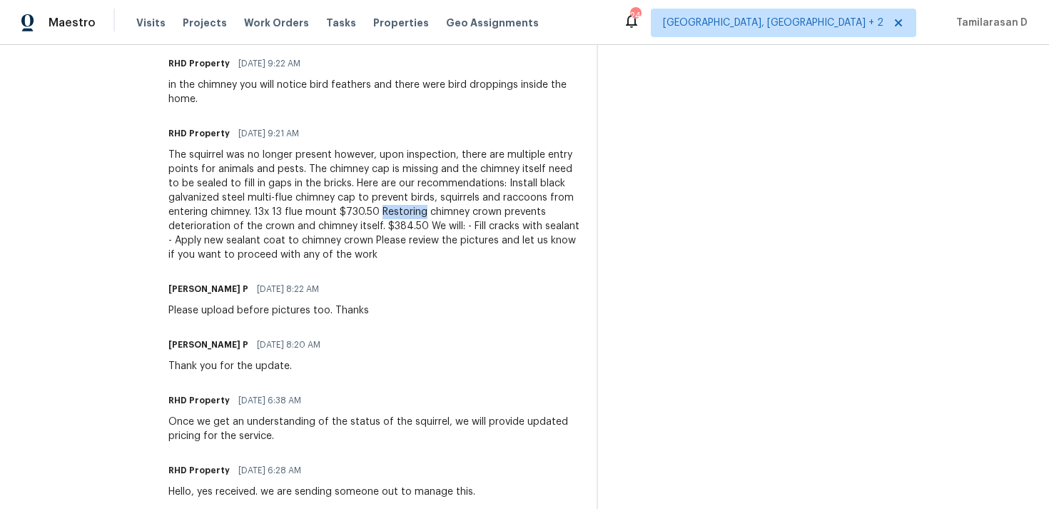
click at [340, 213] on div "The squirrel was no longer present however, upon inspection, there are multiple…" at bounding box center [373, 205] width 411 height 114
click at [246, 210] on div "The squirrel was no longer present however, upon inspection, there are multiple…" at bounding box center [373, 205] width 411 height 114
click at [205, 214] on div "The squirrel was no longer present however, upon inspection, there are multiple…" at bounding box center [373, 205] width 411 height 114
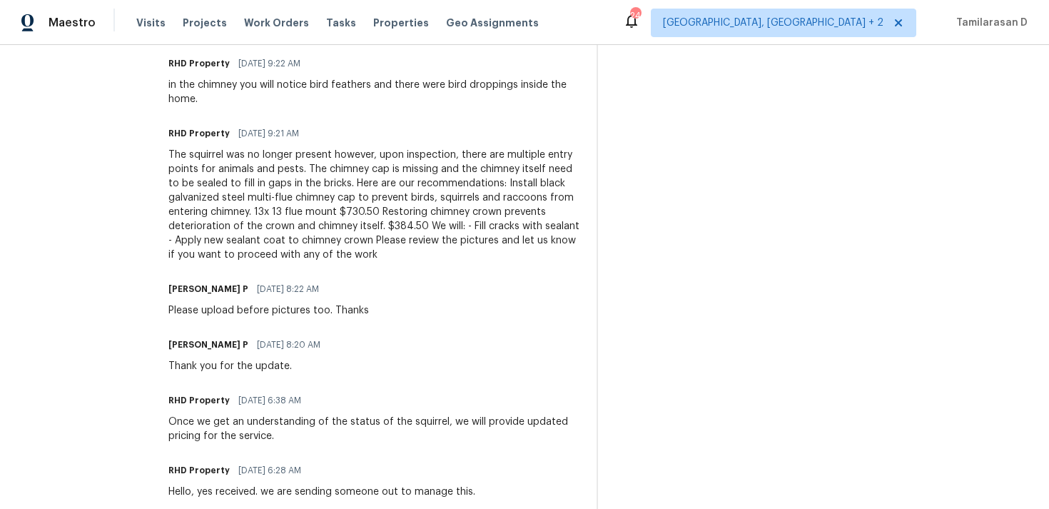
click at [205, 214] on div "The squirrel was no longer present however, upon inspection, there are multiple…" at bounding box center [373, 205] width 411 height 114
click at [213, 198] on div "The squirrel was no longer present however, upon inspection, there are multiple…" at bounding box center [373, 205] width 411 height 114
click at [335, 196] on div "The squirrel was no longer present however, upon inspection, there are multiple…" at bounding box center [373, 205] width 411 height 114
click at [300, 241] on div "The squirrel was no longer present however, upon inspection, there are multiple…" at bounding box center [373, 205] width 411 height 114
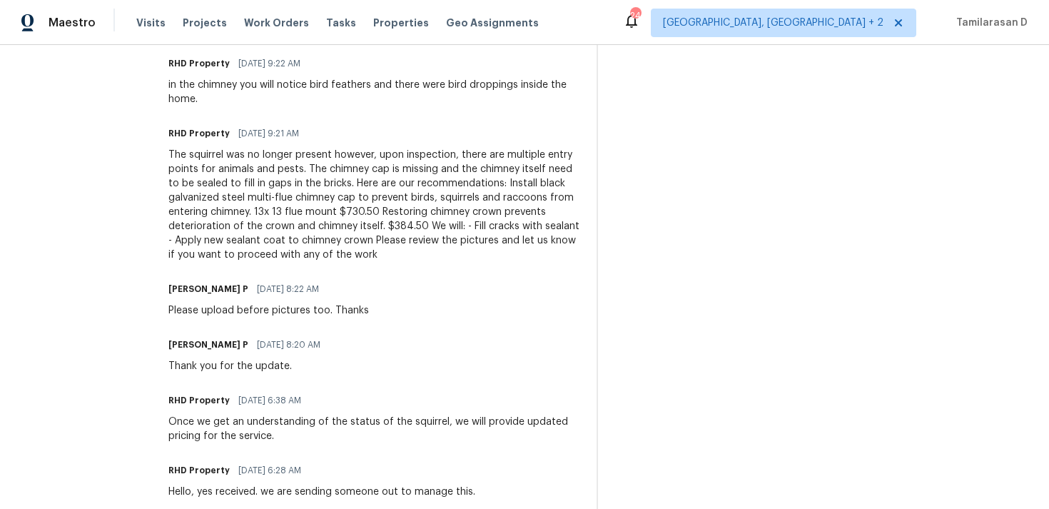
click at [300, 241] on div "The squirrel was no longer present however, upon inspection, there are multiple…" at bounding box center [373, 205] width 411 height 114
click at [369, 243] on div "The squirrel was no longer present however, upon inspection, there are multiple…" at bounding box center [373, 205] width 411 height 114
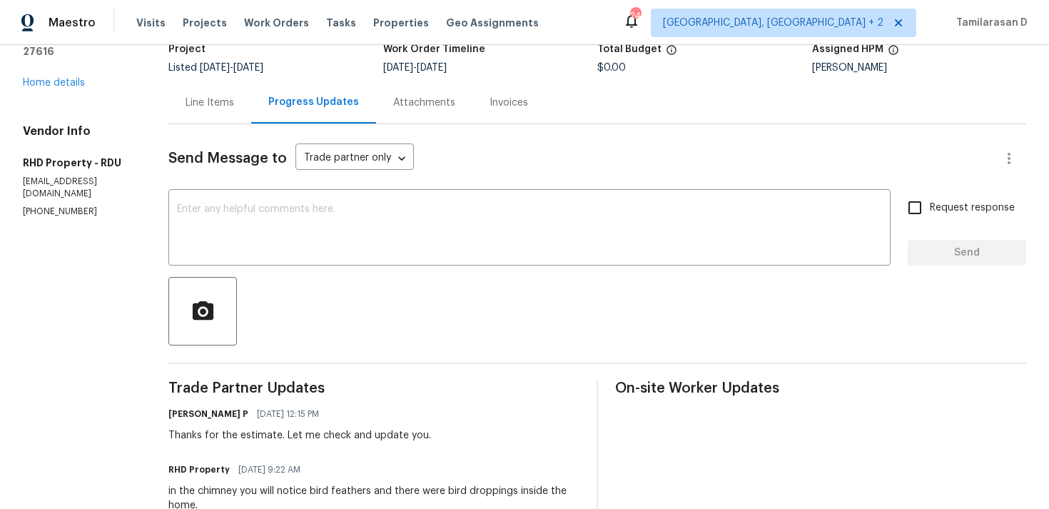
scroll to position [0, 0]
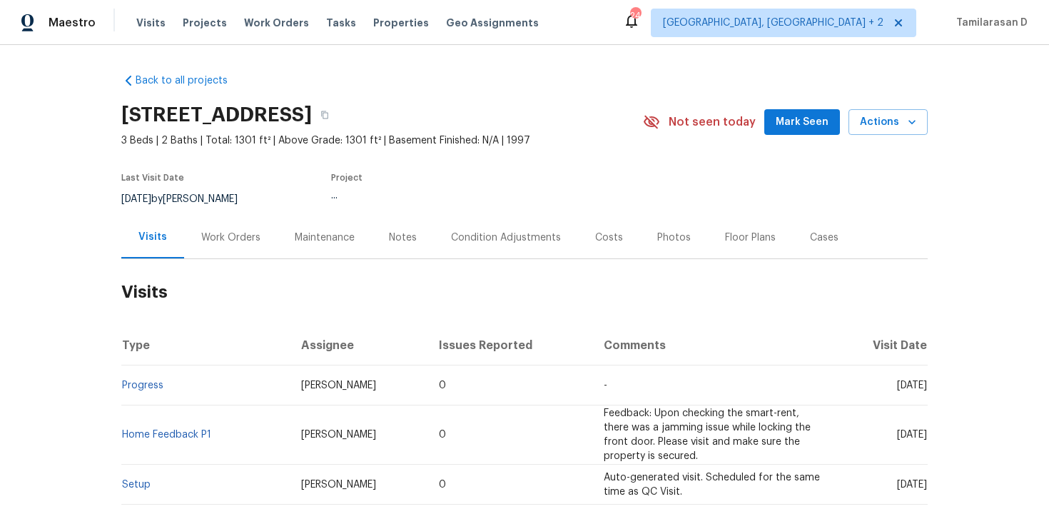
click at [237, 235] on div "Work Orders" at bounding box center [230, 238] width 59 height 14
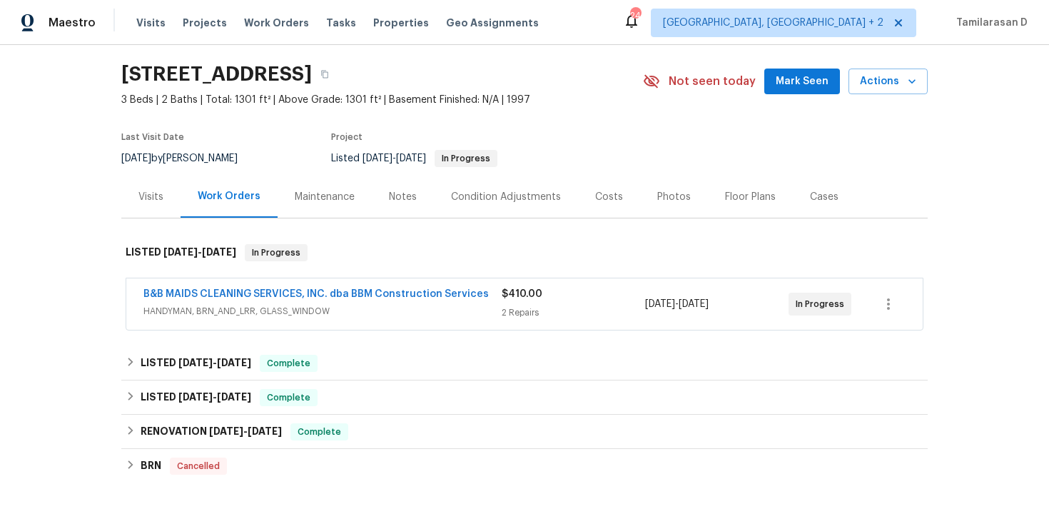
scroll to position [91, 0]
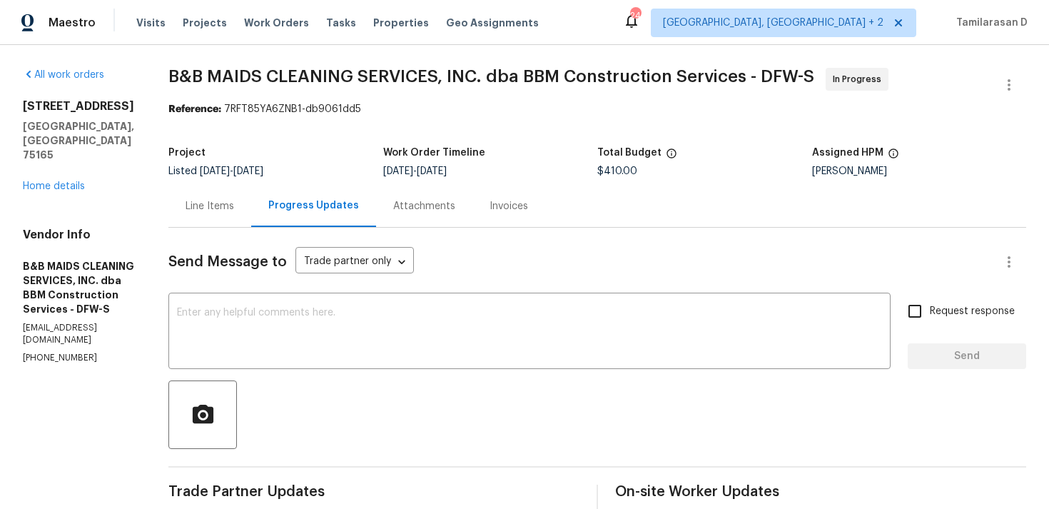
click at [234, 204] on div "Line Items" at bounding box center [210, 206] width 49 height 14
click at [66, 181] on link "Home details" at bounding box center [54, 186] width 62 height 10
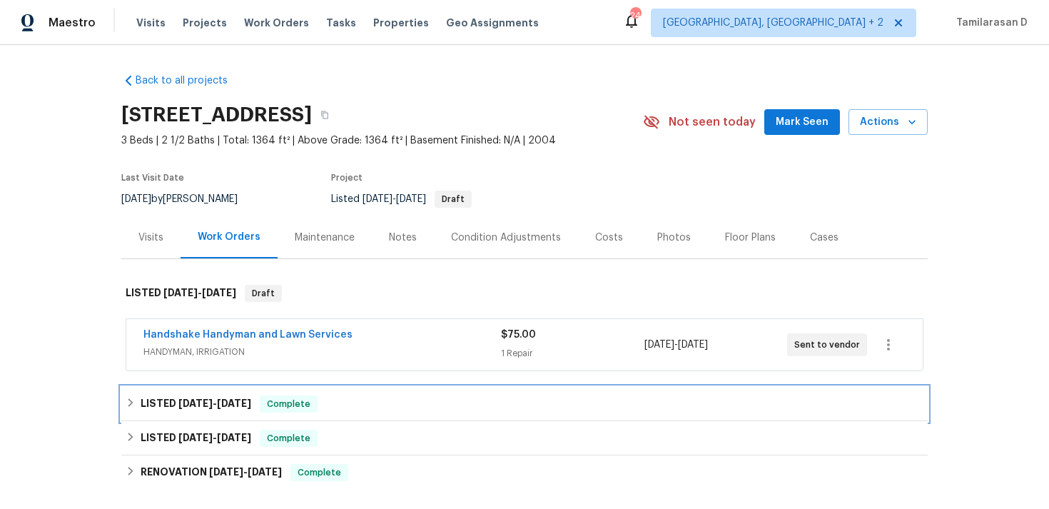
click at [183, 408] on span "7/7/25" at bounding box center [195, 403] width 34 height 10
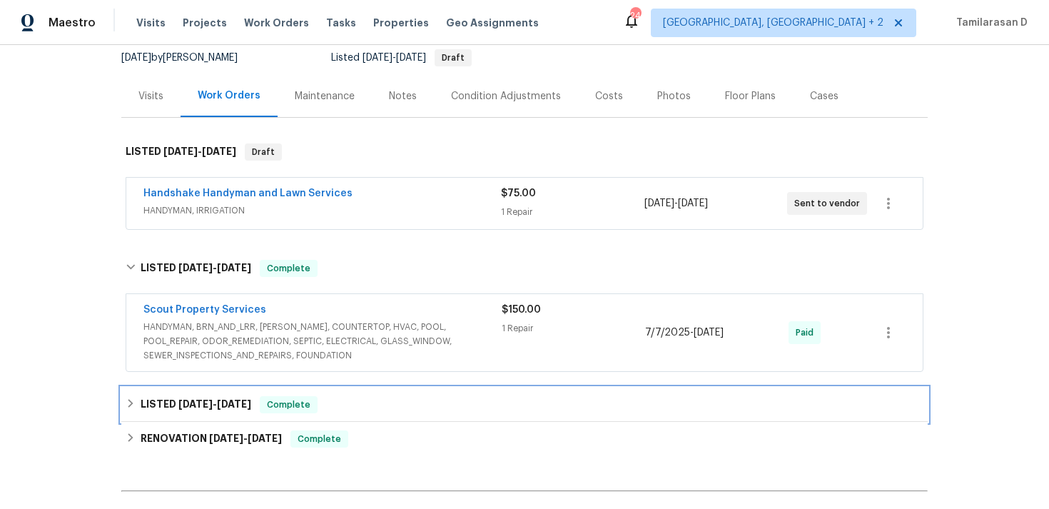
click at [171, 413] on h6 "LISTED 6/24/25 - 6/25/25" at bounding box center [196, 404] width 111 height 17
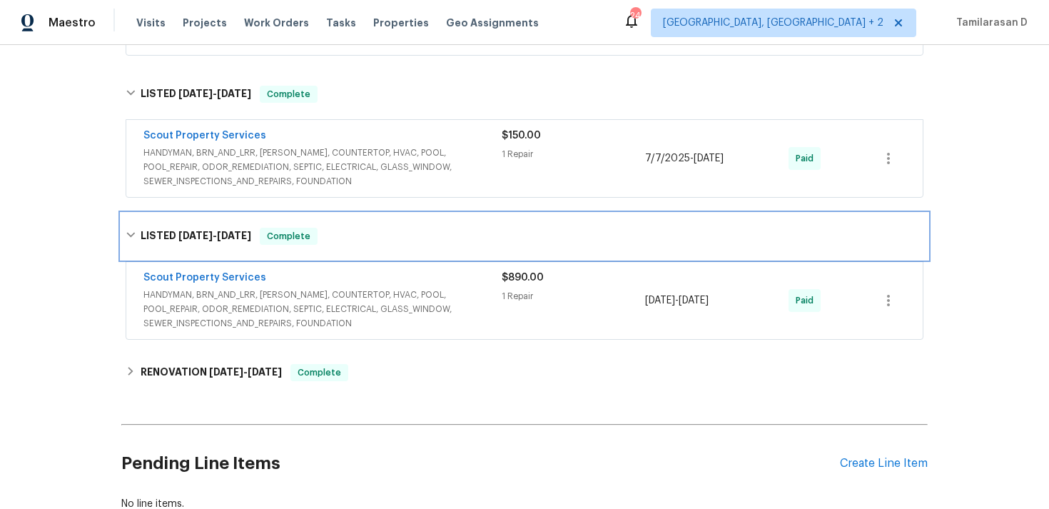
scroll to position [333, 0]
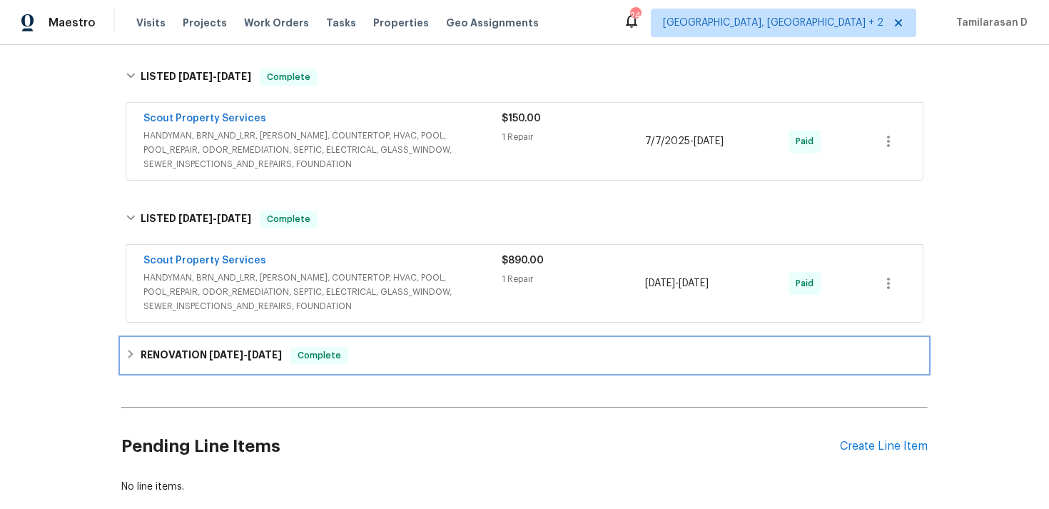
click at [153, 373] on div "RENOVATION 8/1/24 - 8/6/24 Complete" at bounding box center [524, 355] width 807 height 34
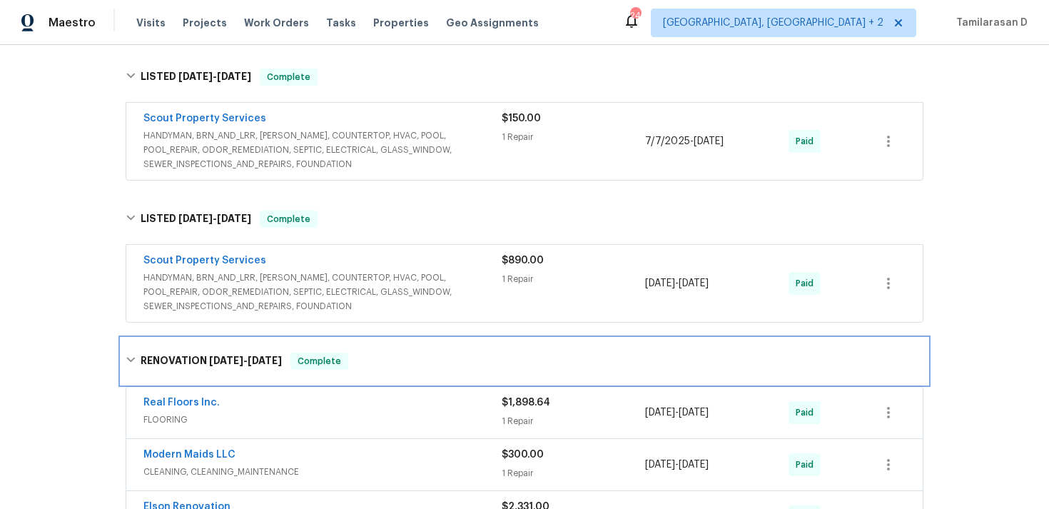
click at [153, 370] on h6 "RENOVATION 8/1/24 - 8/6/24" at bounding box center [211, 361] width 141 height 17
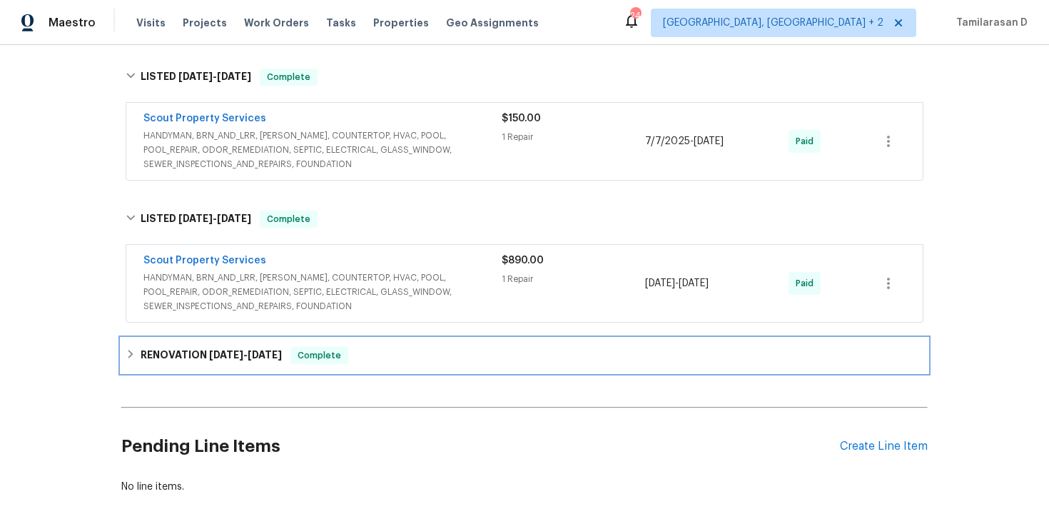
click at [159, 364] on h6 "RENOVATION 8/1/24 - 8/6/24" at bounding box center [211, 355] width 141 height 17
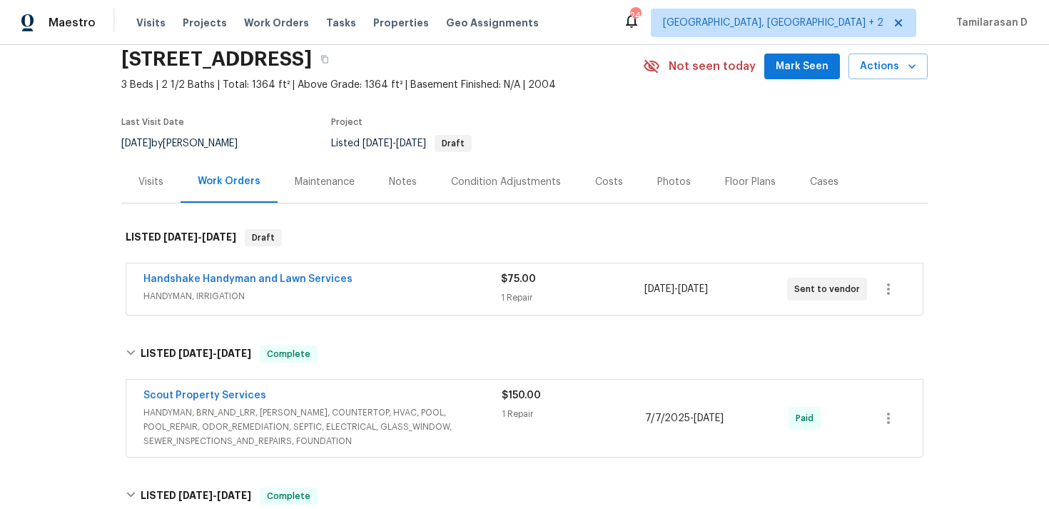
scroll to position [90, 0]
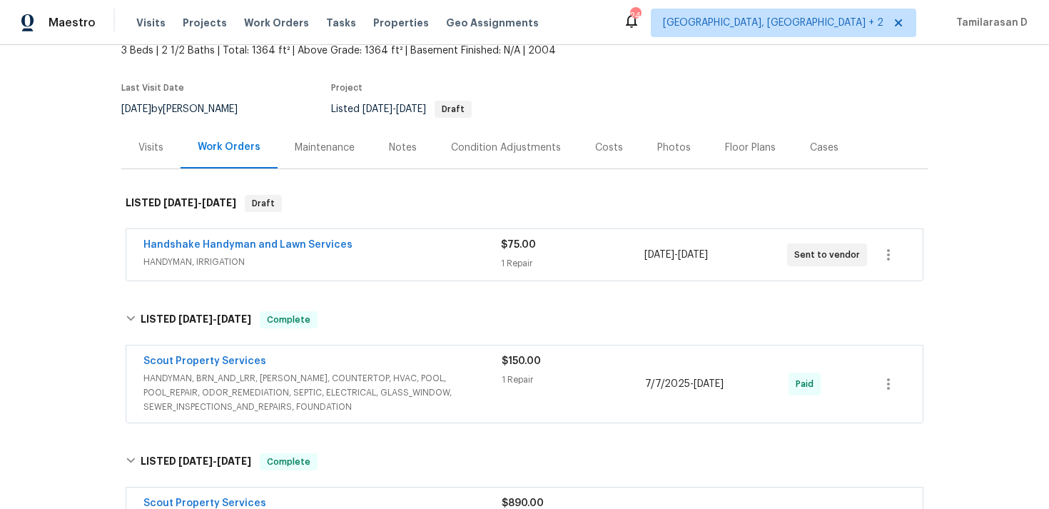
click at [291, 269] on span "HANDYMAN, IRRIGATION" at bounding box center [322, 262] width 358 height 14
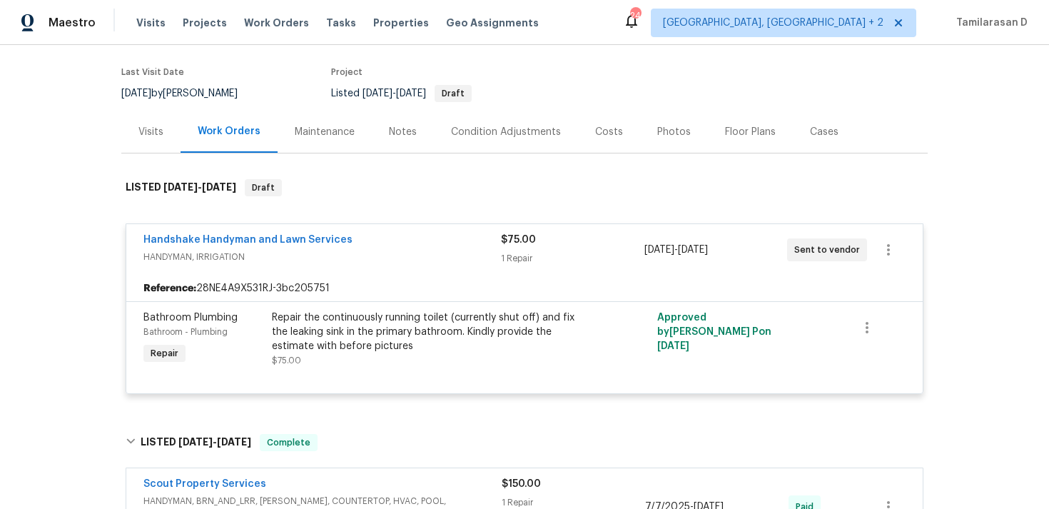
scroll to position [108, 0]
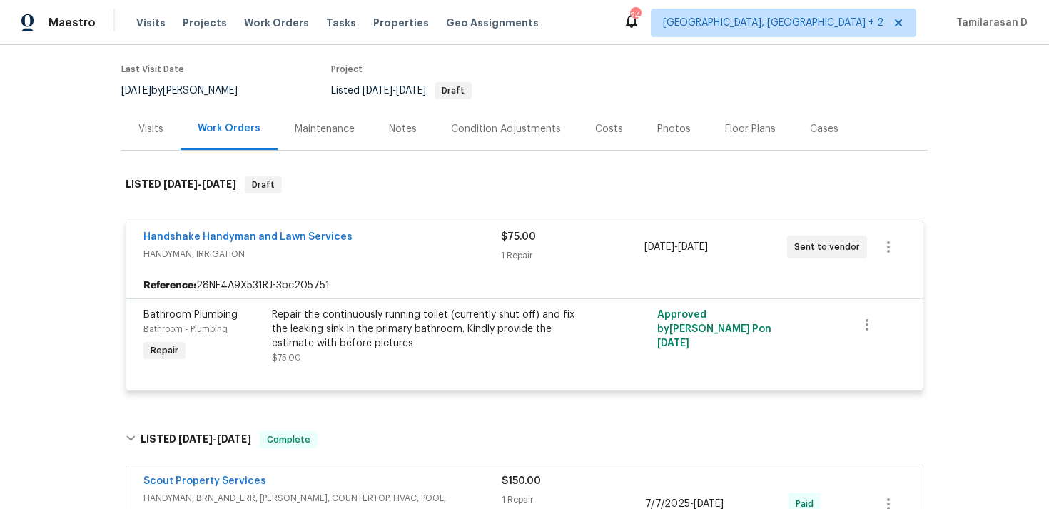
click at [316, 273] on div "Handshake Handyman and Lawn Services HANDYMAN, IRRIGATION $75.00 1 Repair 9/3/2…" at bounding box center [524, 246] width 797 height 51
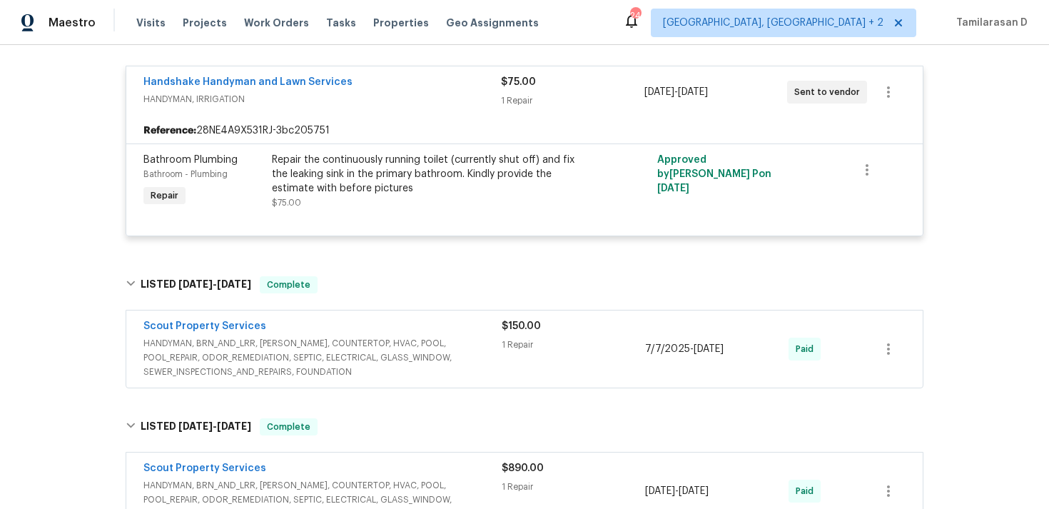
scroll to position [278, 0]
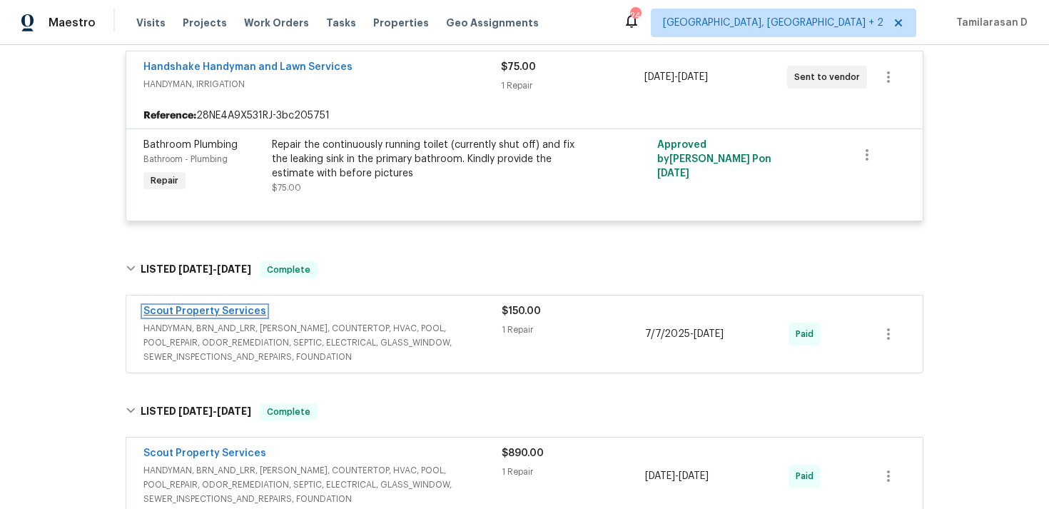
click at [210, 316] on link "Scout Property Services" at bounding box center [204, 311] width 123 height 10
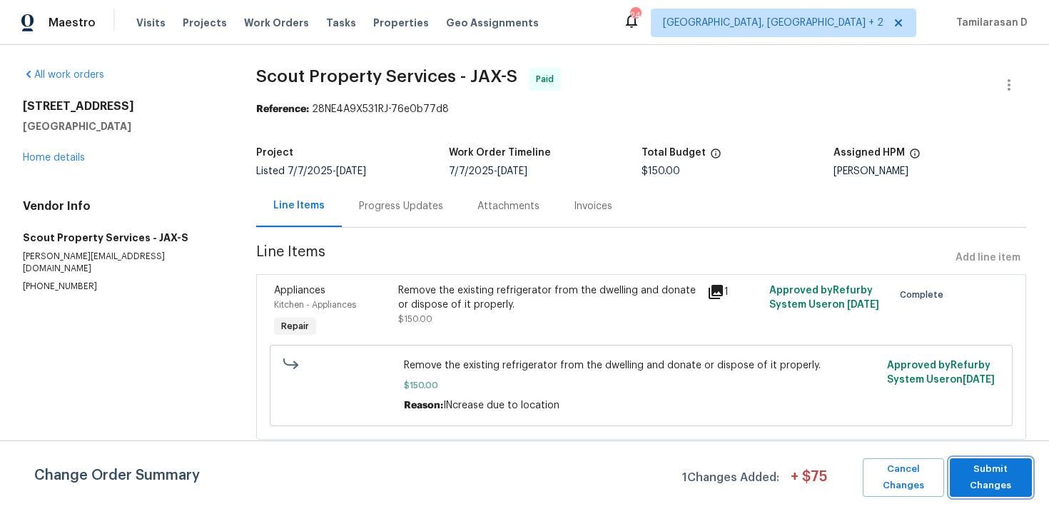
click at [1000, 483] on span "Submit Changes" at bounding box center [991, 477] width 68 height 33
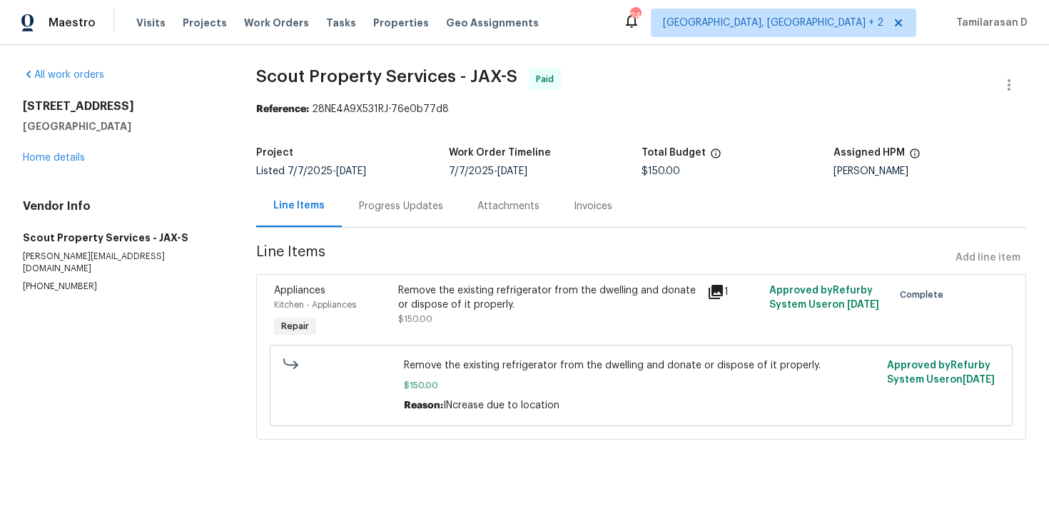
click at [386, 209] on div "Progress Updates" at bounding box center [401, 206] width 84 height 14
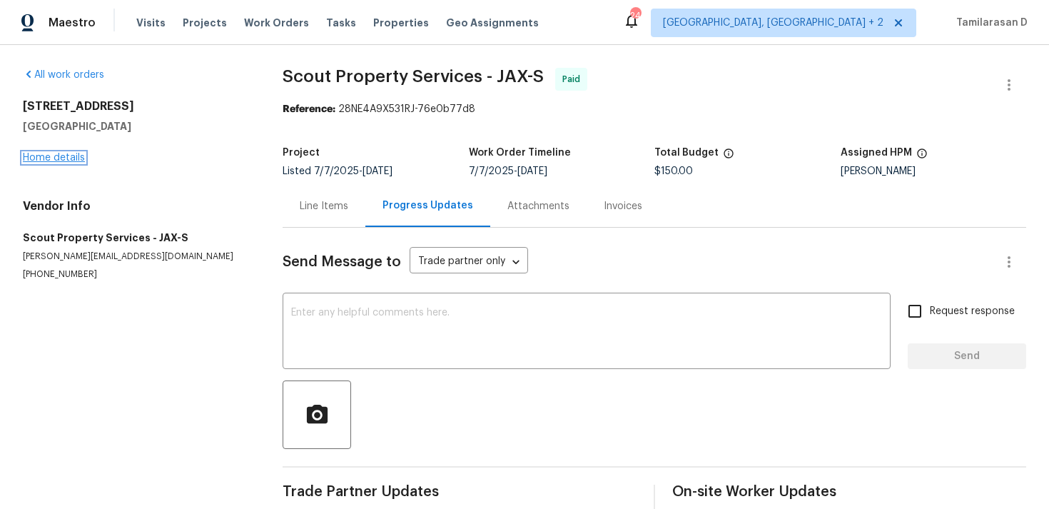
click at [48, 157] on link "Home details" at bounding box center [54, 158] width 62 height 10
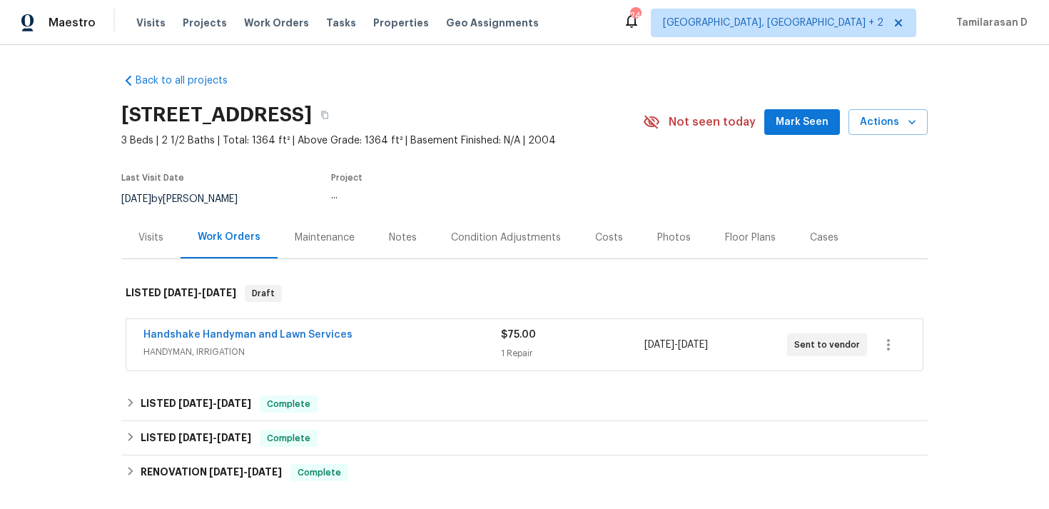
scroll to position [138, 0]
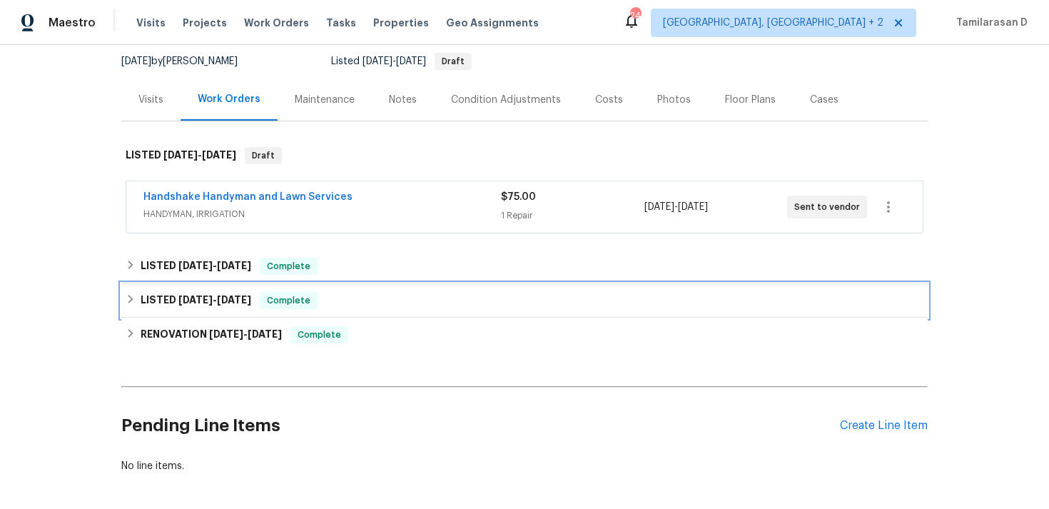
click at [166, 309] on h6 "LISTED 6/24/25 - 6/25/25" at bounding box center [196, 300] width 111 height 17
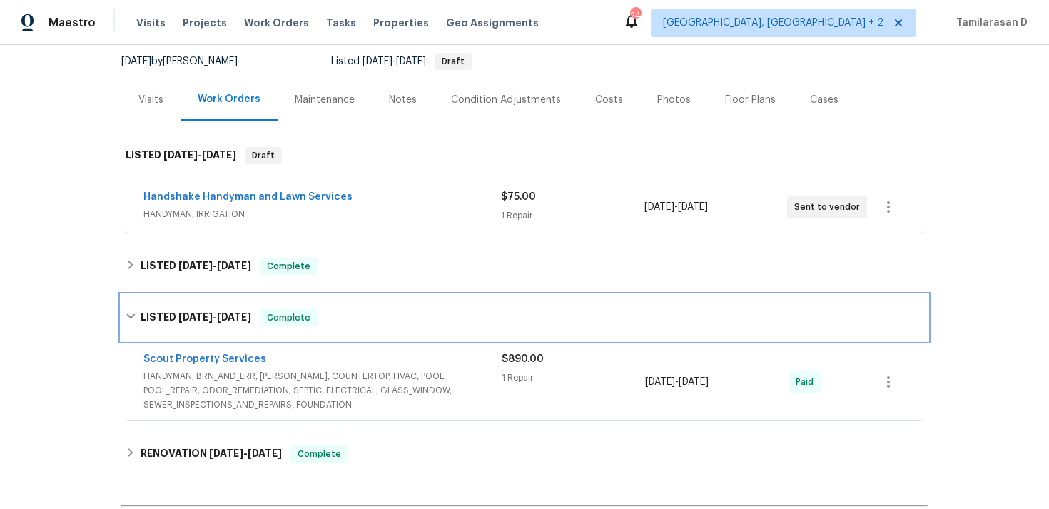
scroll to position [207, 0]
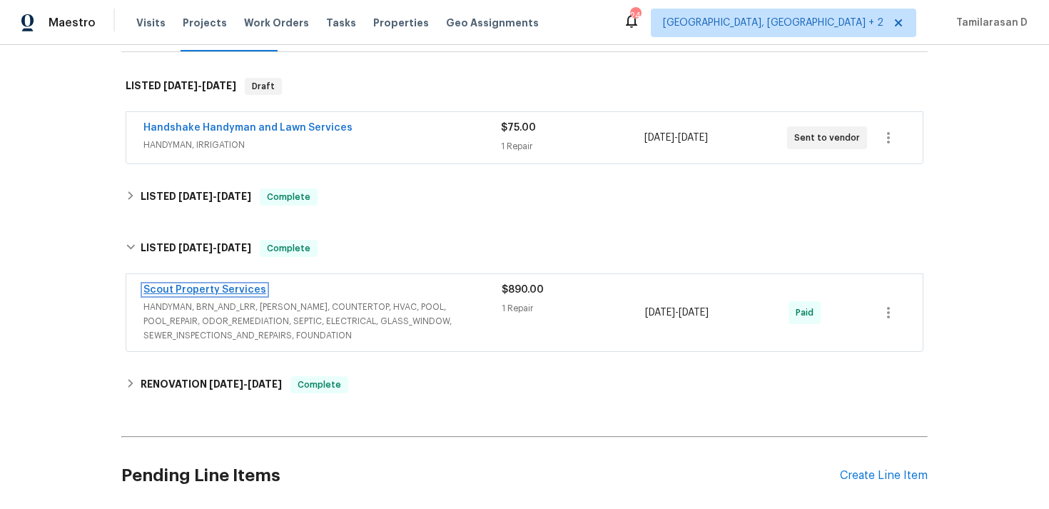
click at [233, 295] on link "Scout Property Services" at bounding box center [204, 290] width 123 height 10
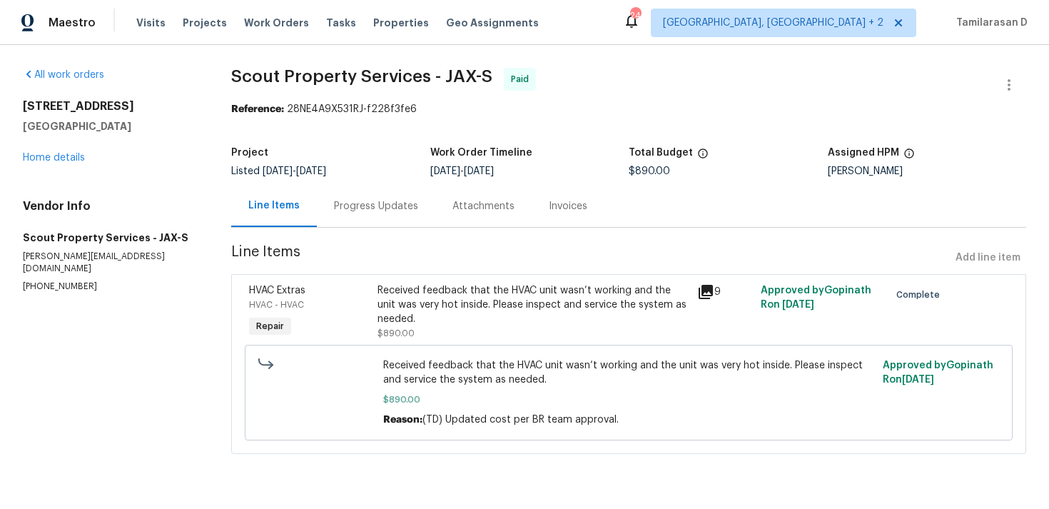
click at [364, 217] on div "Progress Updates" at bounding box center [376, 206] width 118 height 42
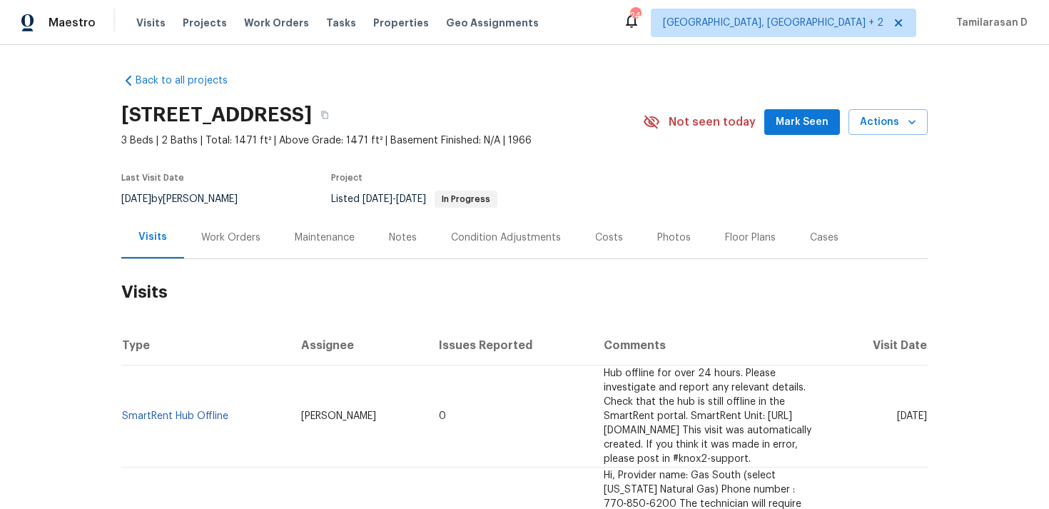
click at [246, 240] on div "Work Orders" at bounding box center [230, 238] width 59 height 14
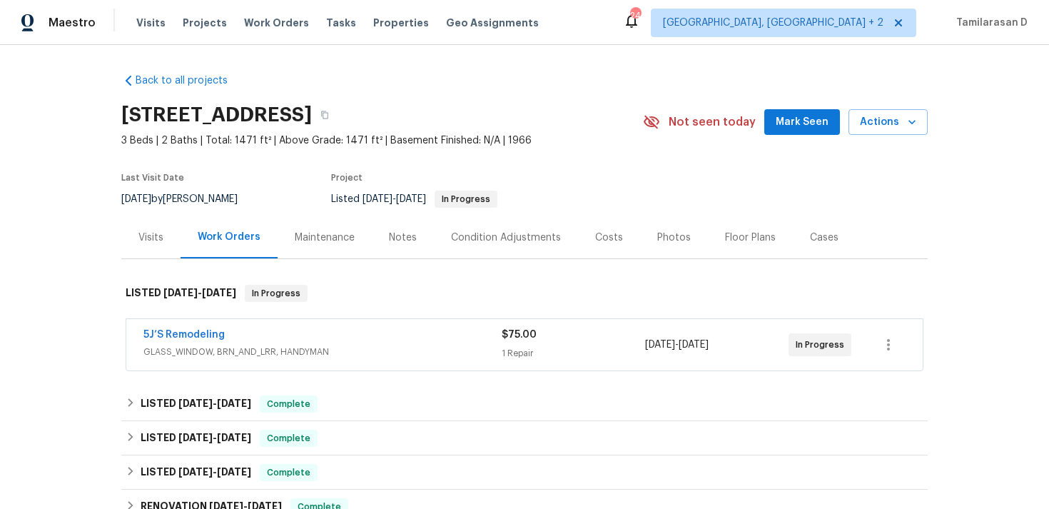
scroll to position [27, 0]
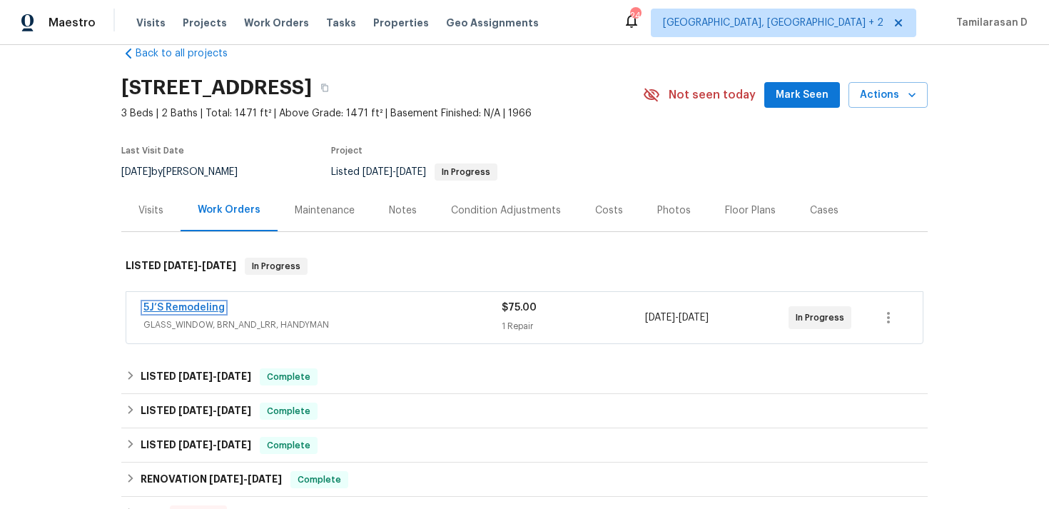
click at [196, 308] on link "5J’S Remodeling" at bounding box center [183, 308] width 81 height 10
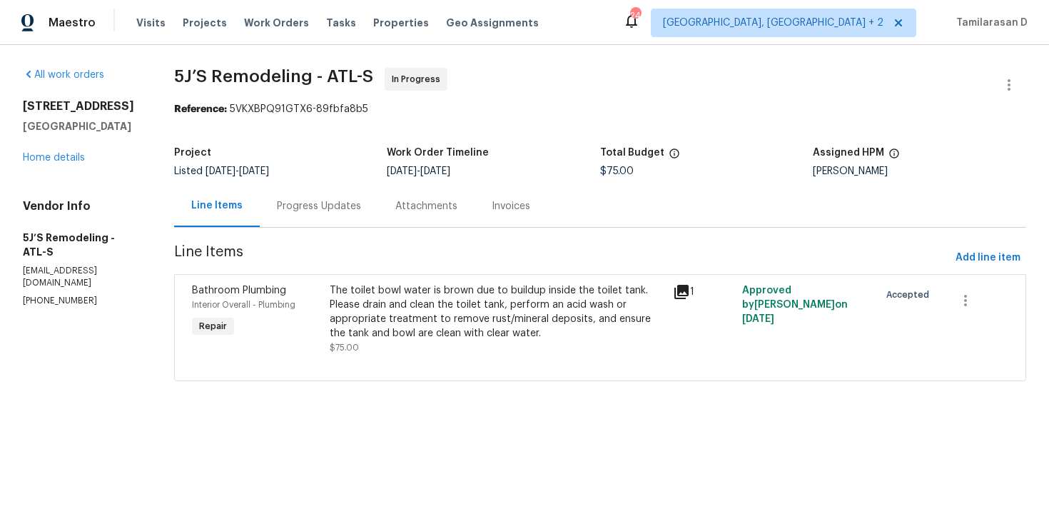
click at [324, 213] on div "Progress Updates" at bounding box center [319, 206] width 84 height 14
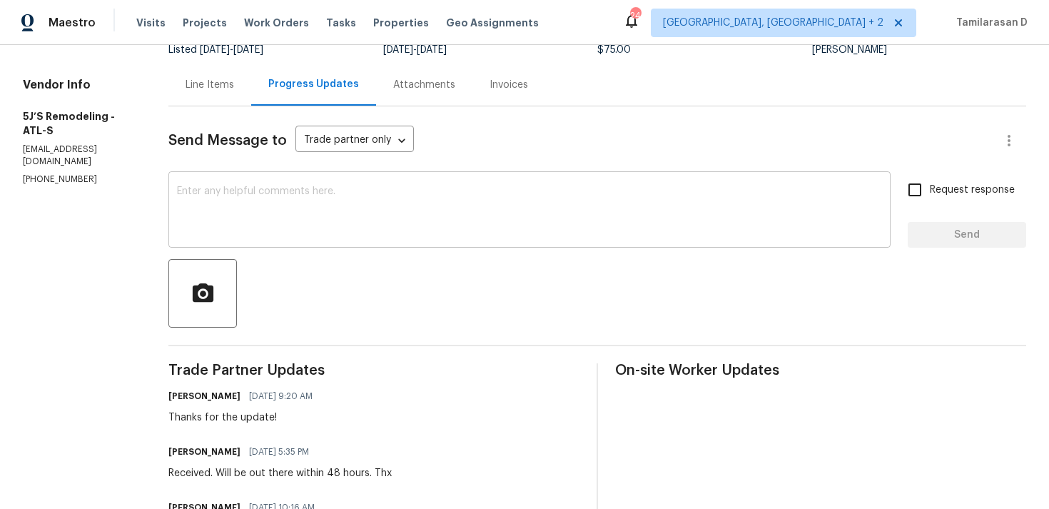
scroll to position [246, 0]
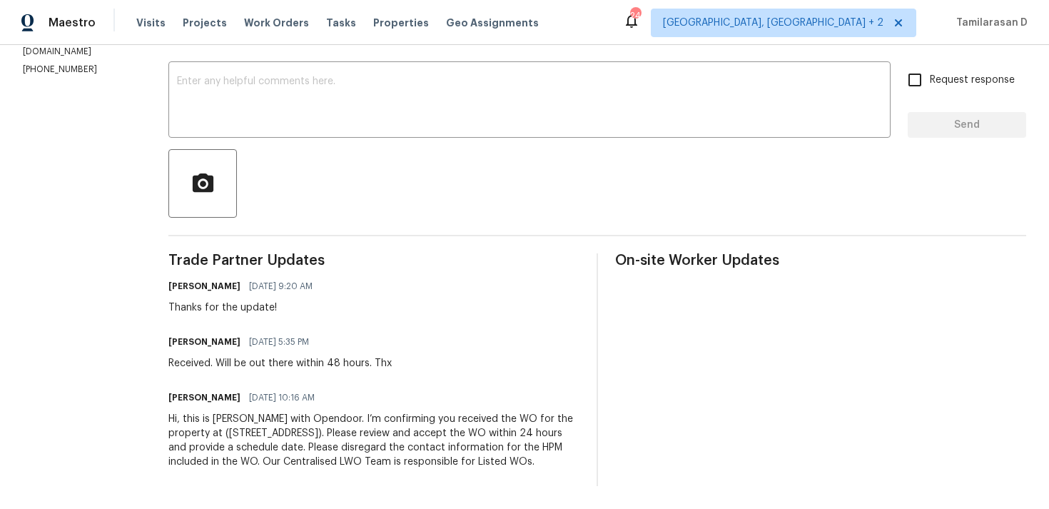
click at [406, 388] on div "Pavithra Sekar 09/02/2025 10:16 AM" at bounding box center [373, 398] width 411 height 20
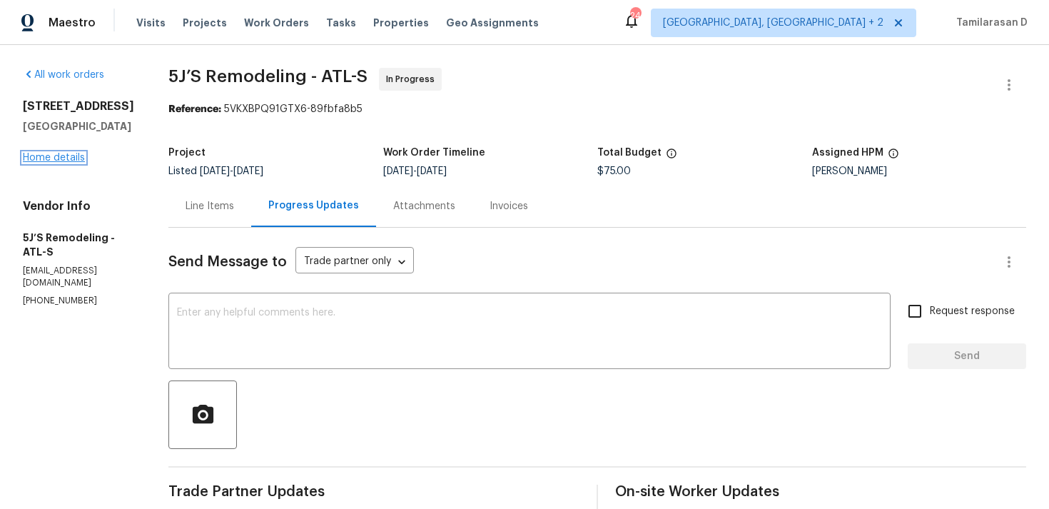
click at [69, 163] on link "Home details" at bounding box center [54, 158] width 62 height 10
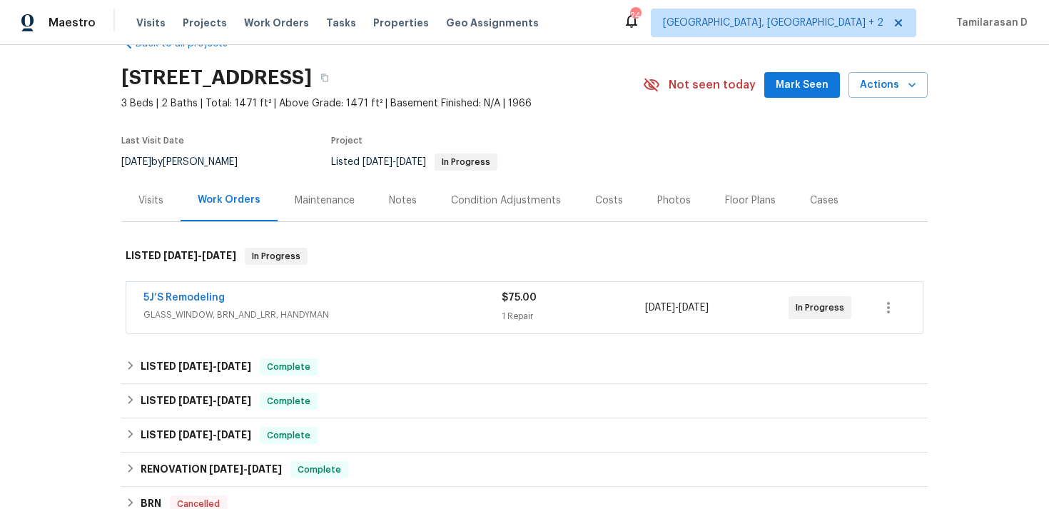
scroll to position [115, 0]
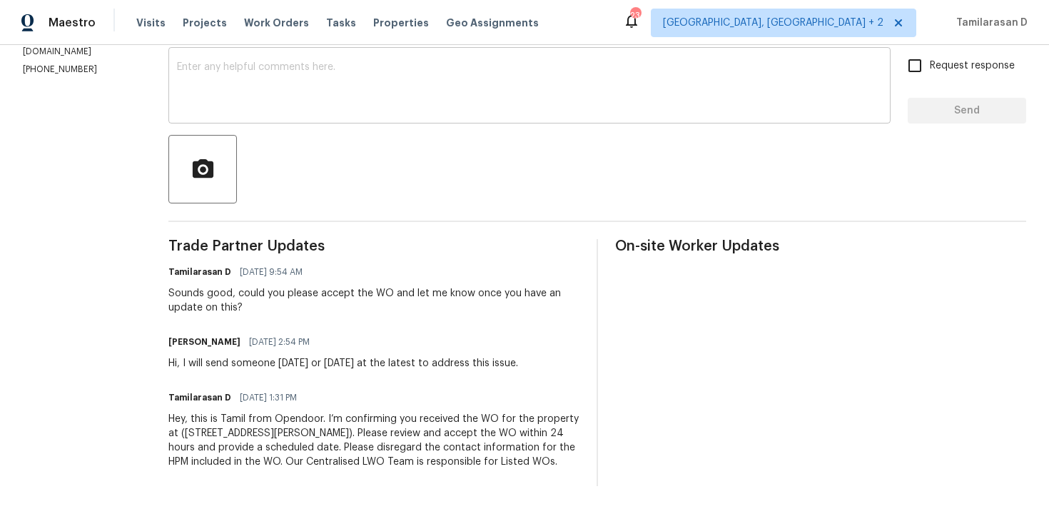
scroll to position [138, 0]
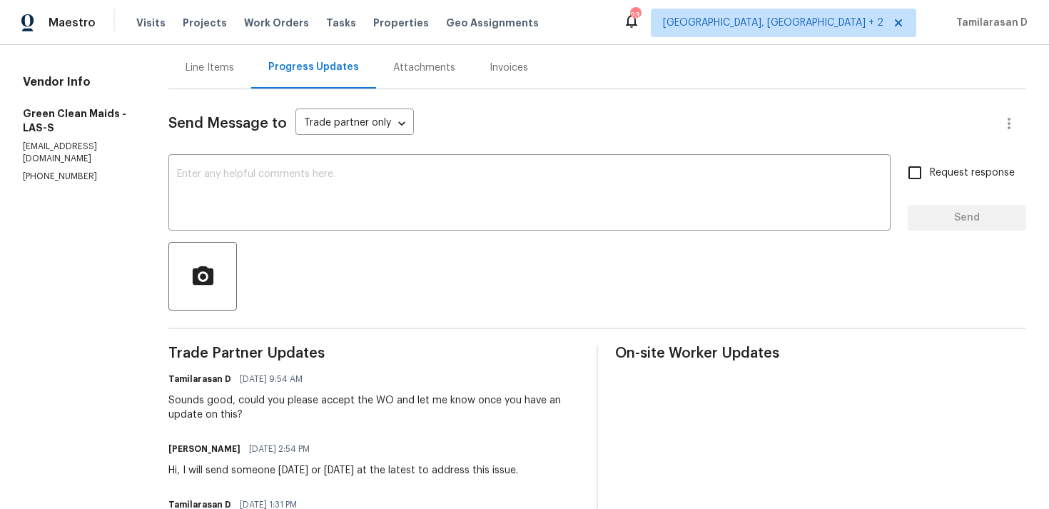
click at [234, 66] on div "Line Items" at bounding box center [210, 68] width 49 height 14
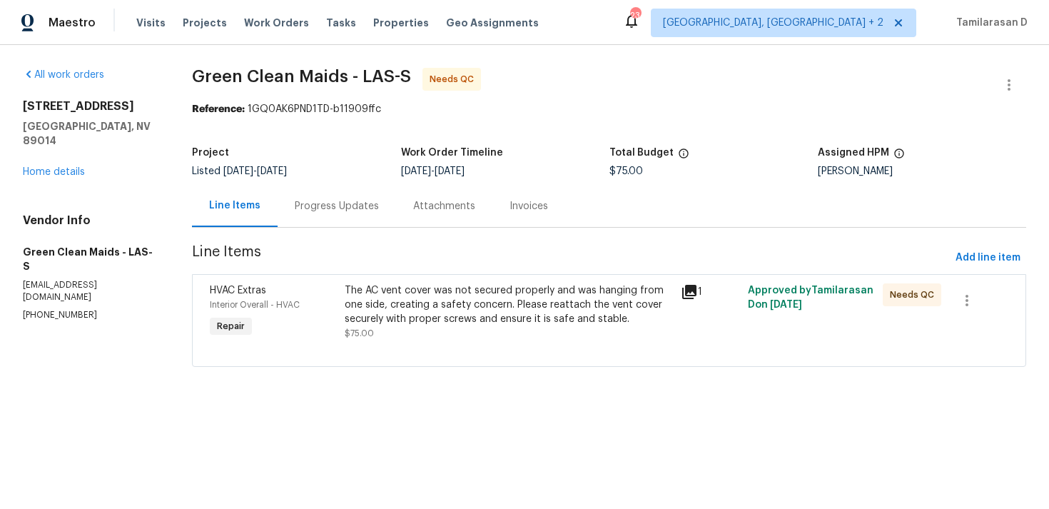
click at [448, 315] on div "The AC vent cover was not secured properly and was hanging from one side, creat…" at bounding box center [509, 304] width 328 height 43
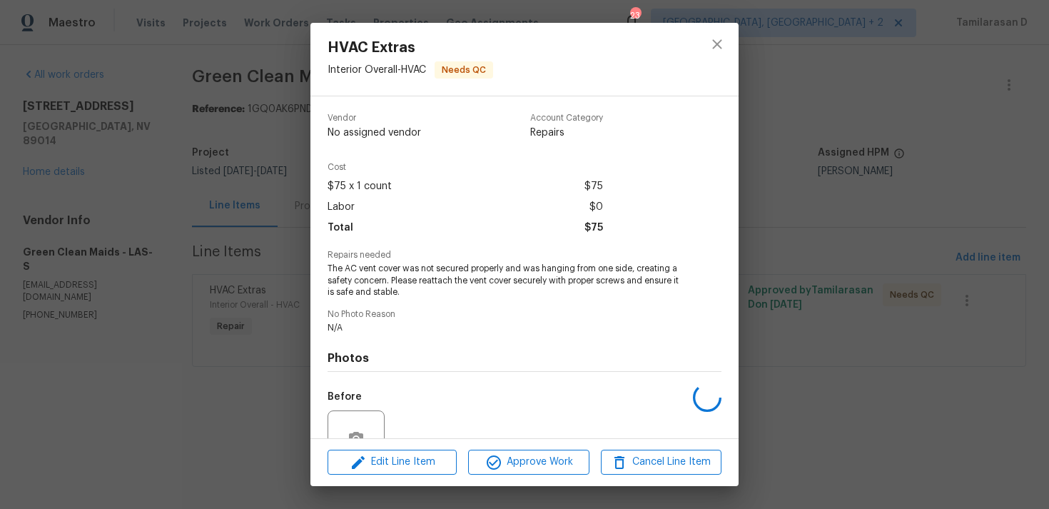
scroll to position [136, 0]
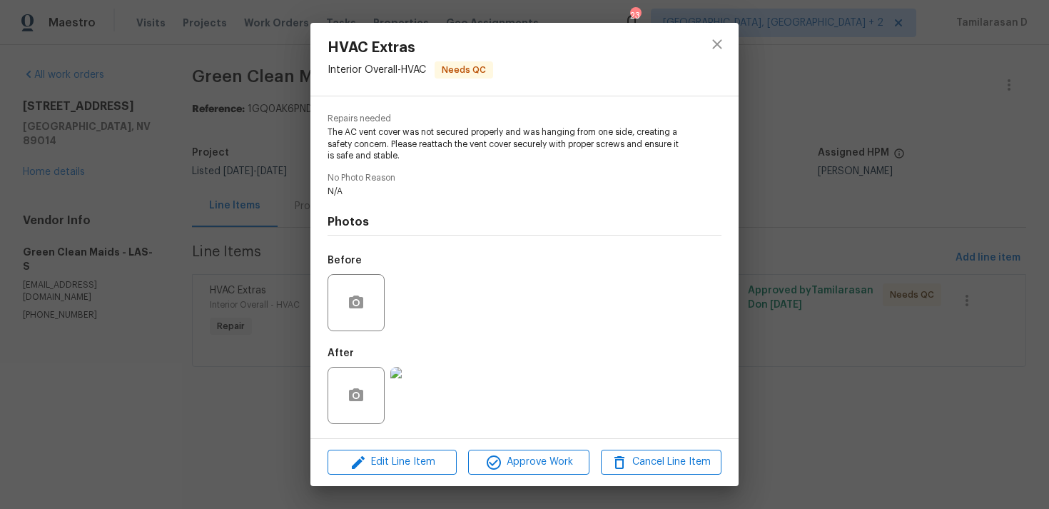
click at [216, 232] on div "HVAC Extras Interior Overall - HVAC Needs QC Vendor Green Clean Maids Account C…" at bounding box center [524, 254] width 1049 height 509
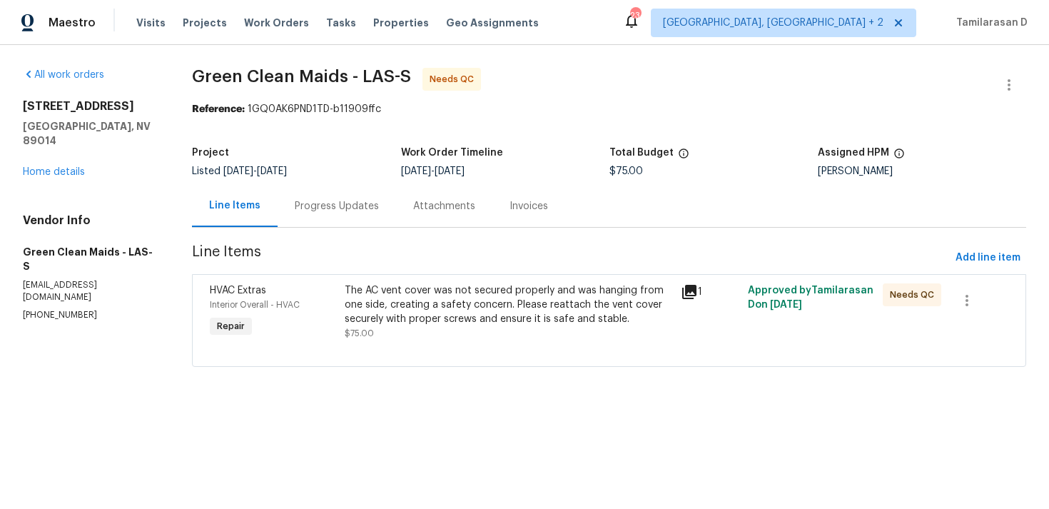
click at [474, 313] on div "The AC vent cover was not secured properly and was hanging from one side, creat…" at bounding box center [509, 304] width 328 height 43
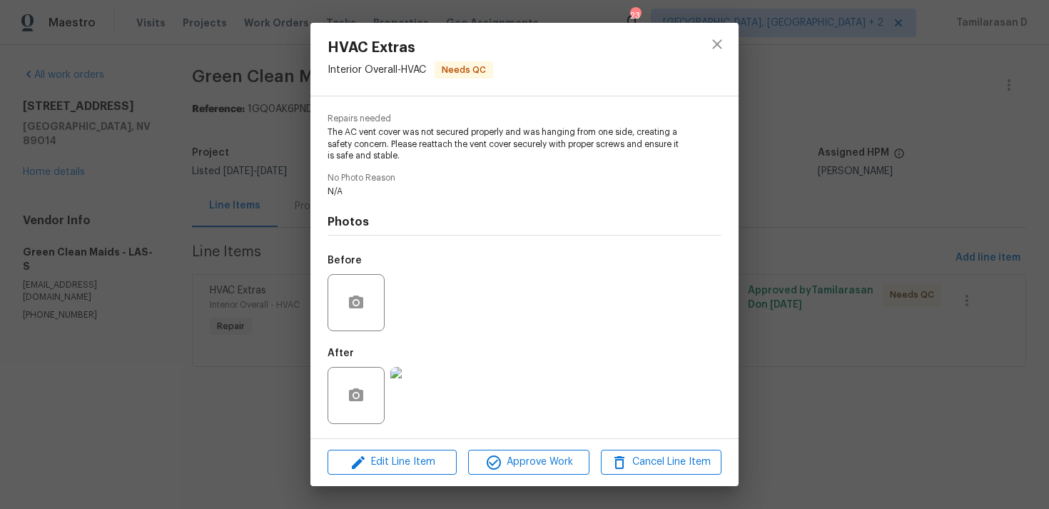
click at [416, 378] on img at bounding box center [418, 395] width 57 height 57
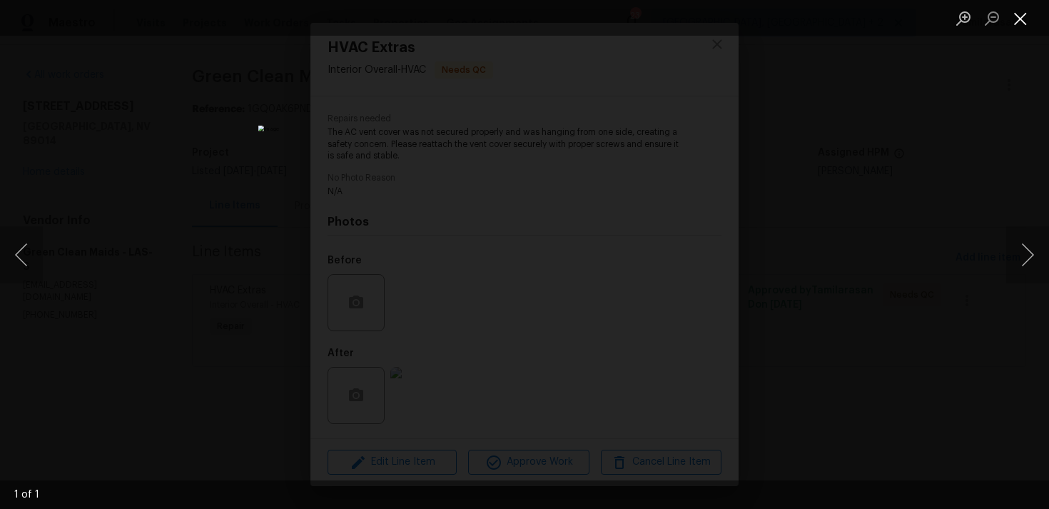
click at [1026, 18] on button "Close lightbox" at bounding box center [1020, 18] width 29 height 25
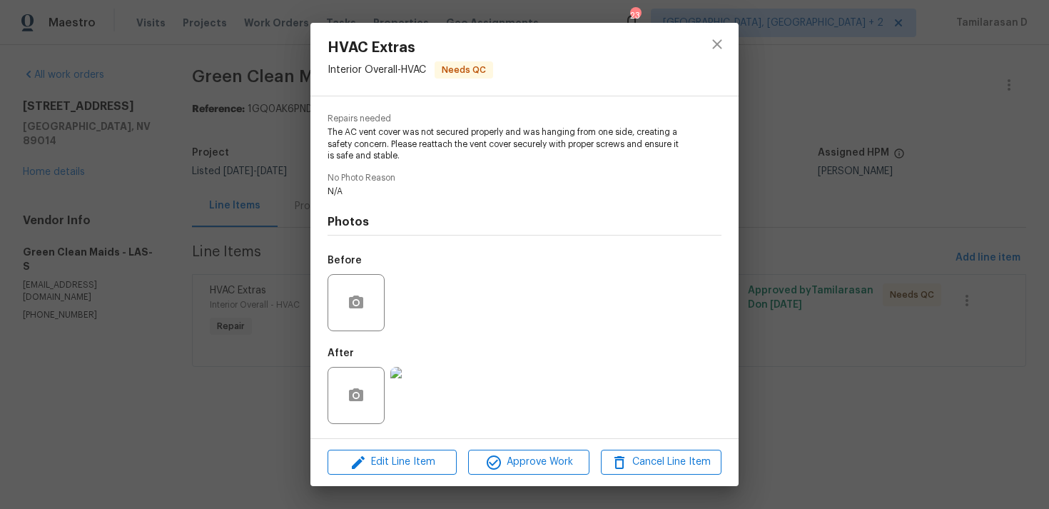
click at [328, 201] on div "Photos Before After" at bounding box center [525, 315] width 394 height 235
click at [288, 188] on div "HVAC Extras Interior Overall - HVAC Needs QC Vendor Green Clean Maids Account C…" at bounding box center [524, 254] width 1049 height 509
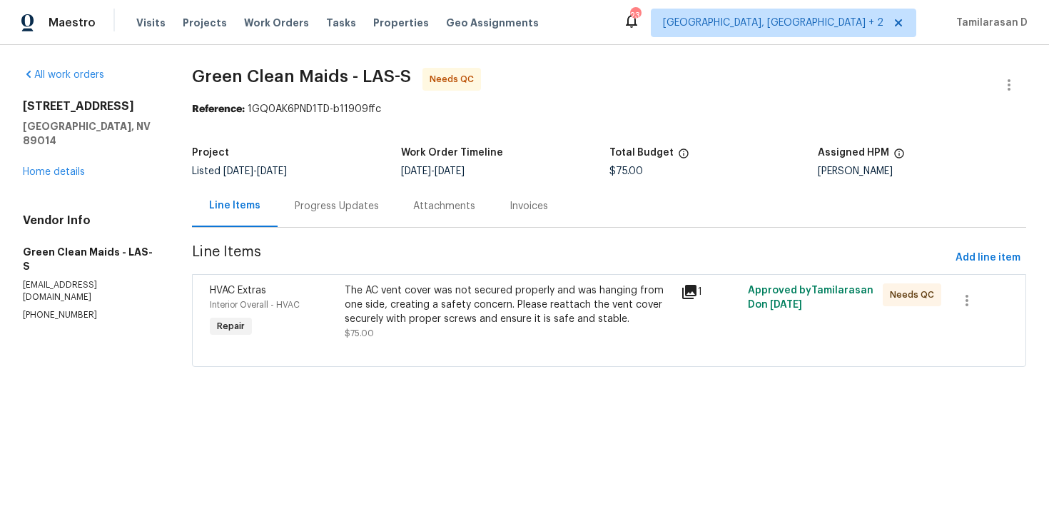
click at [344, 228] on div "Line Items Progress Updates Attachments Invoices" at bounding box center [609, 206] width 834 height 43
click at [337, 216] on div "Progress Updates" at bounding box center [337, 206] width 118 height 42
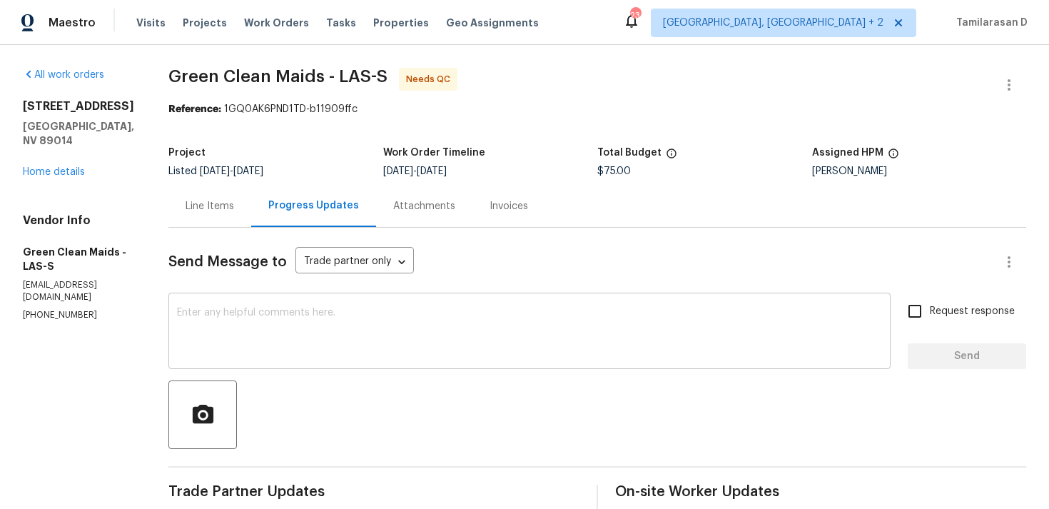
click at [302, 319] on textarea at bounding box center [529, 333] width 705 height 50
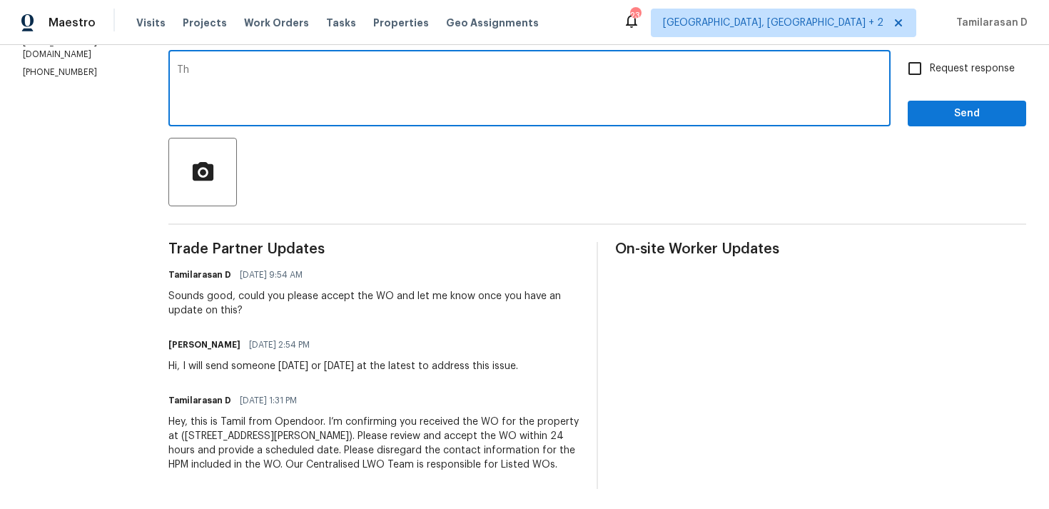
scroll to position [244, 0]
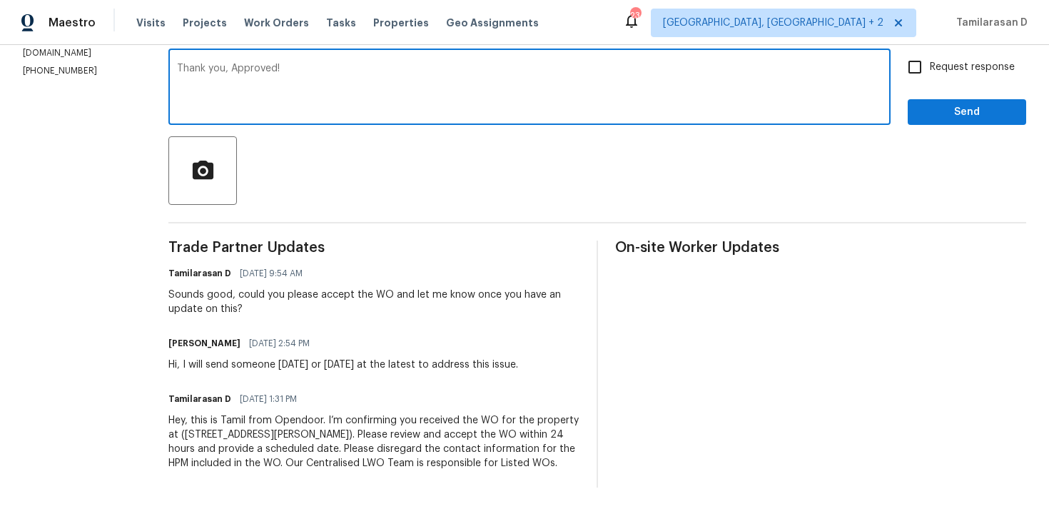
type textarea "Thank you, Approved!"
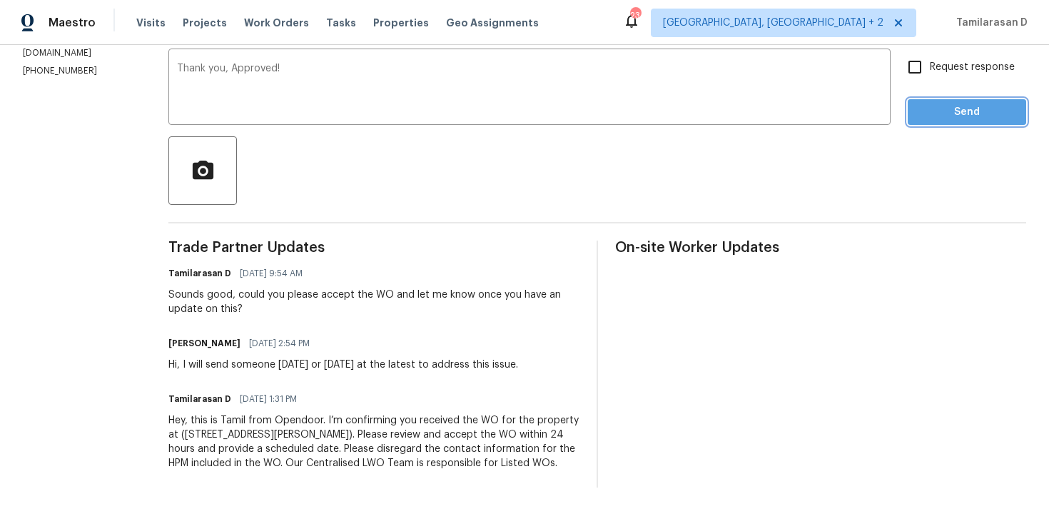
click at [973, 111] on span "Send" at bounding box center [967, 112] width 96 height 18
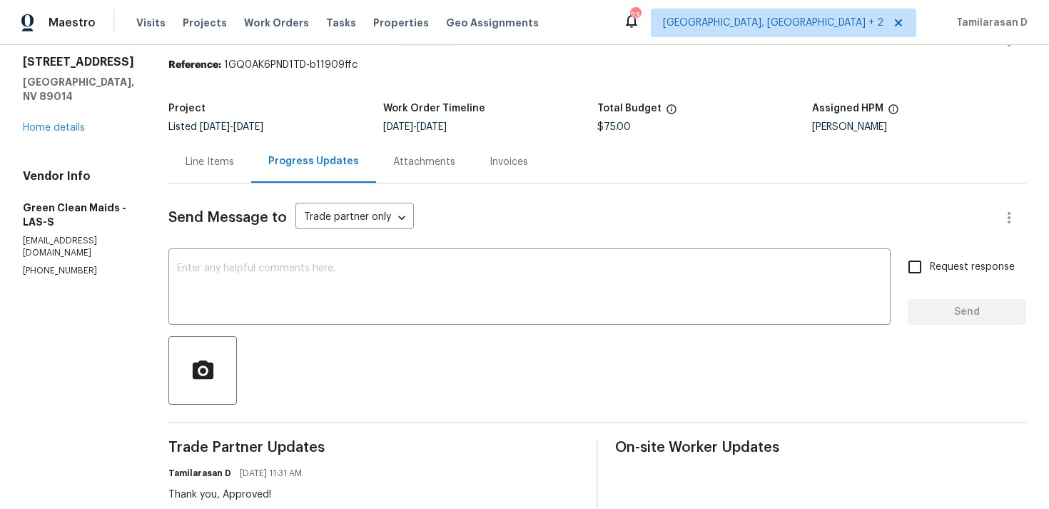
scroll to position [0, 0]
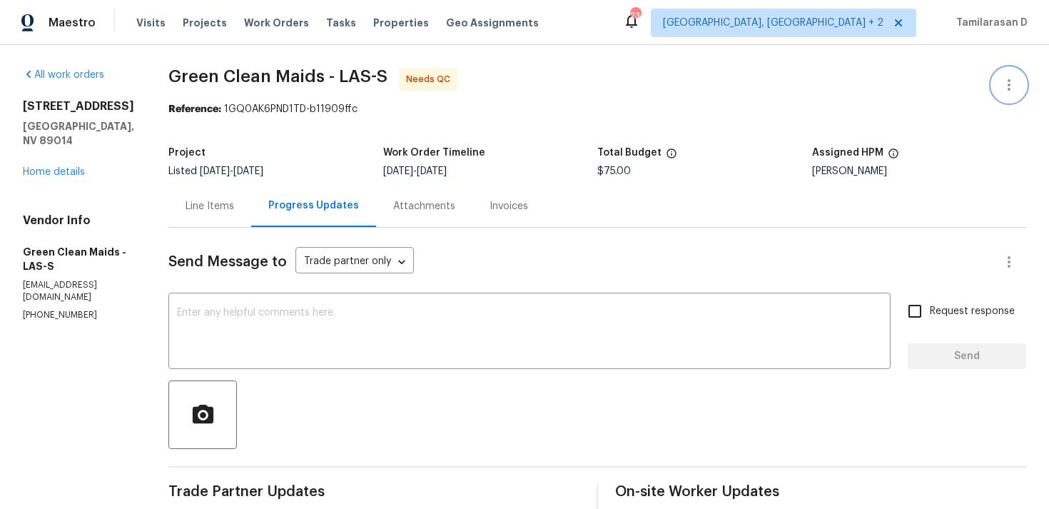
click at [1006, 78] on icon "button" at bounding box center [1009, 84] width 17 height 17
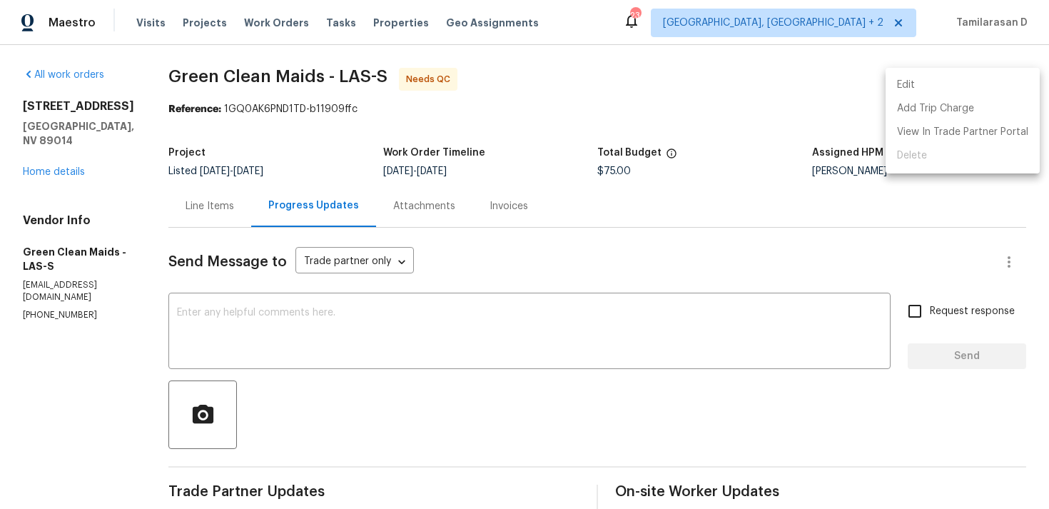
click at [925, 89] on li "Edit" at bounding box center [963, 86] width 154 height 24
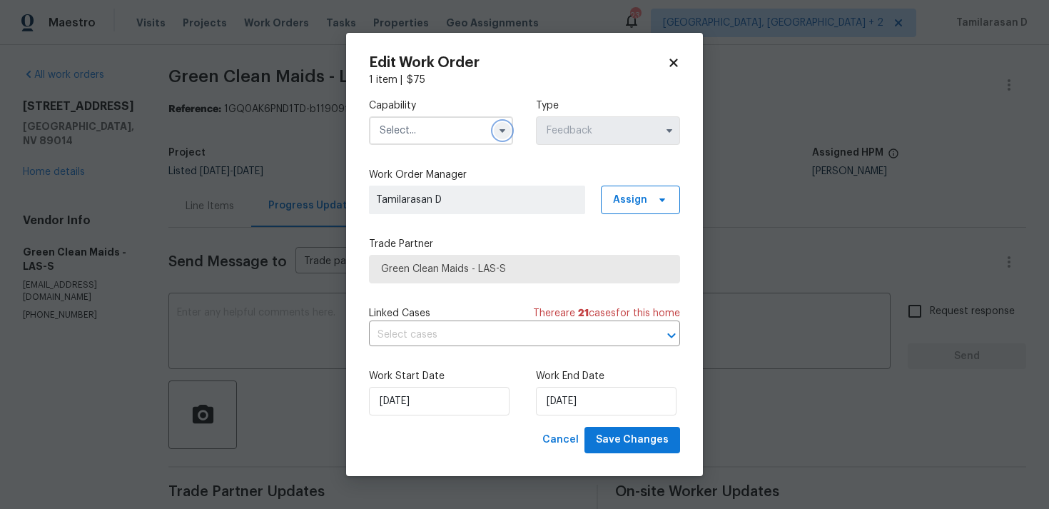
click at [500, 126] on icon "button" at bounding box center [502, 130] width 11 height 11
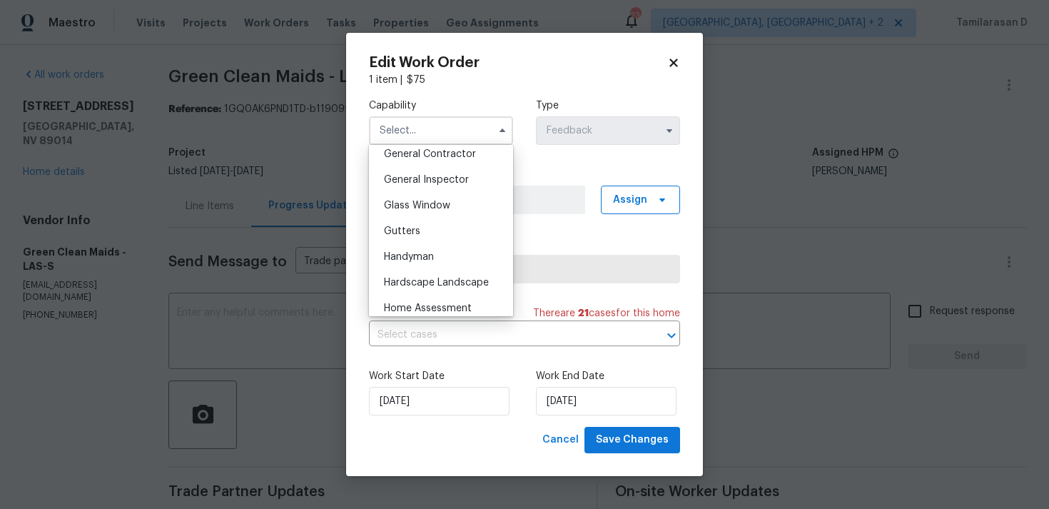
scroll to position [694, 0]
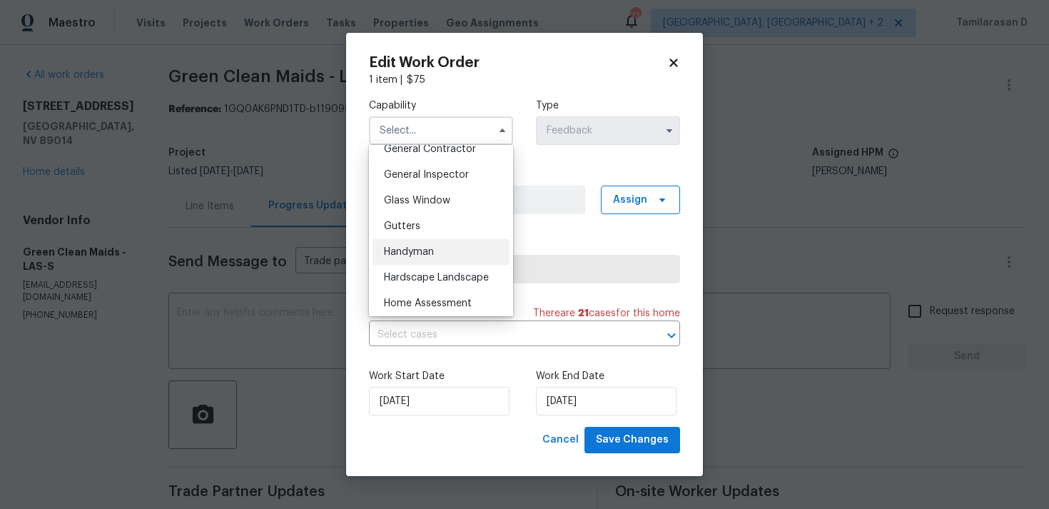
click at [419, 258] on div "Handyman" at bounding box center [441, 252] width 137 height 26
type input "Handyman"
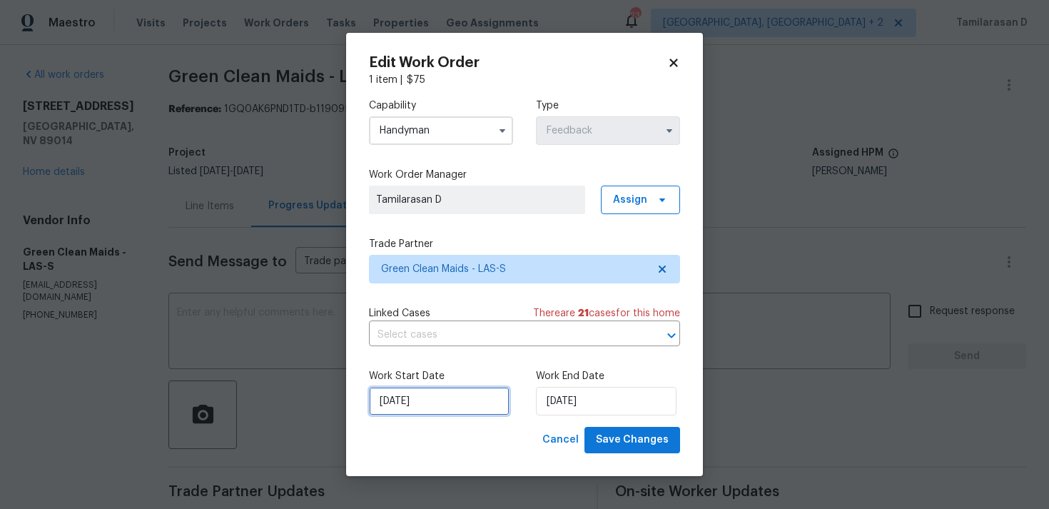
click at [445, 408] on input "[DATE]" at bounding box center [439, 401] width 141 height 29
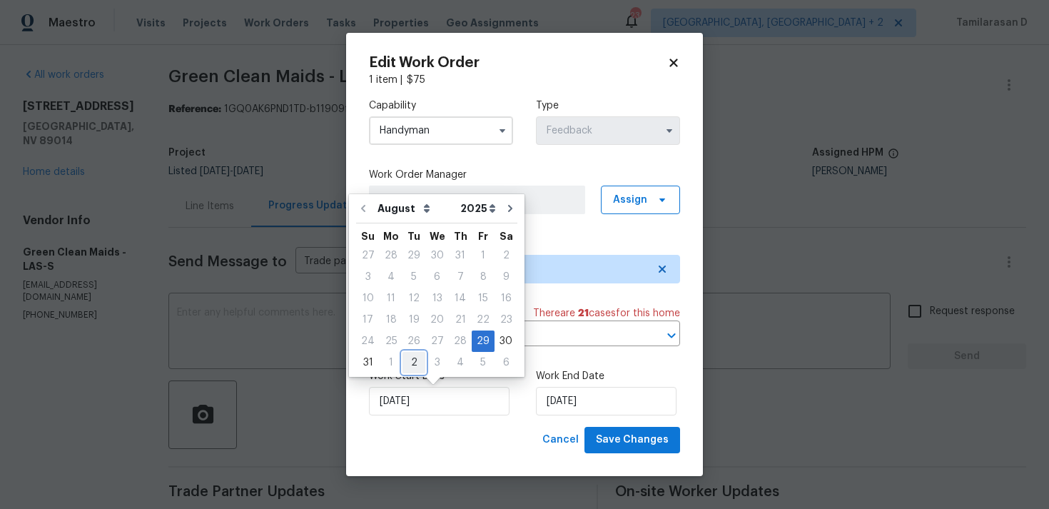
click at [407, 362] on div "2" at bounding box center [414, 363] width 23 height 20
type input "[DATE]"
select select "8"
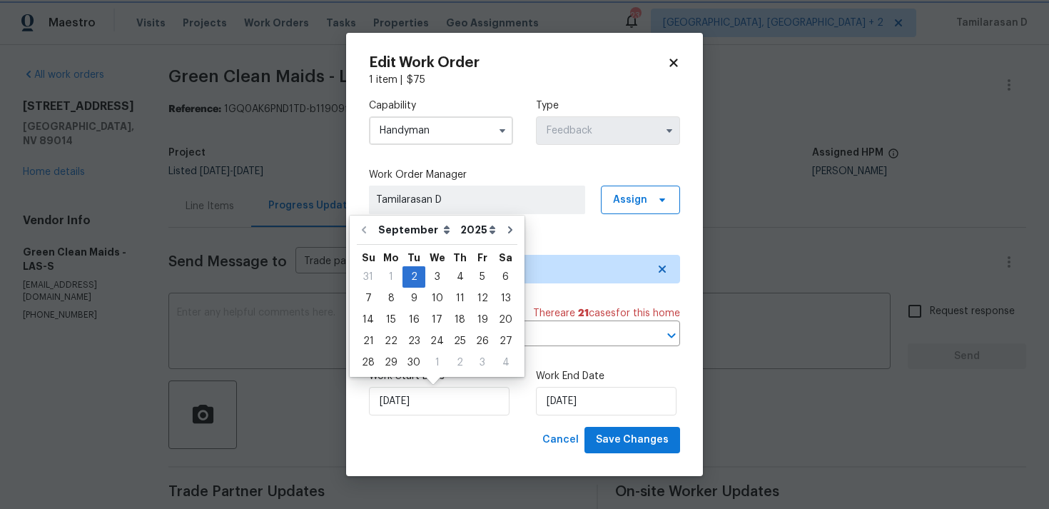
click at [563, 386] on div "Work End Date 02/09/2025" at bounding box center [608, 392] width 144 height 46
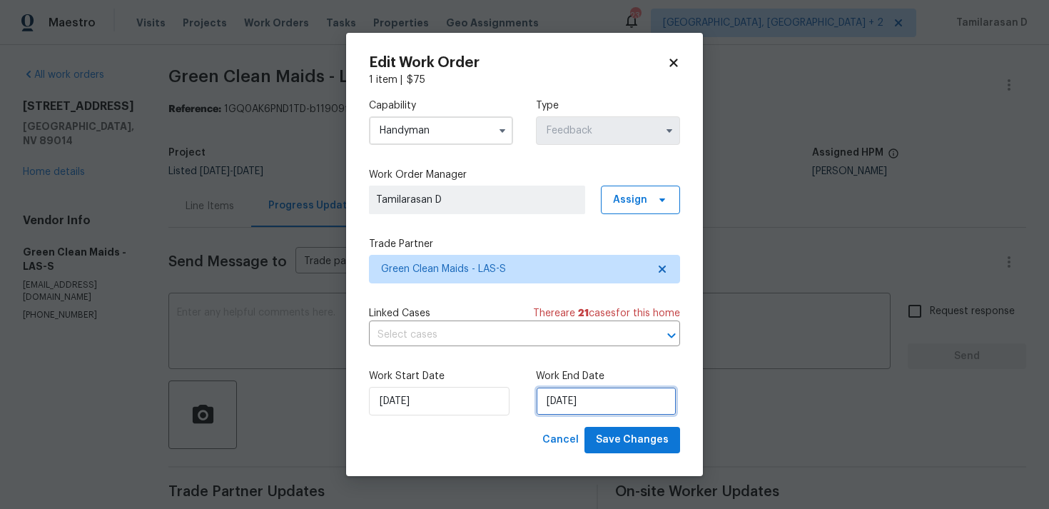
click at [565, 403] on input "[DATE]" at bounding box center [606, 401] width 141 height 29
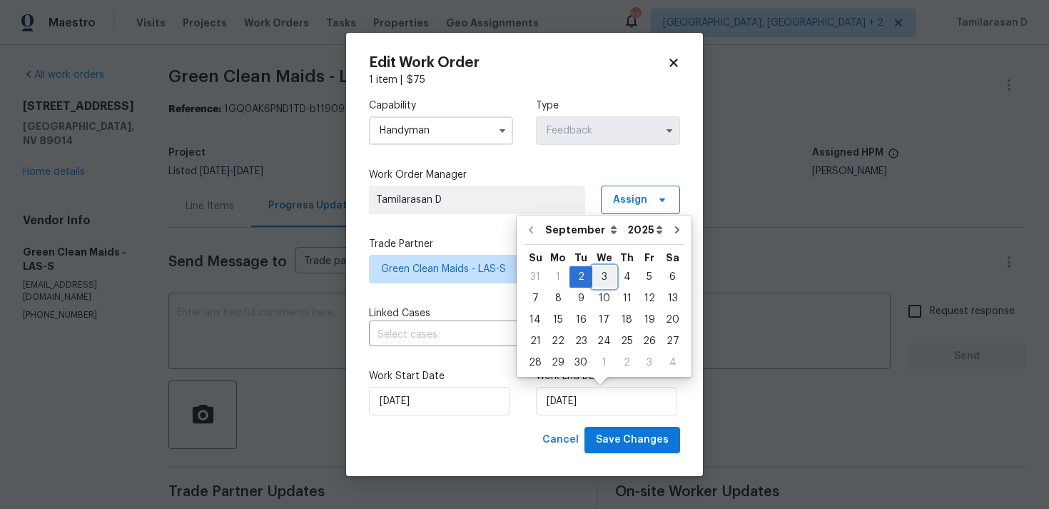
click at [598, 278] on div "3" at bounding box center [604, 277] width 24 height 20
type input "03/09/2025"
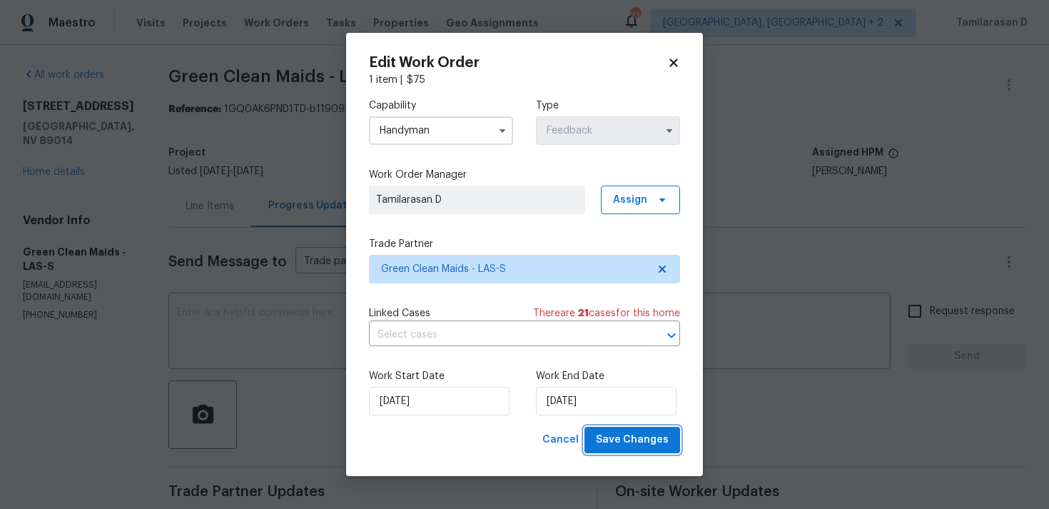
click at [641, 437] on span "Save Changes" at bounding box center [632, 440] width 73 height 18
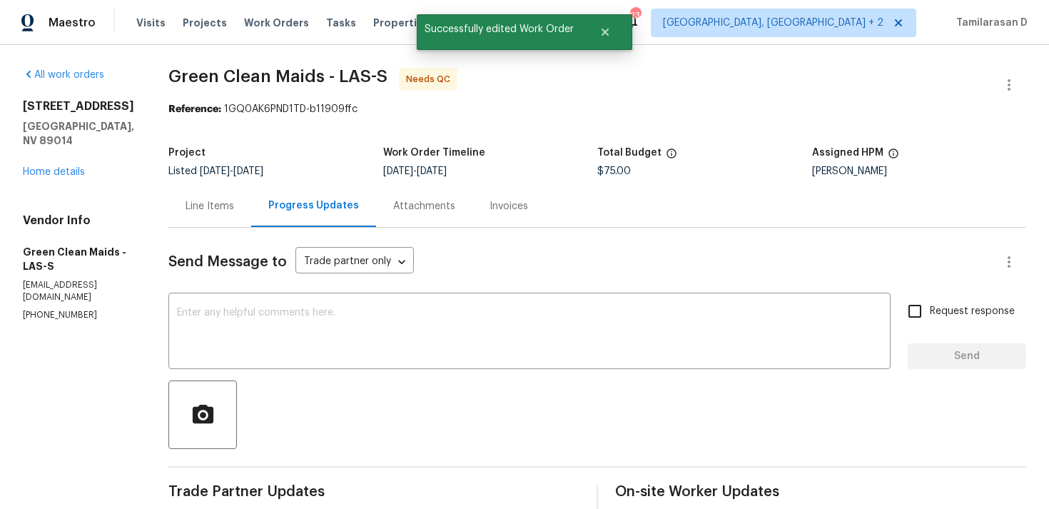
click at [234, 206] on div "Line Items" at bounding box center [210, 206] width 49 height 14
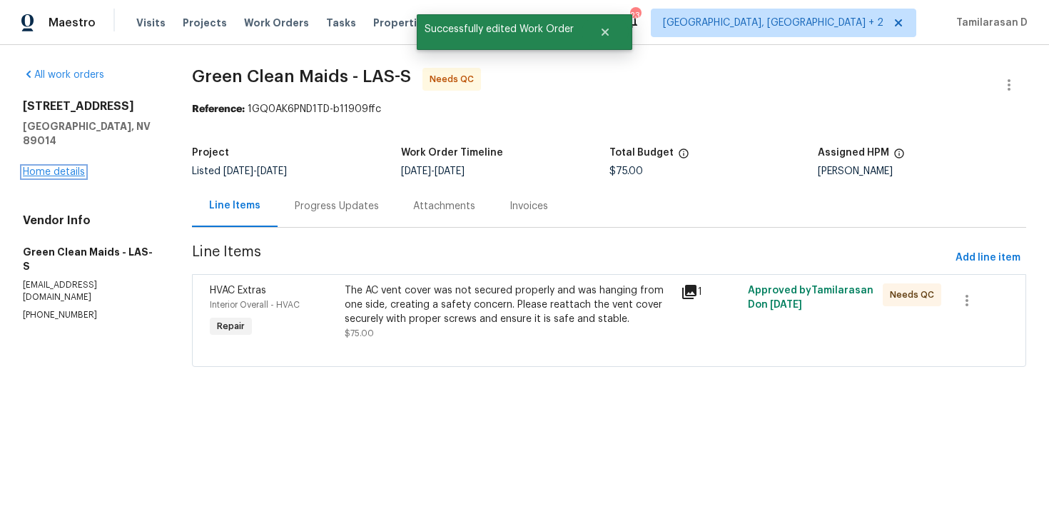
click at [79, 173] on link "Home details" at bounding box center [54, 172] width 62 height 10
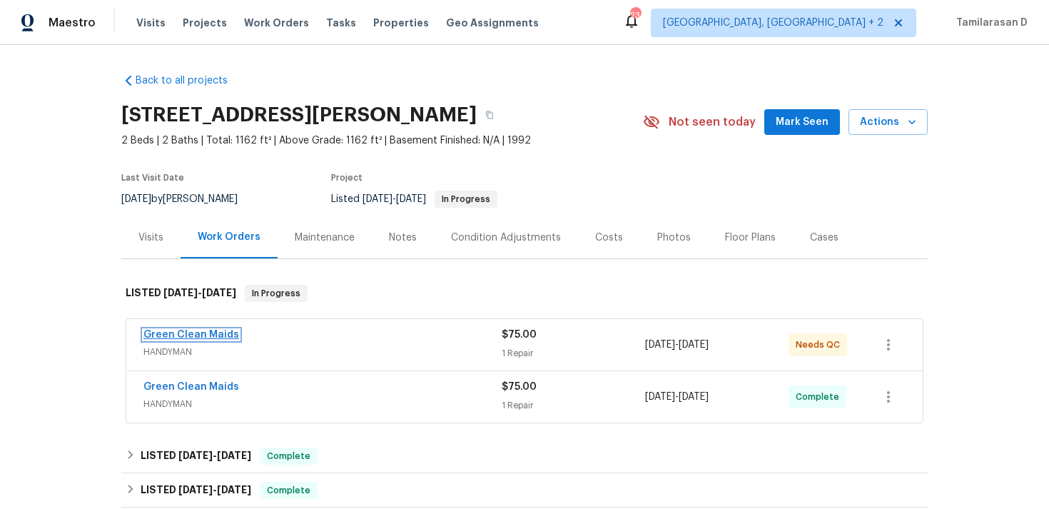
click at [202, 340] on link "Green Clean Maids" at bounding box center [191, 335] width 96 height 10
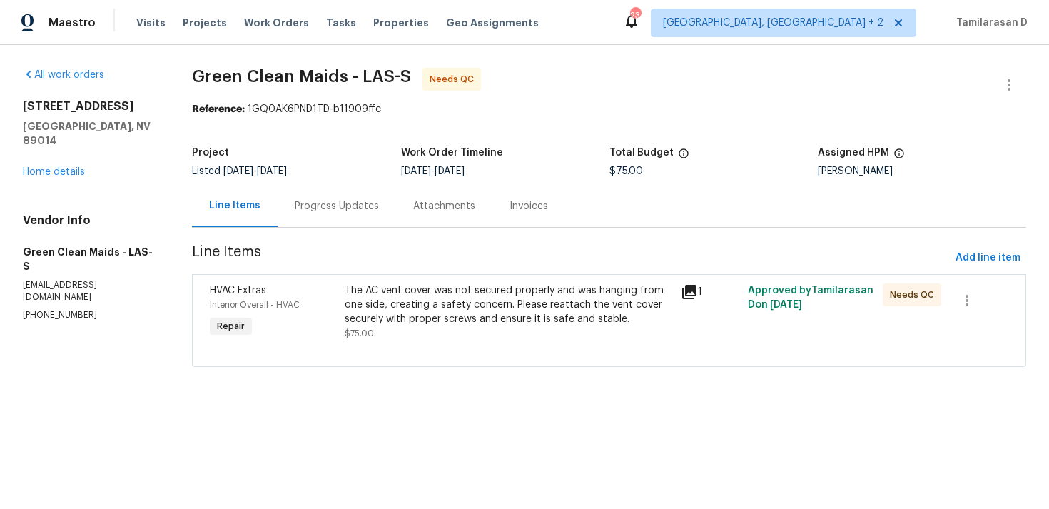
click at [353, 208] on div "Progress Updates" at bounding box center [337, 206] width 84 height 14
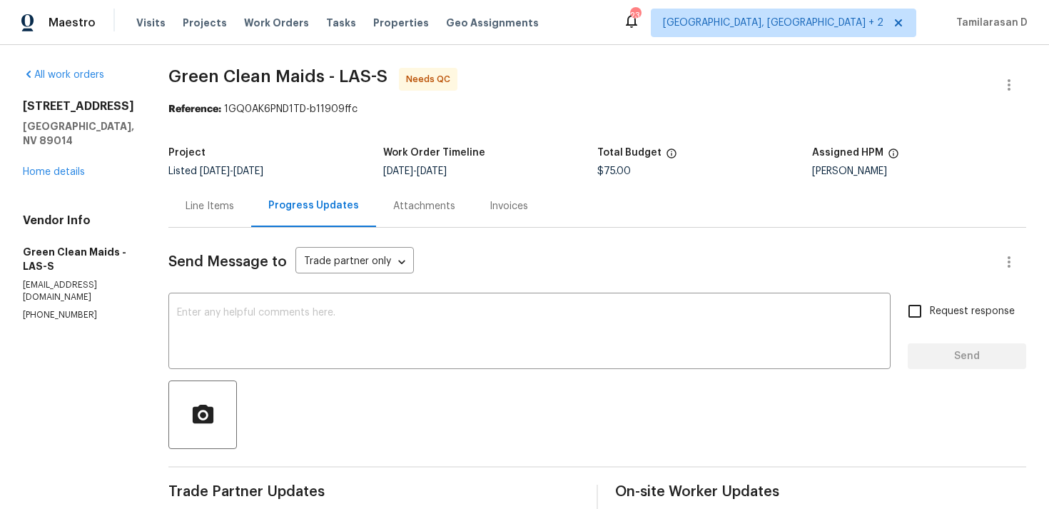
click at [233, 212] on div "Line Items" at bounding box center [210, 206] width 49 height 14
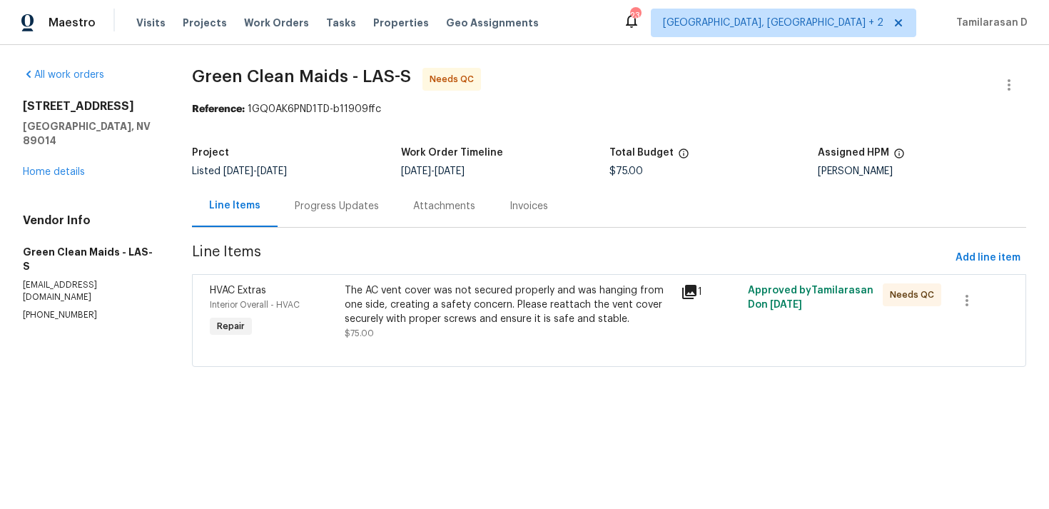
click at [460, 330] on div "The AC vent cover was not secured properly and was hanging from one side, creat…" at bounding box center [509, 311] width 328 height 57
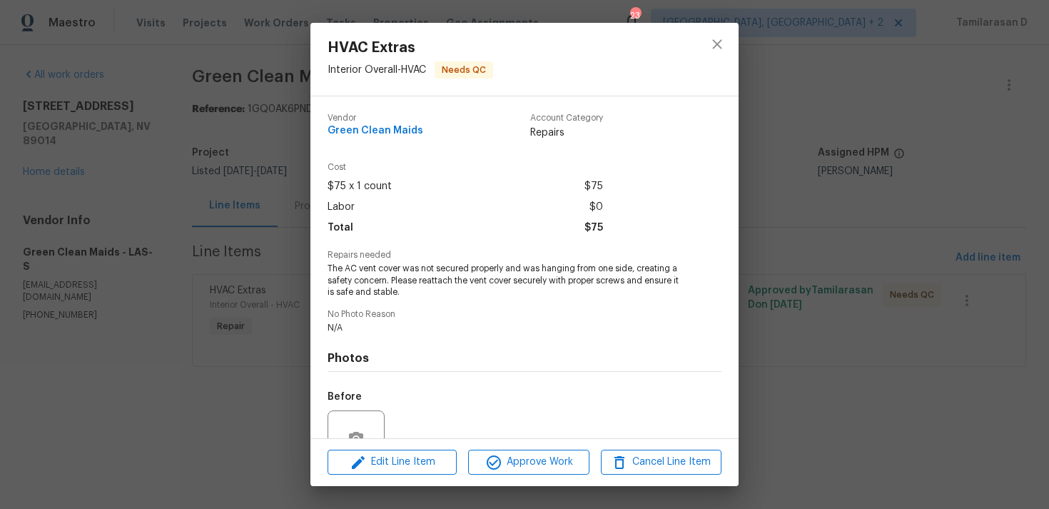
scroll to position [136, 0]
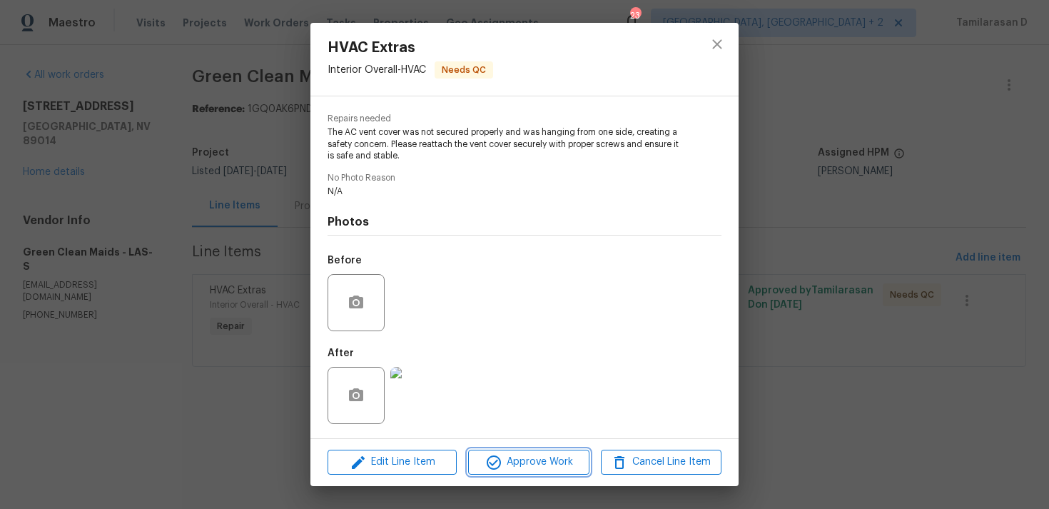
click at [502, 461] on span "Approve Work" at bounding box center [528, 462] width 112 height 18
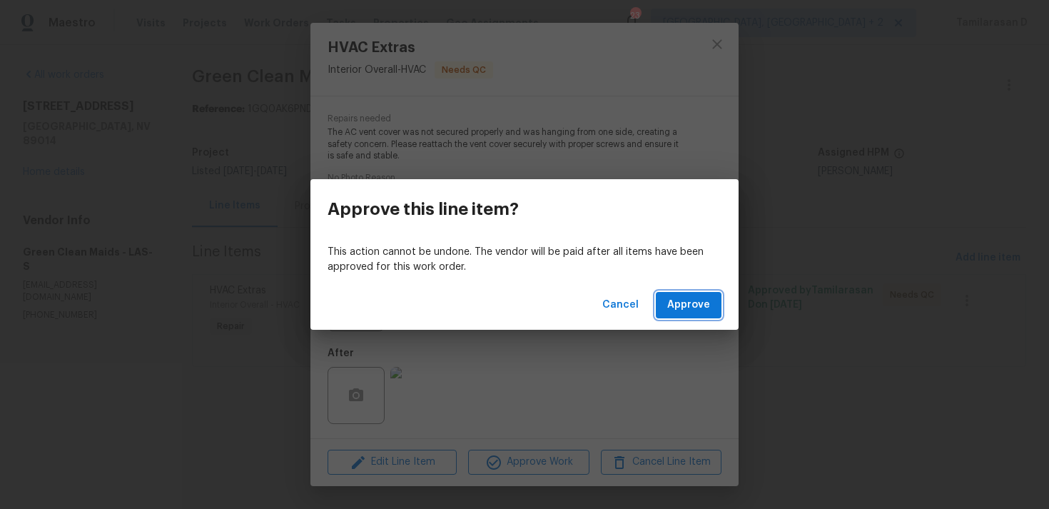
click at [668, 299] on button "Approve" at bounding box center [689, 305] width 66 height 26
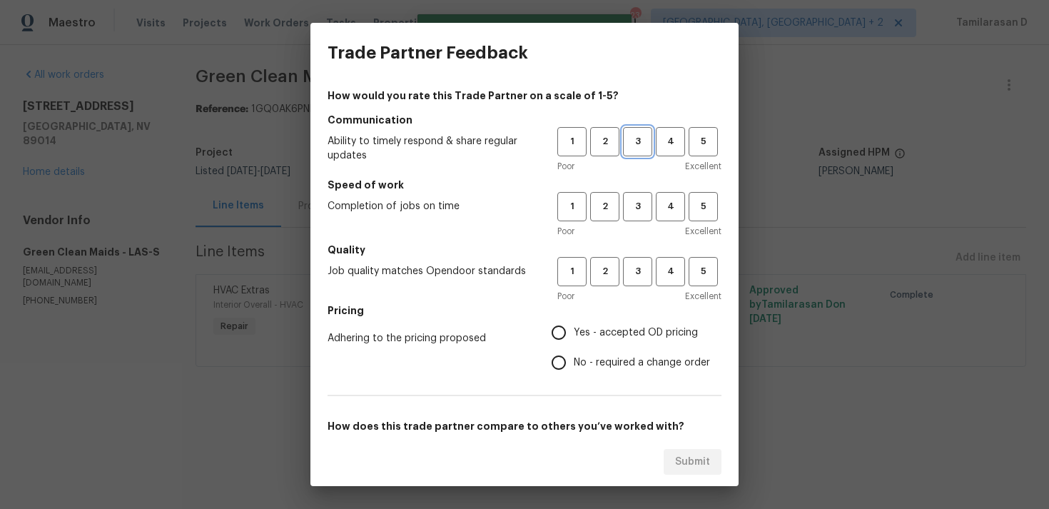
click at [640, 135] on span "3" at bounding box center [638, 141] width 26 height 16
click at [638, 211] on span "3" at bounding box center [638, 206] width 26 height 16
click at [637, 278] on span "3" at bounding box center [638, 271] width 26 height 16
click at [580, 338] on span "Yes - accepted OD pricing" at bounding box center [636, 332] width 124 height 15
click at [574, 338] on input "Yes - accepted OD pricing" at bounding box center [559, 333] width 30 height 30
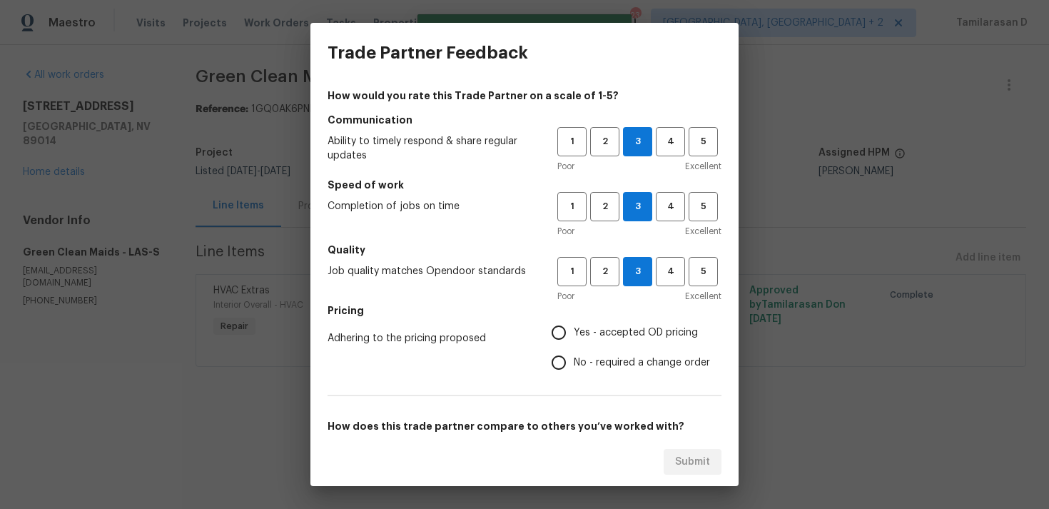
radio input "true"
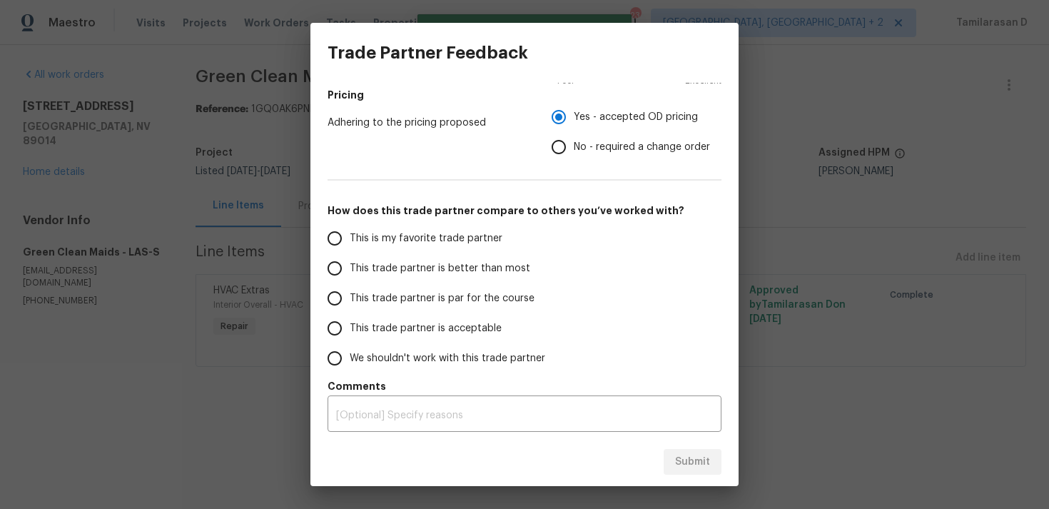
click at [338, 290] on input "This trade partner is par for the course" at bounding box center [335, 298] width 30 height 30
radio input "true"
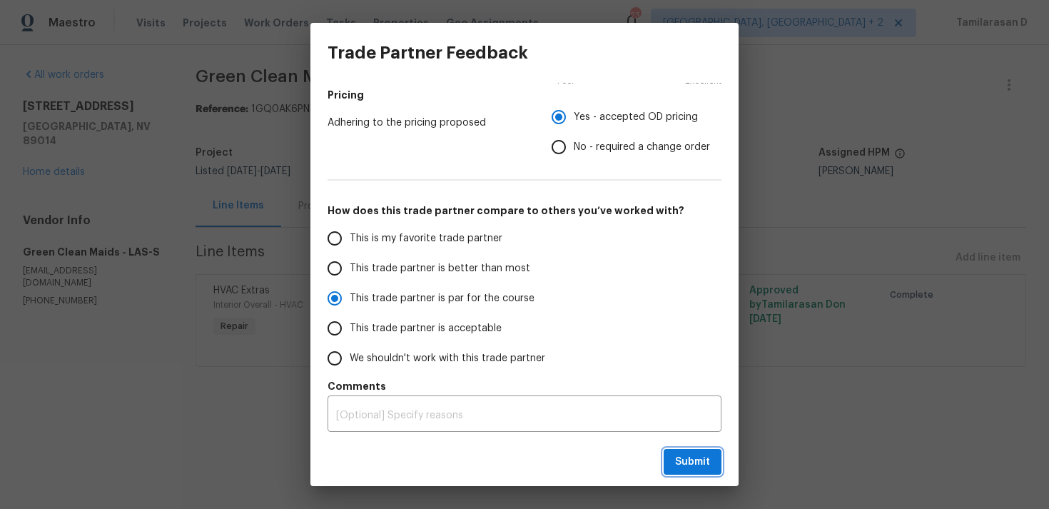
click at [685, 465] on span "Submit" at bounding box center [692, 462] width 35 height 18
radio input "false"
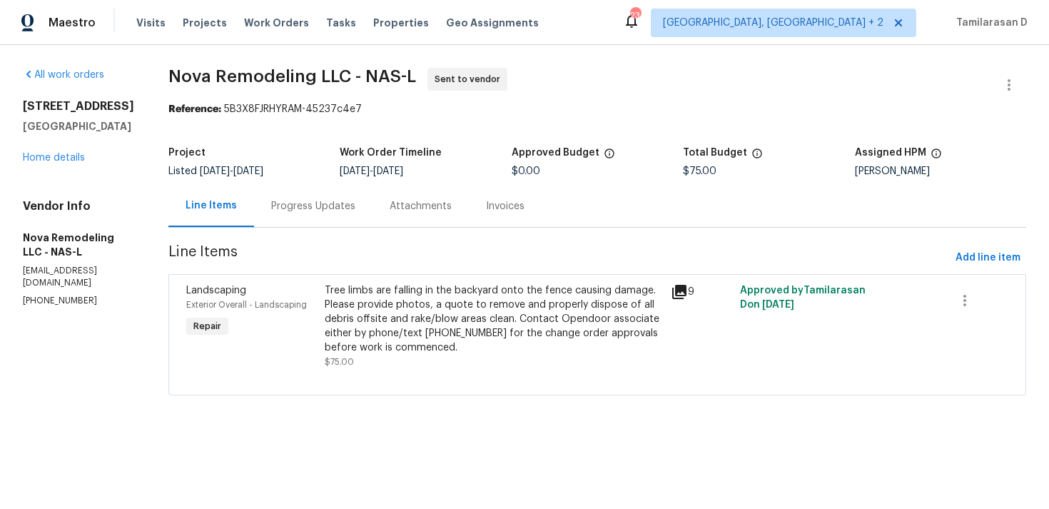
click at [343, 211] on div "Progress Updates" at bounding box center [313, 206] width 84 height 14
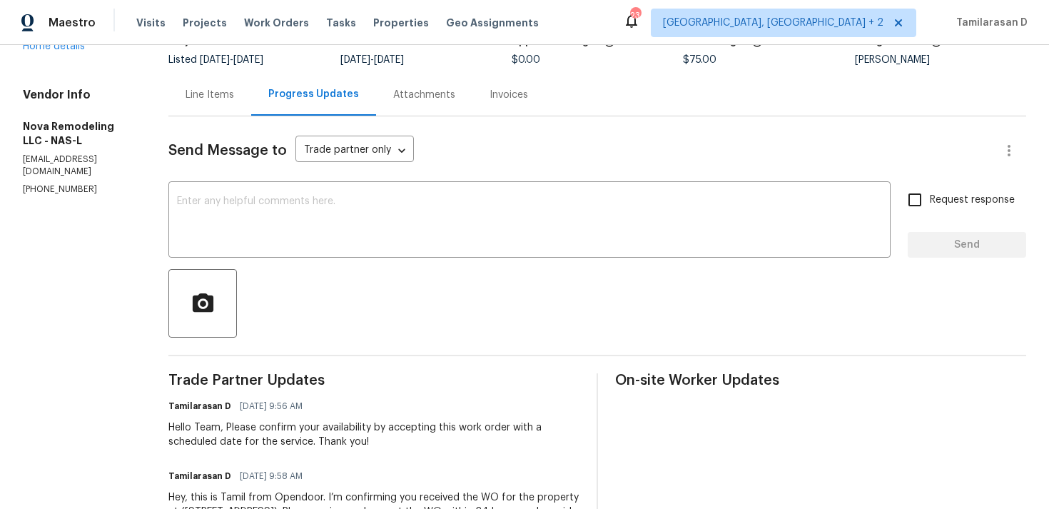
scroll to position [204, 0]
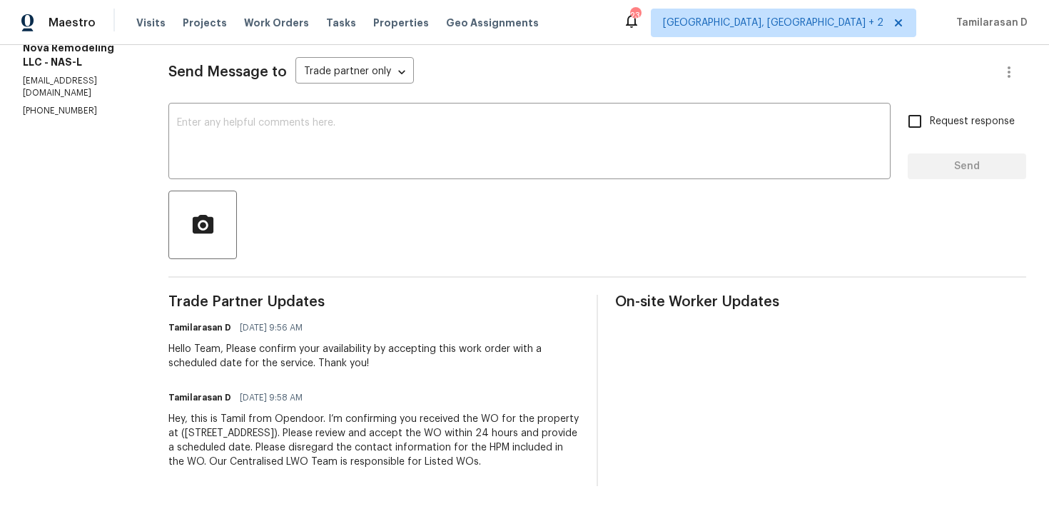
click at [299, 168] on div "Send Message to Trade partner only Trade partner only ​ x ​ Request response Se…" at bounding box center [597, 262] width 858 height 448
click at [268, 144] on textarea at bounding box center [529, 143] width 705 height 50
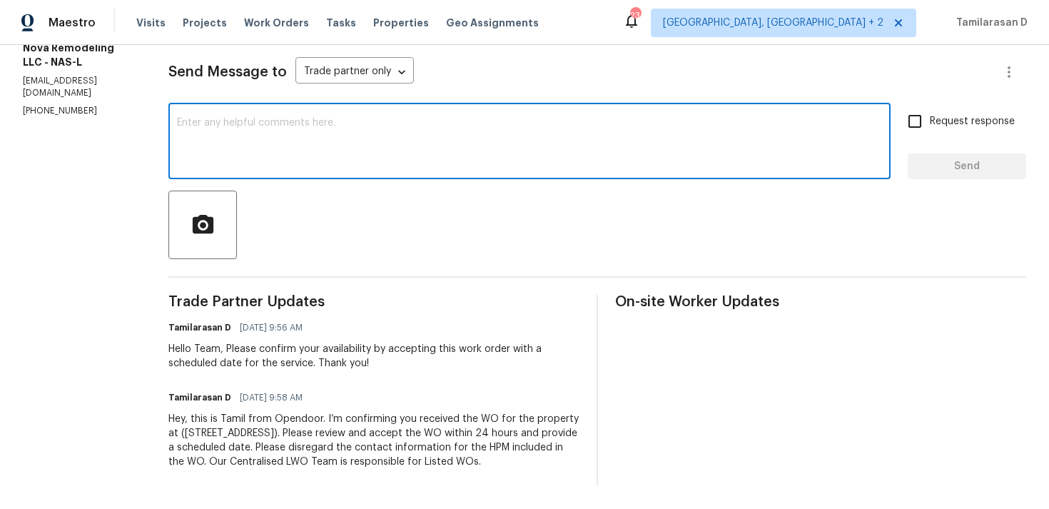
scroll to position [0, 0]
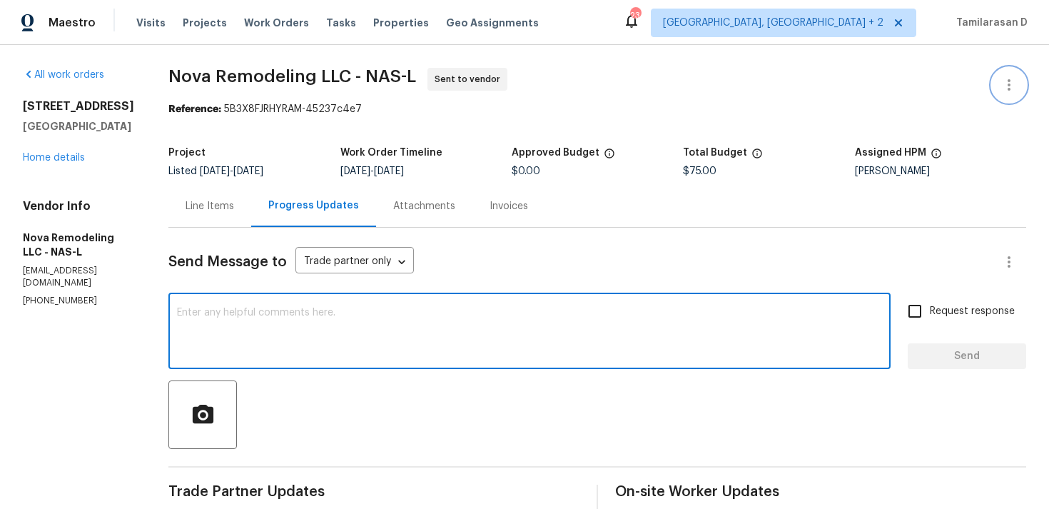
click at [1004, 81] on icon "button" at bounding box center [1009, 84] width 17 height 17
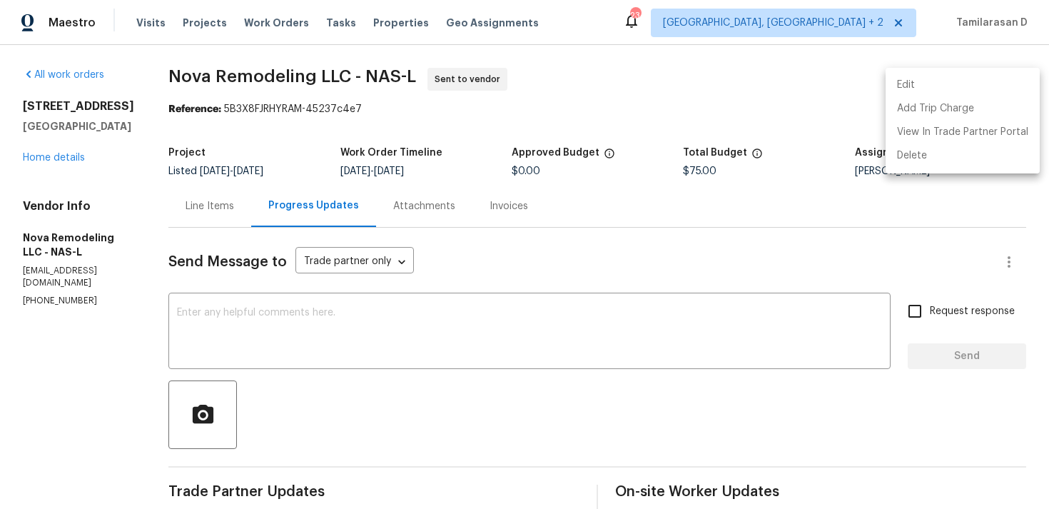
click at [919, 83] on li "Edit" at bounding box center [963, 86] width 154 height 24
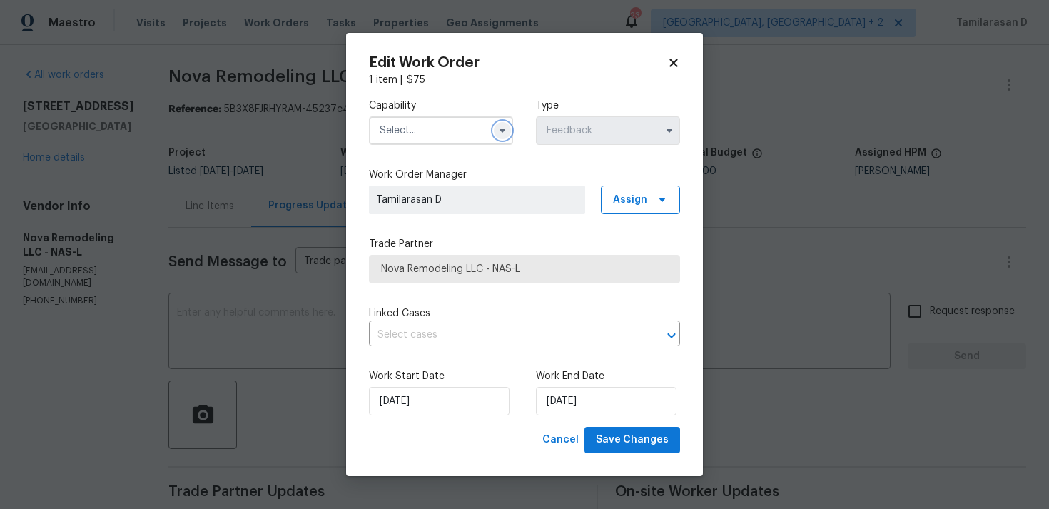
click at [499, 129] on icon "button" at bounding box center [502, 130] width 11 height 11
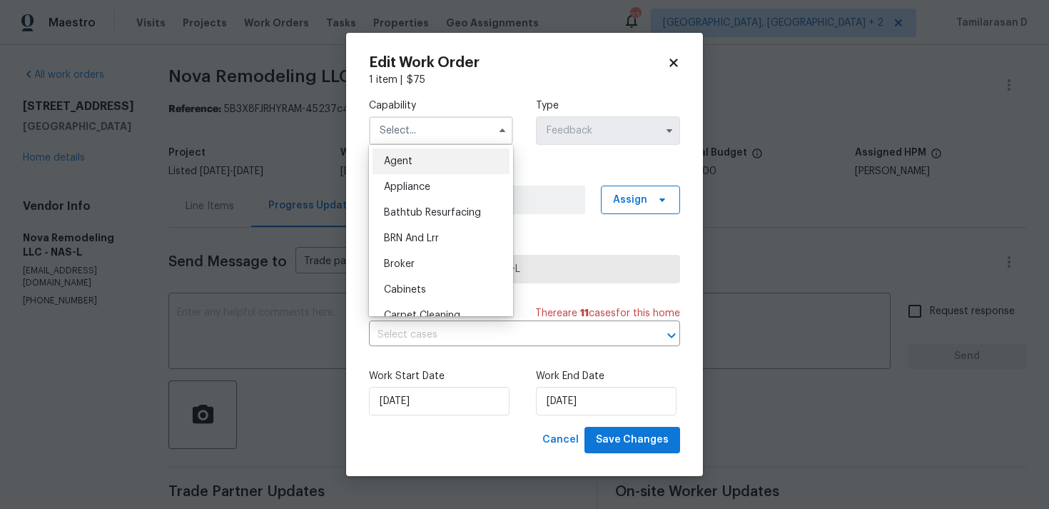
click at [286, 156] on body "Maestro Visits Projects Work Orders Tasks Properties Geo Assignments 23 [GEOGRA…" at bounding box center [524, 254] width 1049 height 509
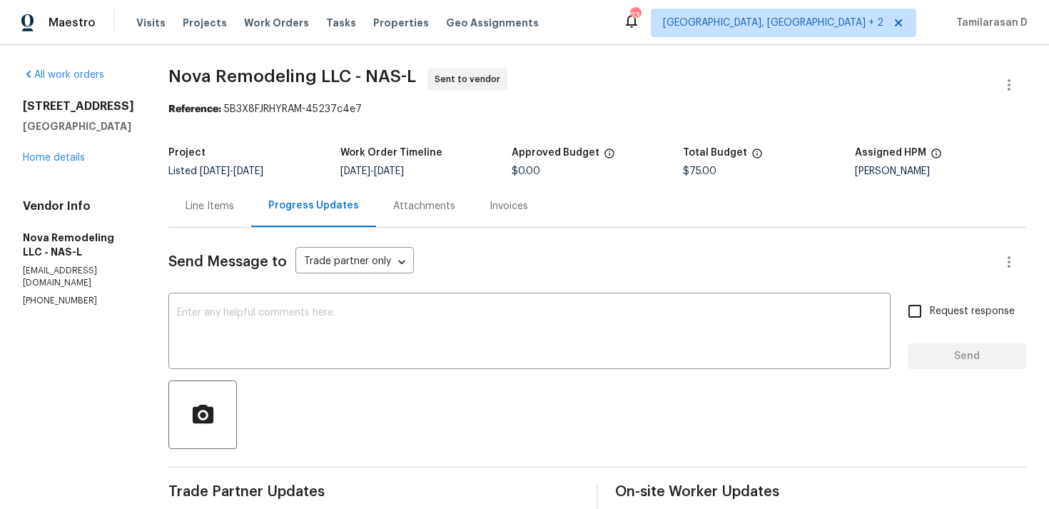
click at [233, 199] on div "Line Items" at bounding box center [210, 206] width 49 height 14
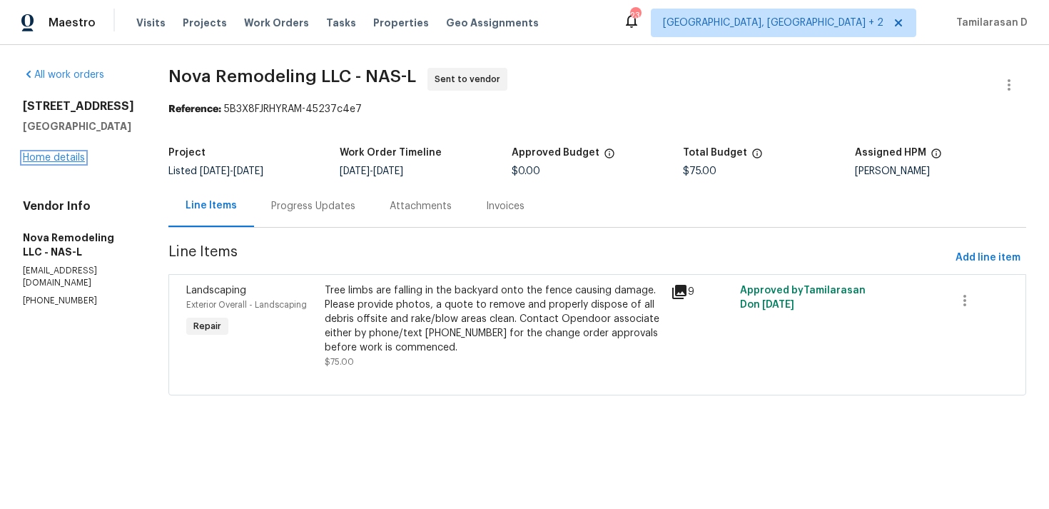
click at [63, 155] on link "Home details" at bounding box center [54, 158] width 62 height 10
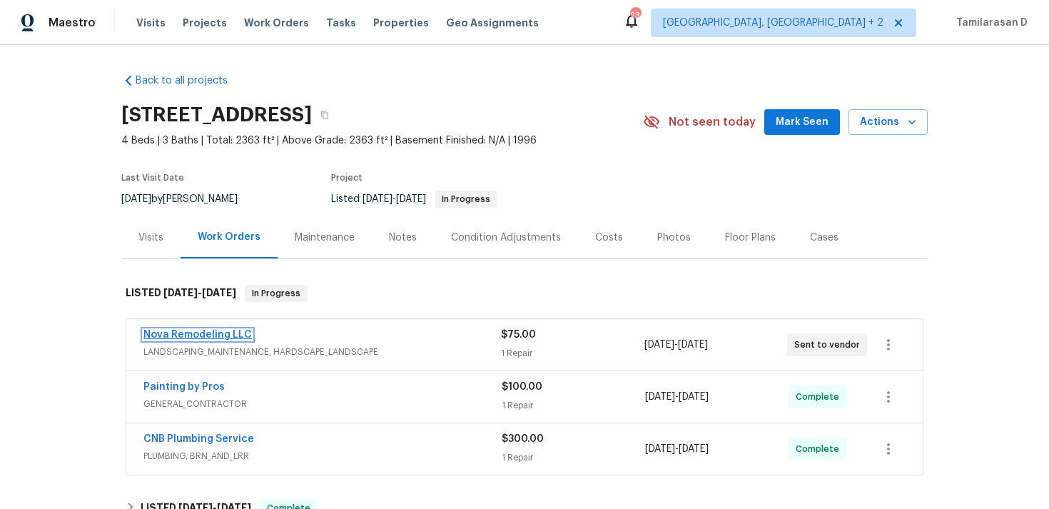
click at [200, 335] on link "Nova Remodeling LLC" at bounding box center [197, 335] width 108 height 10
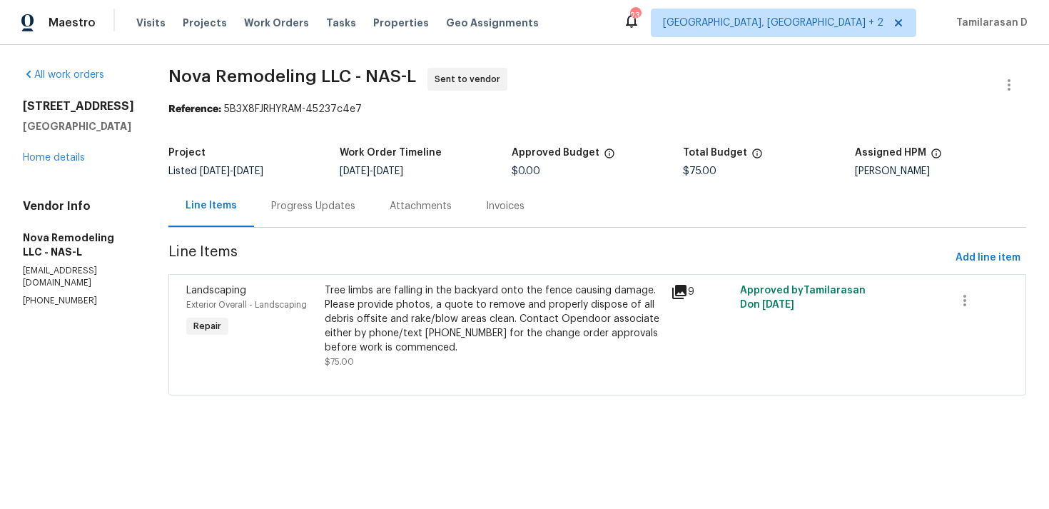
click at [83, 295] on p "[PHONE_NUMBER]" at bounding box center [78, 301] width 111 height 12
copy p "[PHONE_NUMBER]"
click at [308, 204] on div "Progress Updates" at bounding box center [313, 206] width 84 height 14
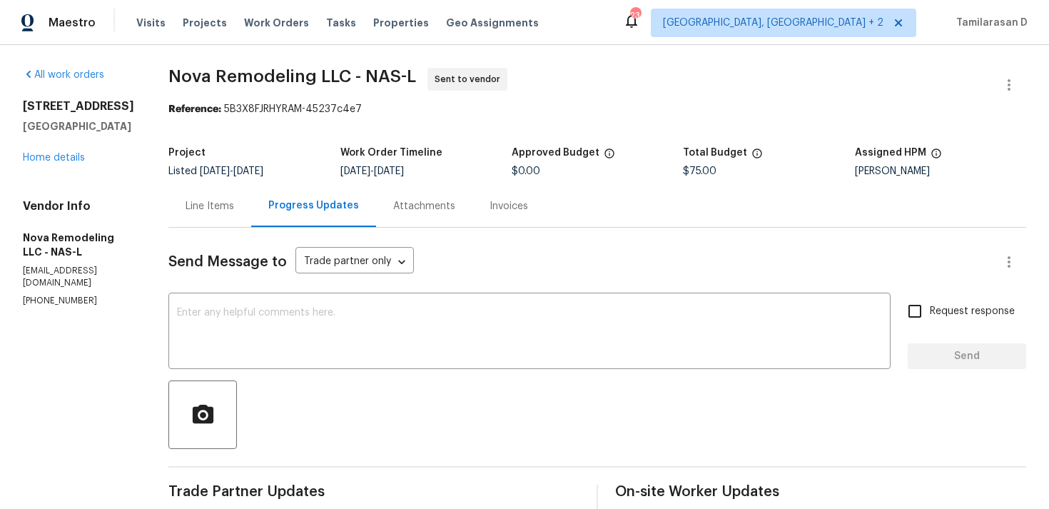
click at [234, 214] on div "Line Items" at bounding box center [209, 206] width 83 height 42
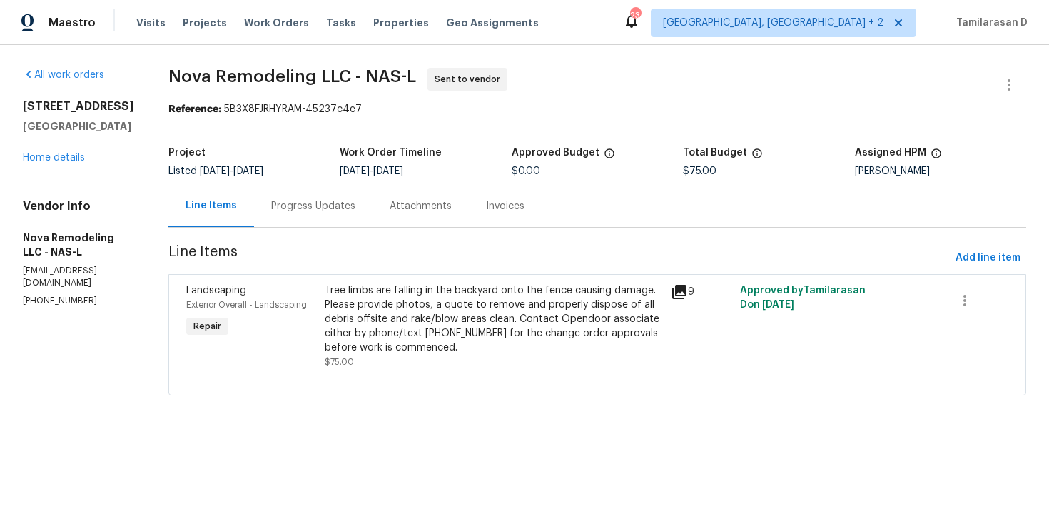
click at [330, 211] on div "Progress Updates" at bounding box center [313, 206] width 84 height 14
